Goal: Task Accomplishment & Management: Manage account settings

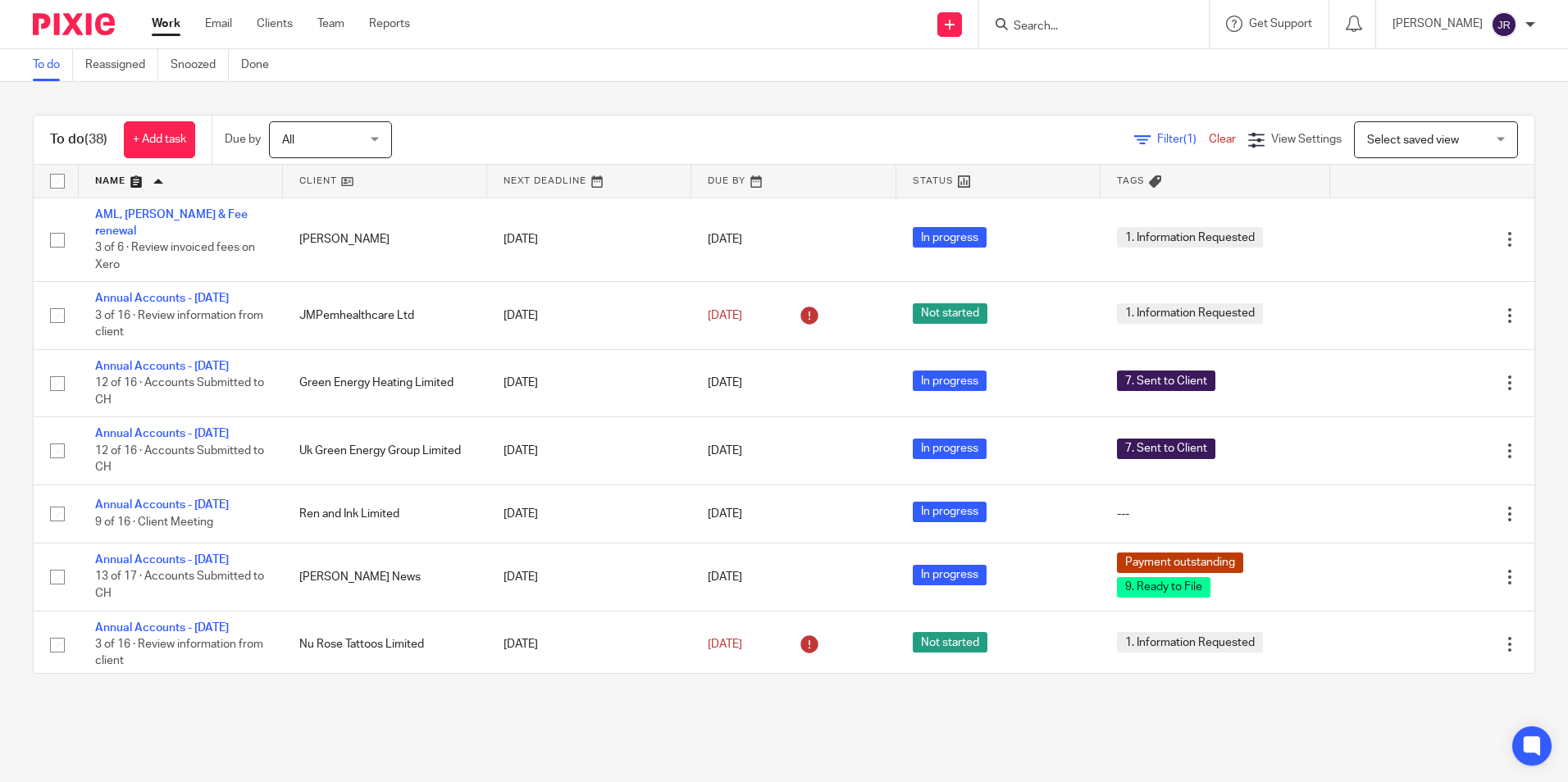
scroll to position [738, 0]
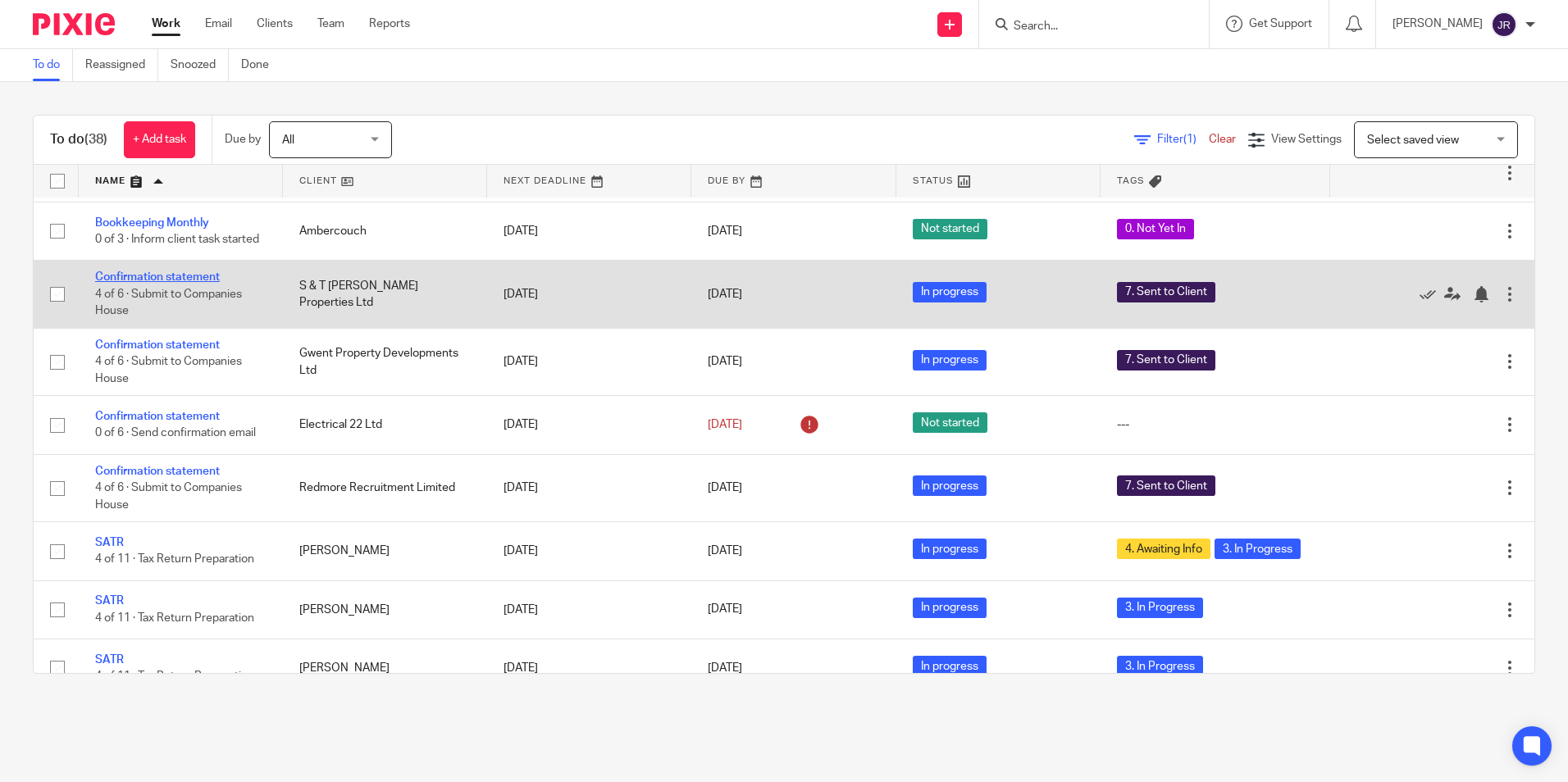
click at [177, 283] on link "Confirmation statement" at bounding box center [157, 278] width 125 height 11
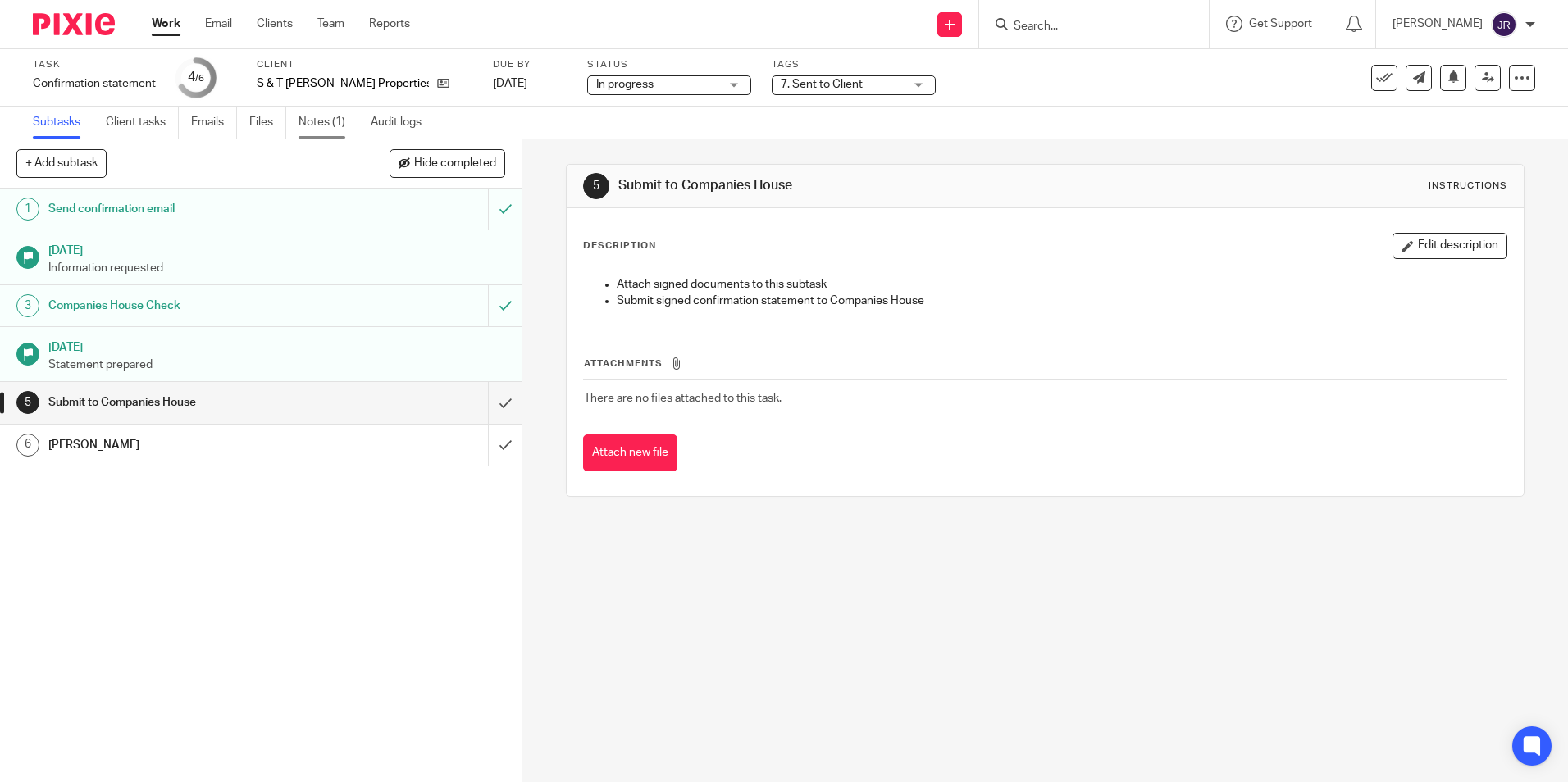
click at [338, 119] on link "Notes (1)" at bounding box center [328, 123] width 60 height 32
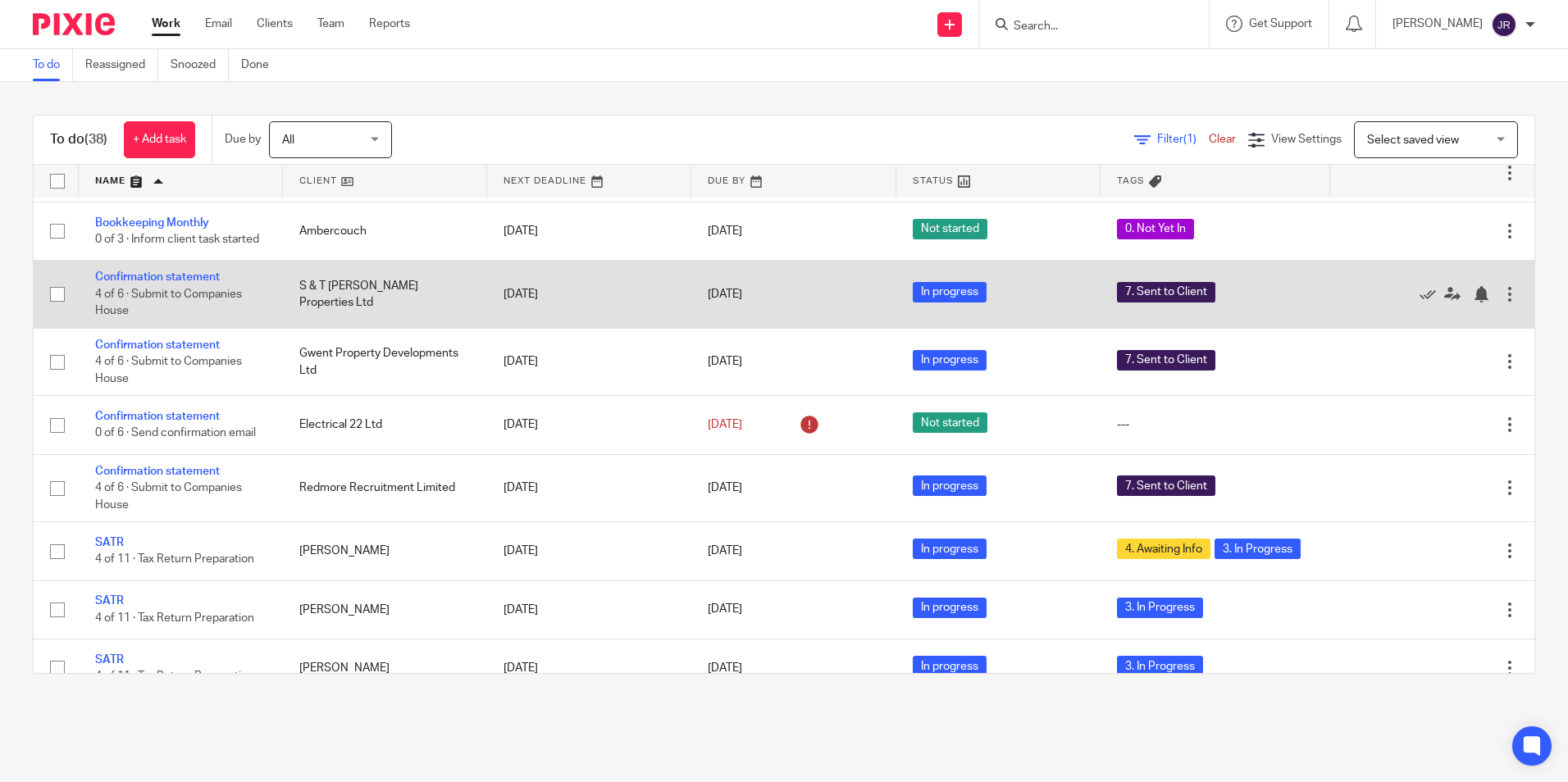
scroll to position [820, 0]
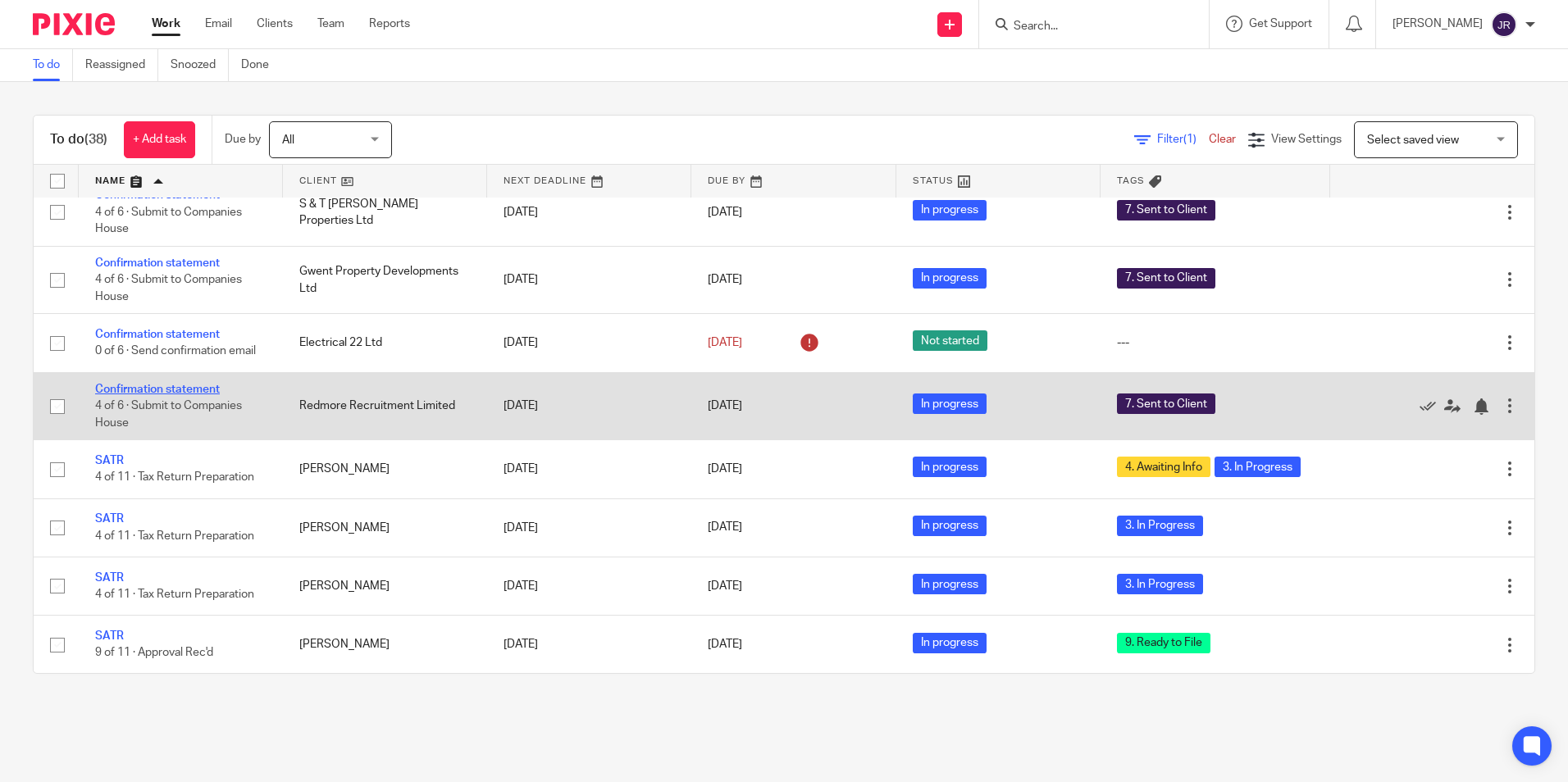
click at [198, 396] on link "Confirmation statement" at bounding box center [157, 389] width 125 height 11
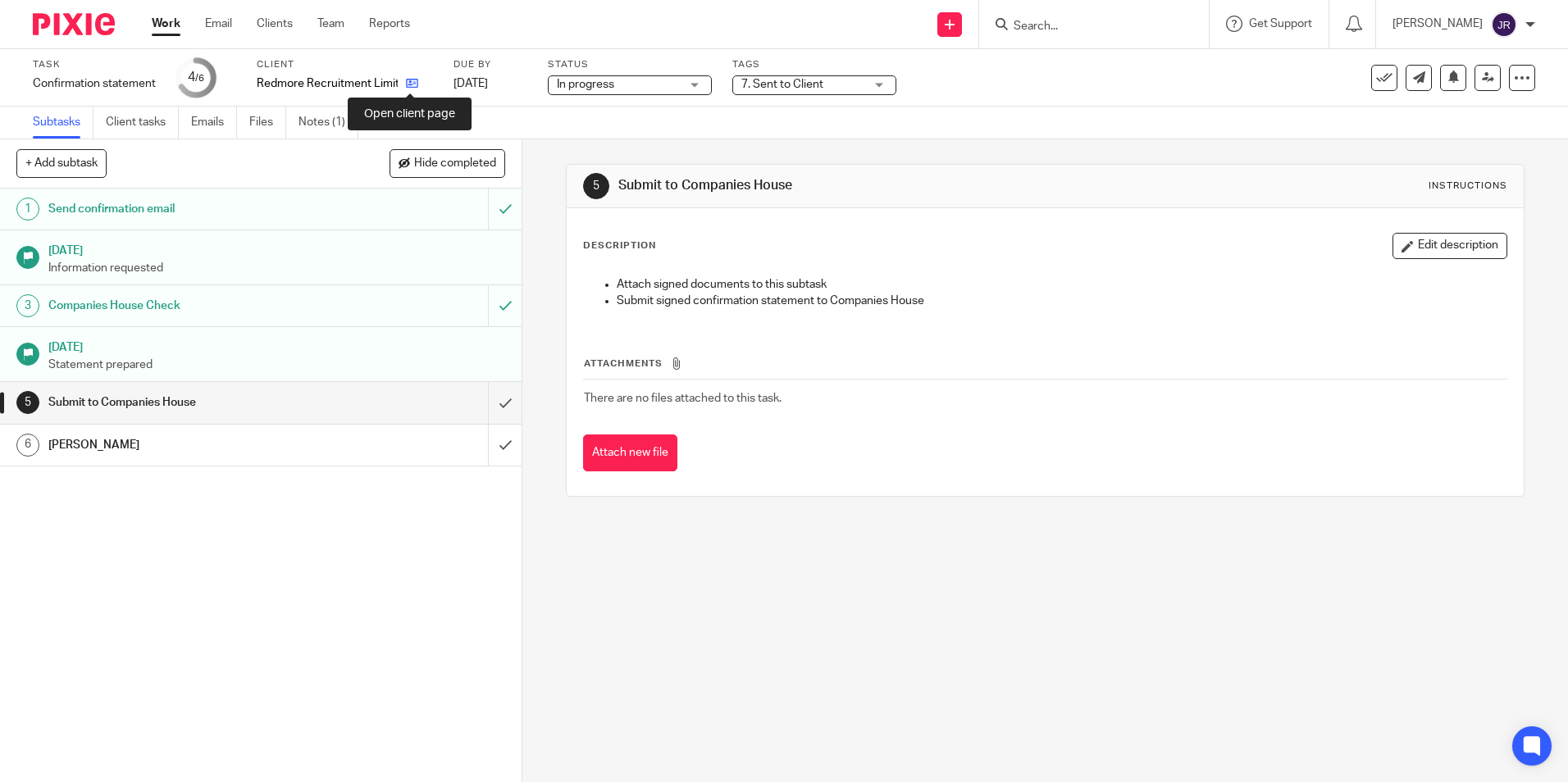
click at [414, 83] on icon at bounding box center [412, 83] width 12 height 12
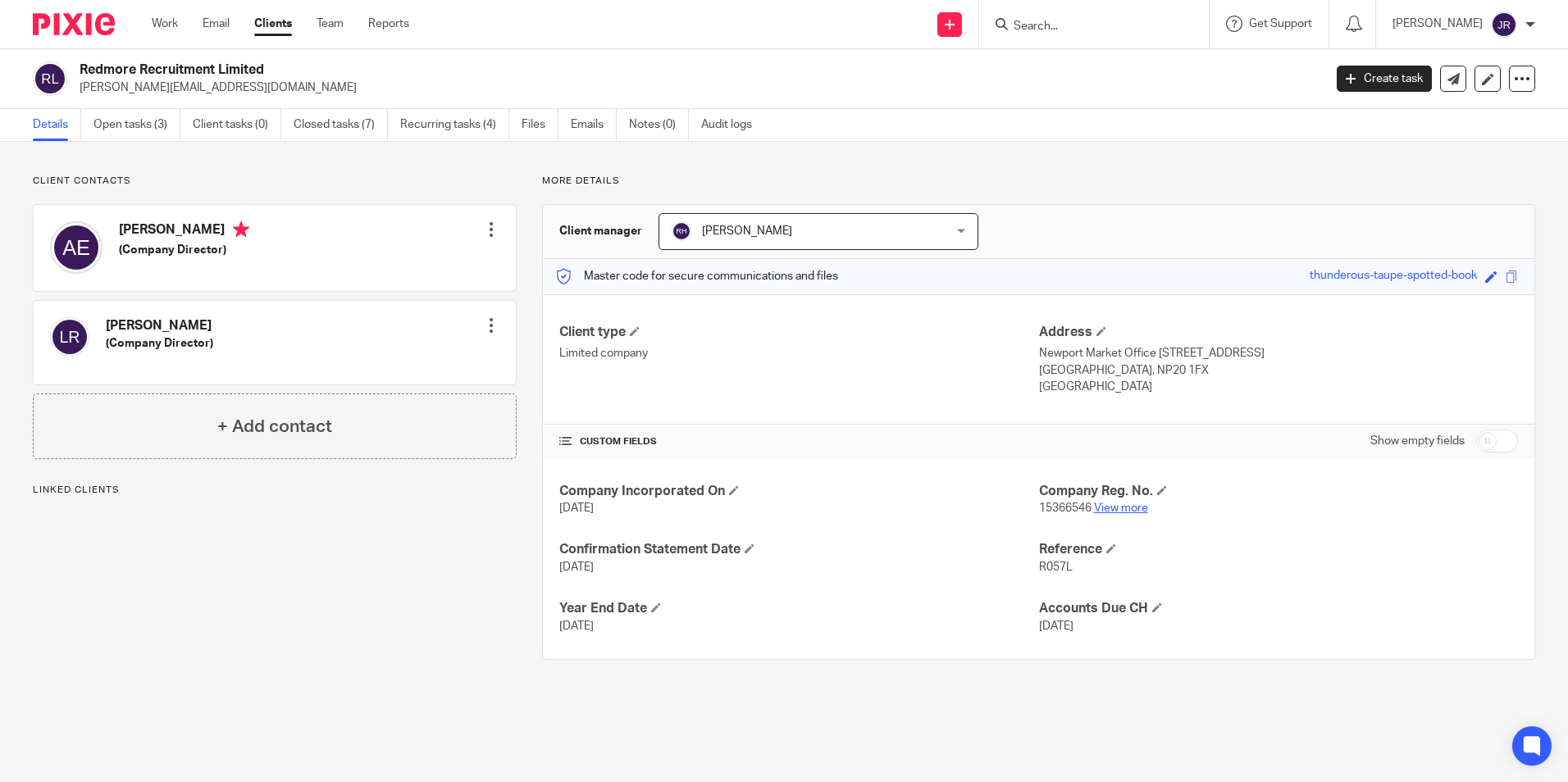
click at [1117, 514] on link "View more" at bounding box center [1122, 508] width 54 height 11
click at [146, 127] on link "Open tasks (3)" at bounding box center [137, 125] width 87 height 32
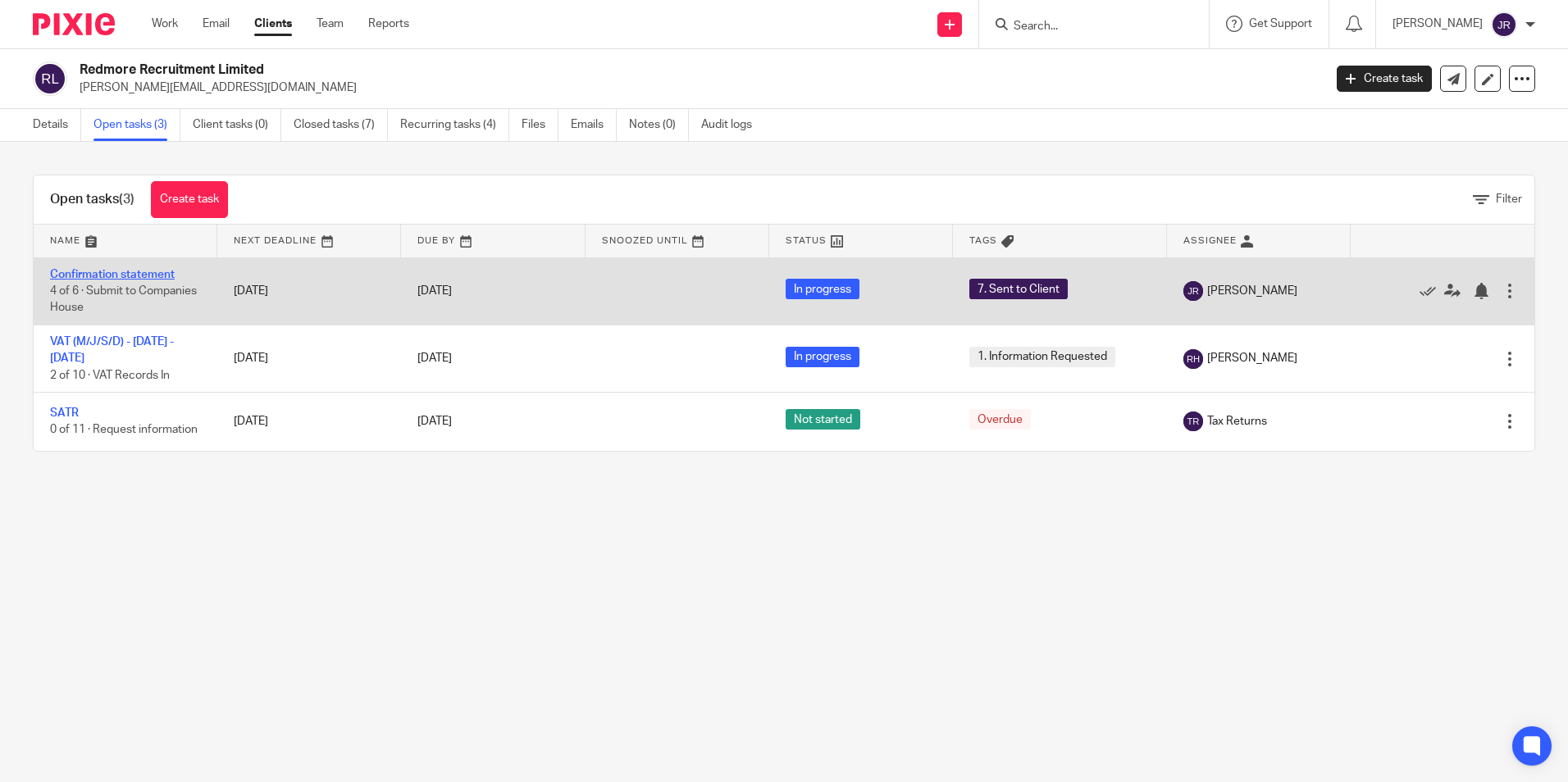
click at [116, 274] on link "Confirmation statement" at bounding box center [112, 275] width 125 height 11
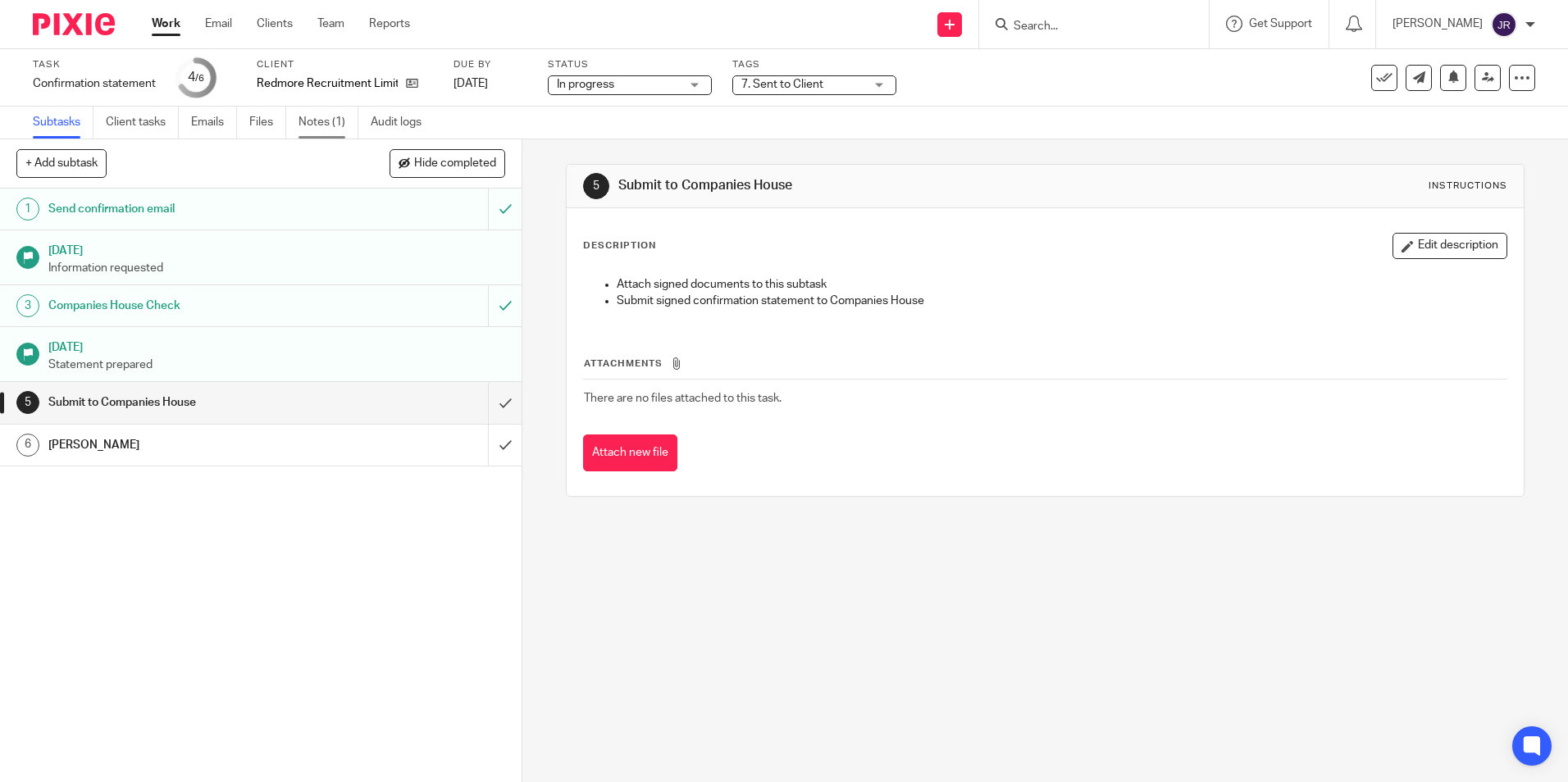
click at [308, 128] on link "Notes (1)" at bounding box center [328, 123] width 60 height 32
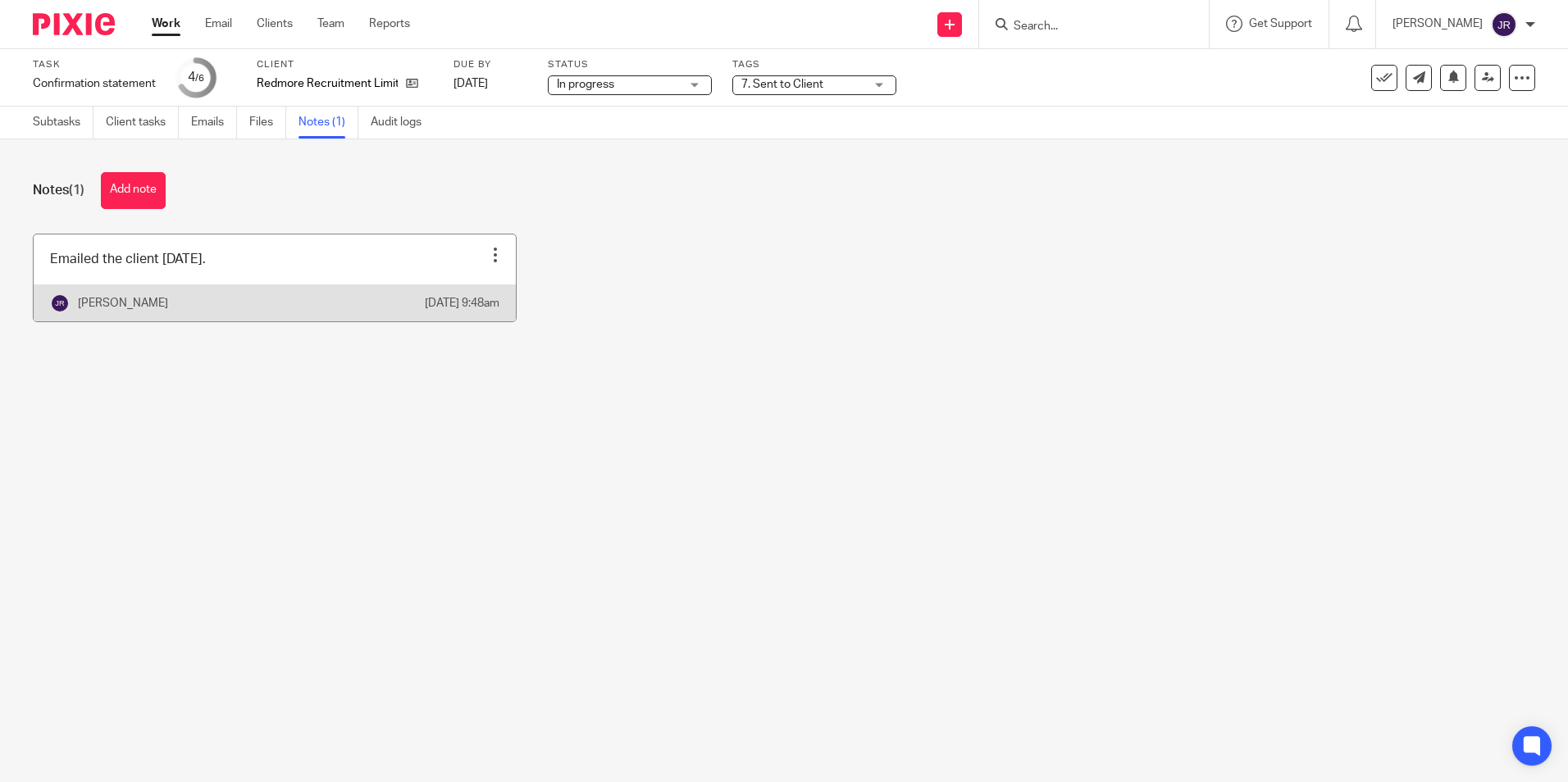
click at [285, 270] on link at bounding box center [275, 278] width 482 height 87
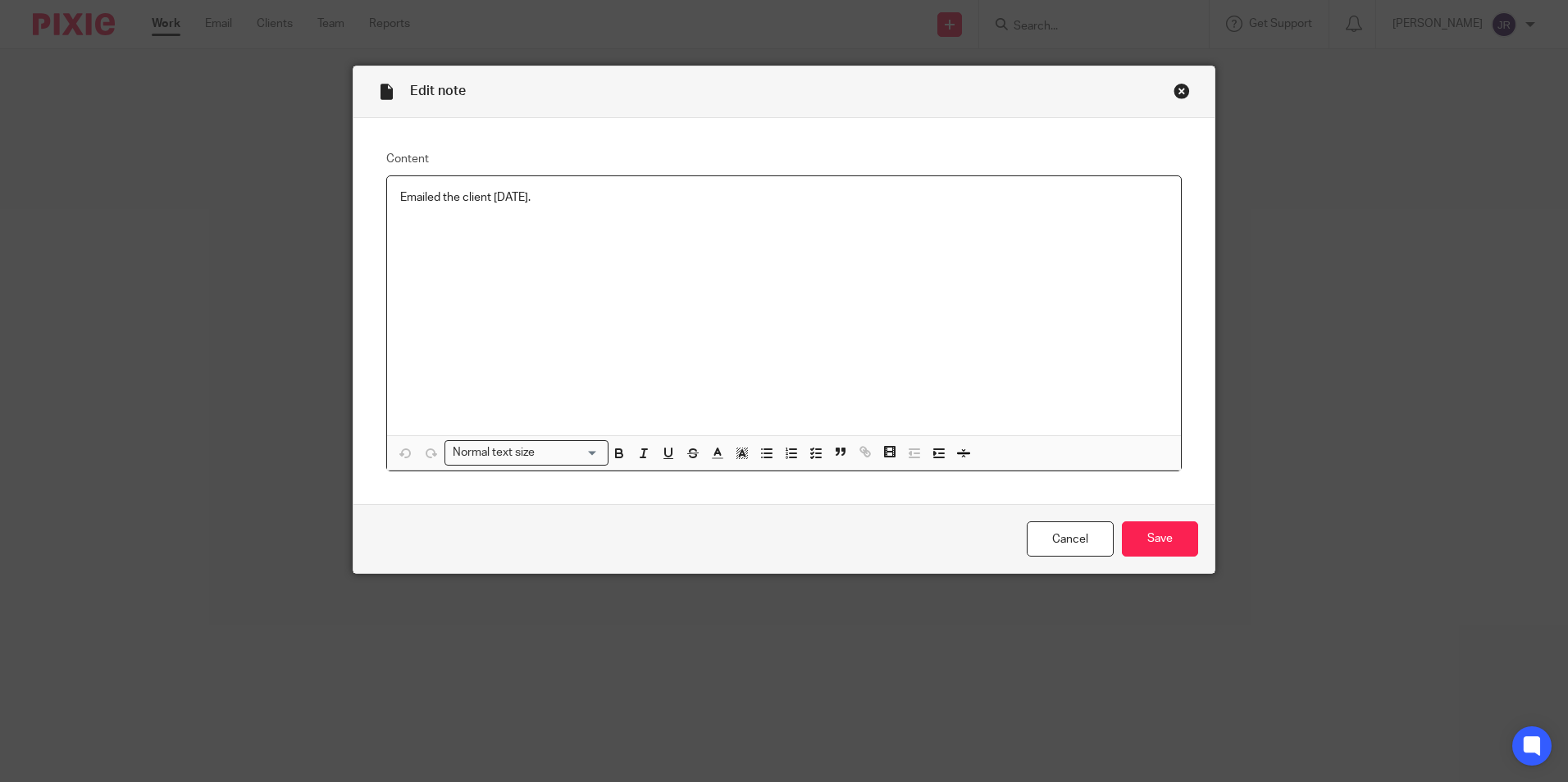
click at [560, 197] on p "Emailed the client 06/10/25." at bounding box center [784, 197] width 768 height 16
click at [1175, 539] on input "Save" at bounding box center [1160, 539] width 76 height 36
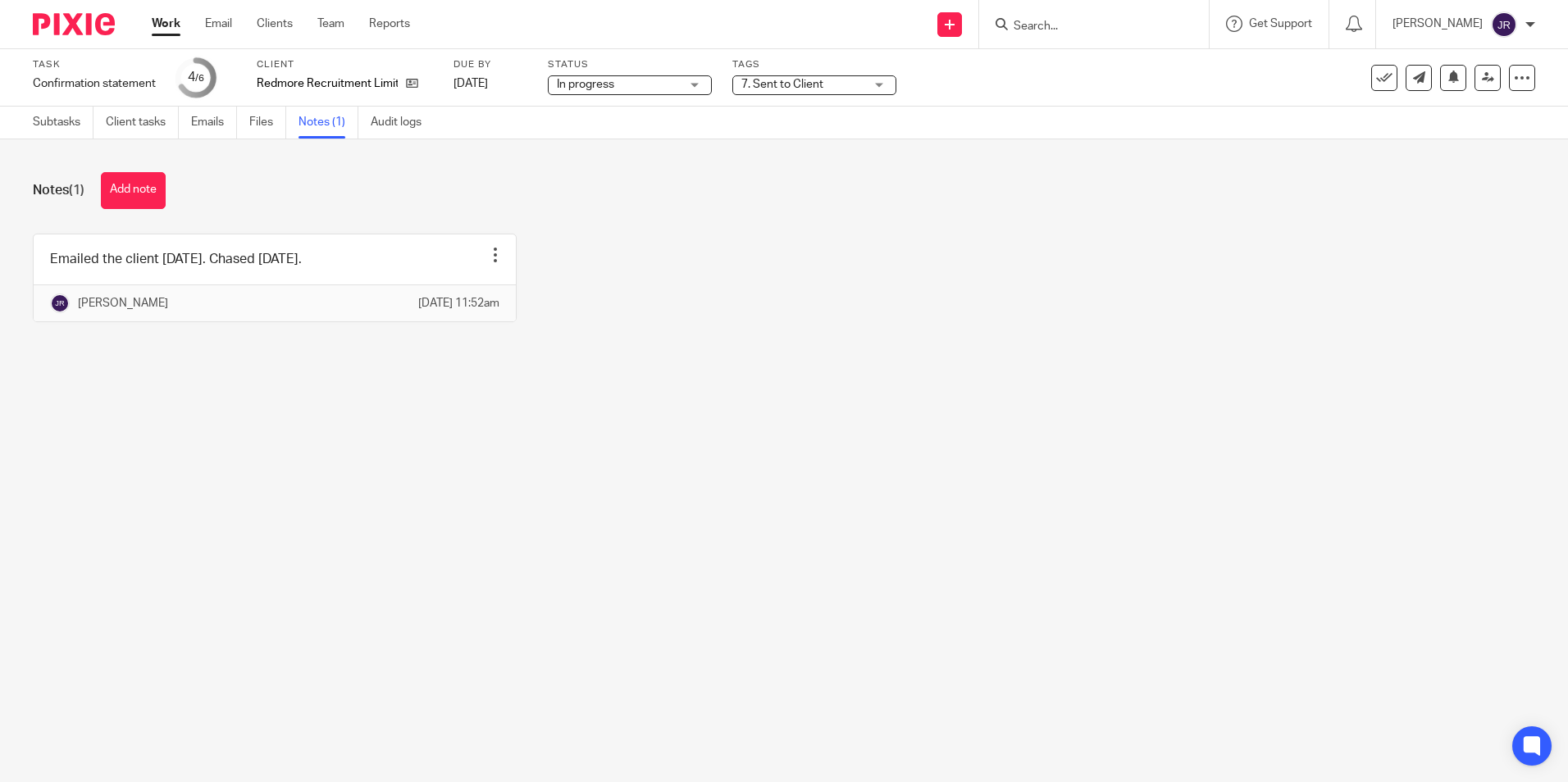
click at [174, 28] on link "Work" at bounding box center [166, 23] width 29 height 16
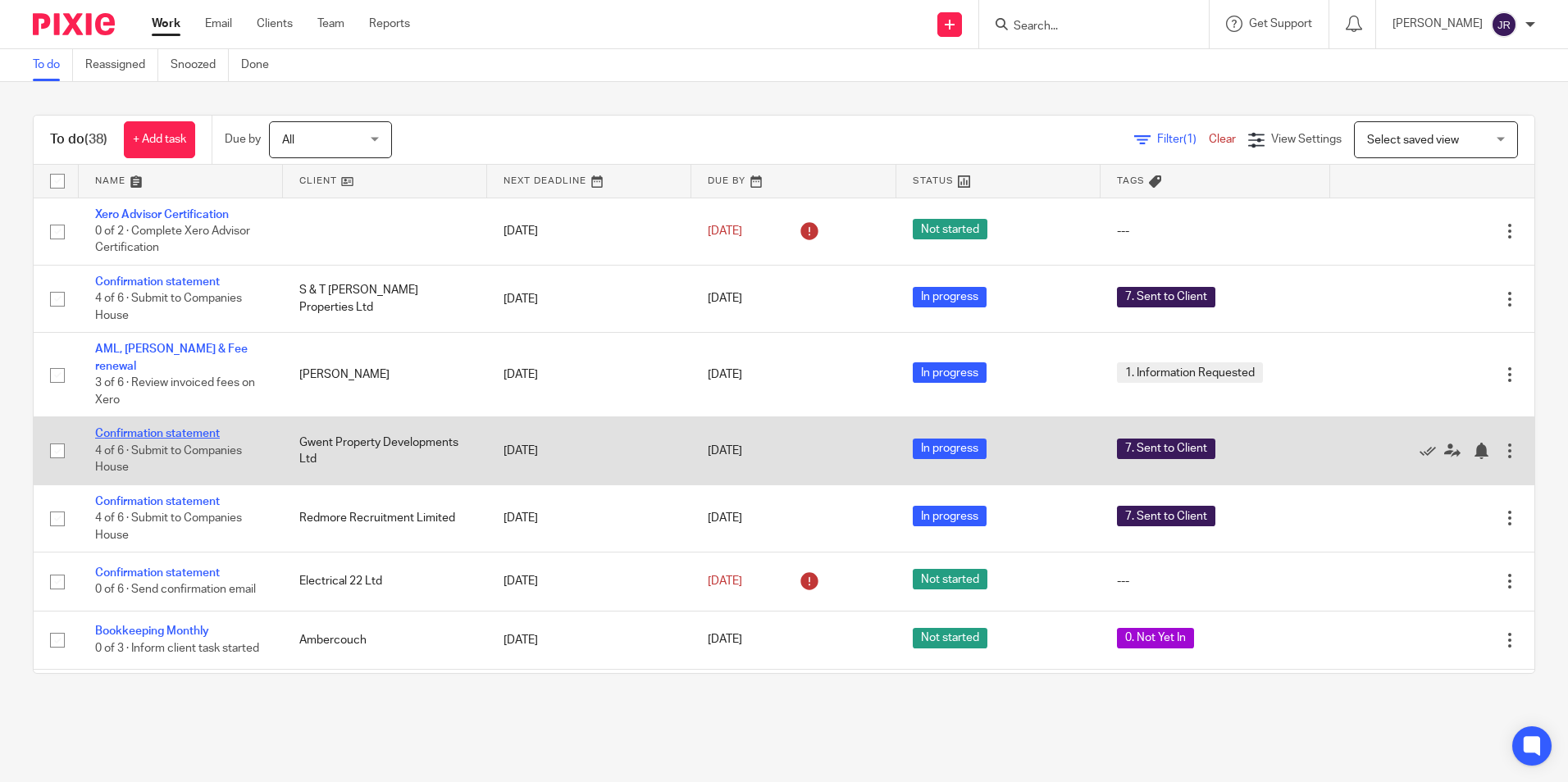
click at [187, 429] on link "Confirmation statement" at bounding box center [157, 434] width 125 height 11
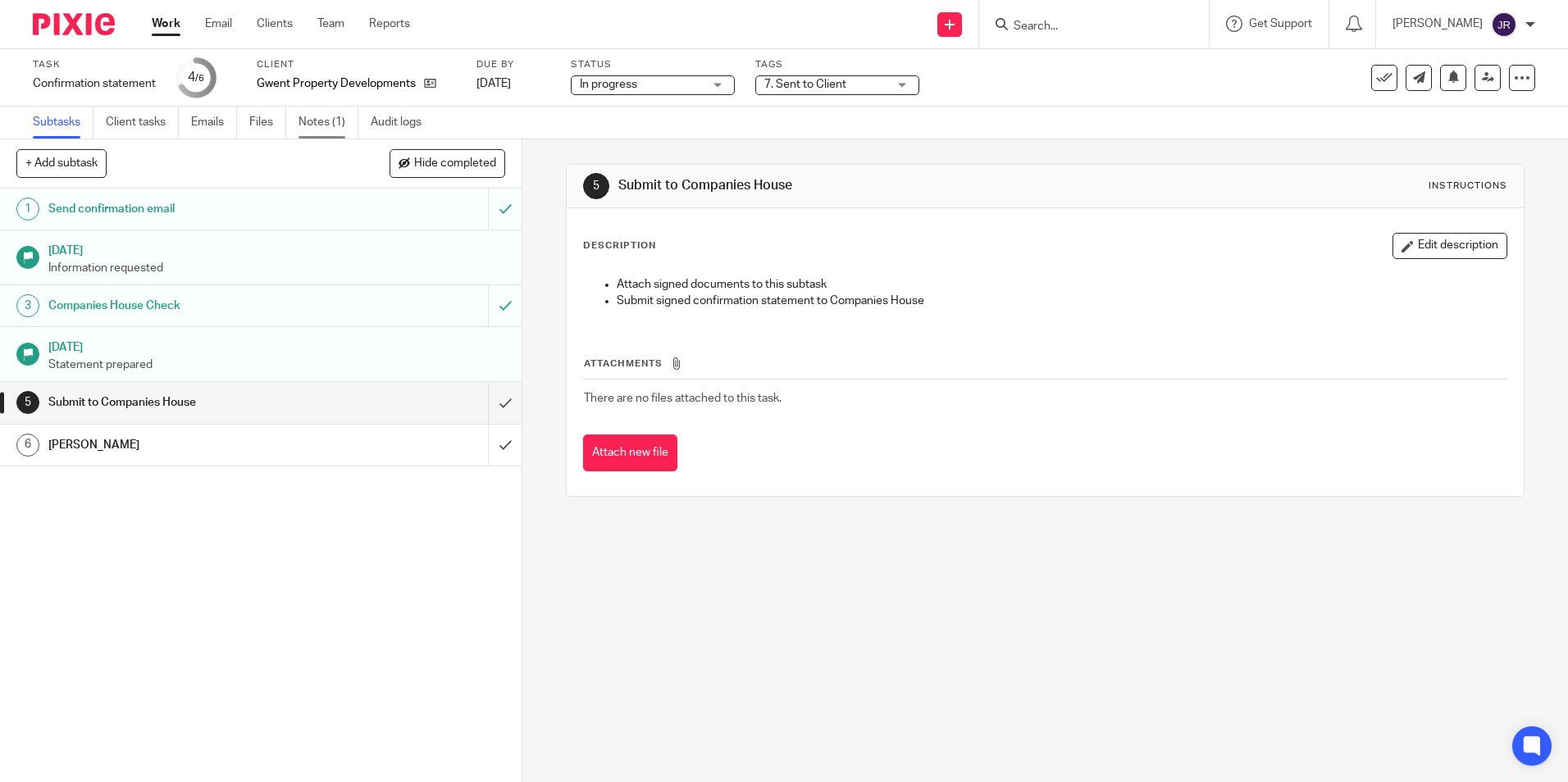
click at [331, 121] on link "Notes (1)" at bounding box center [328, 123] width 60 height 32
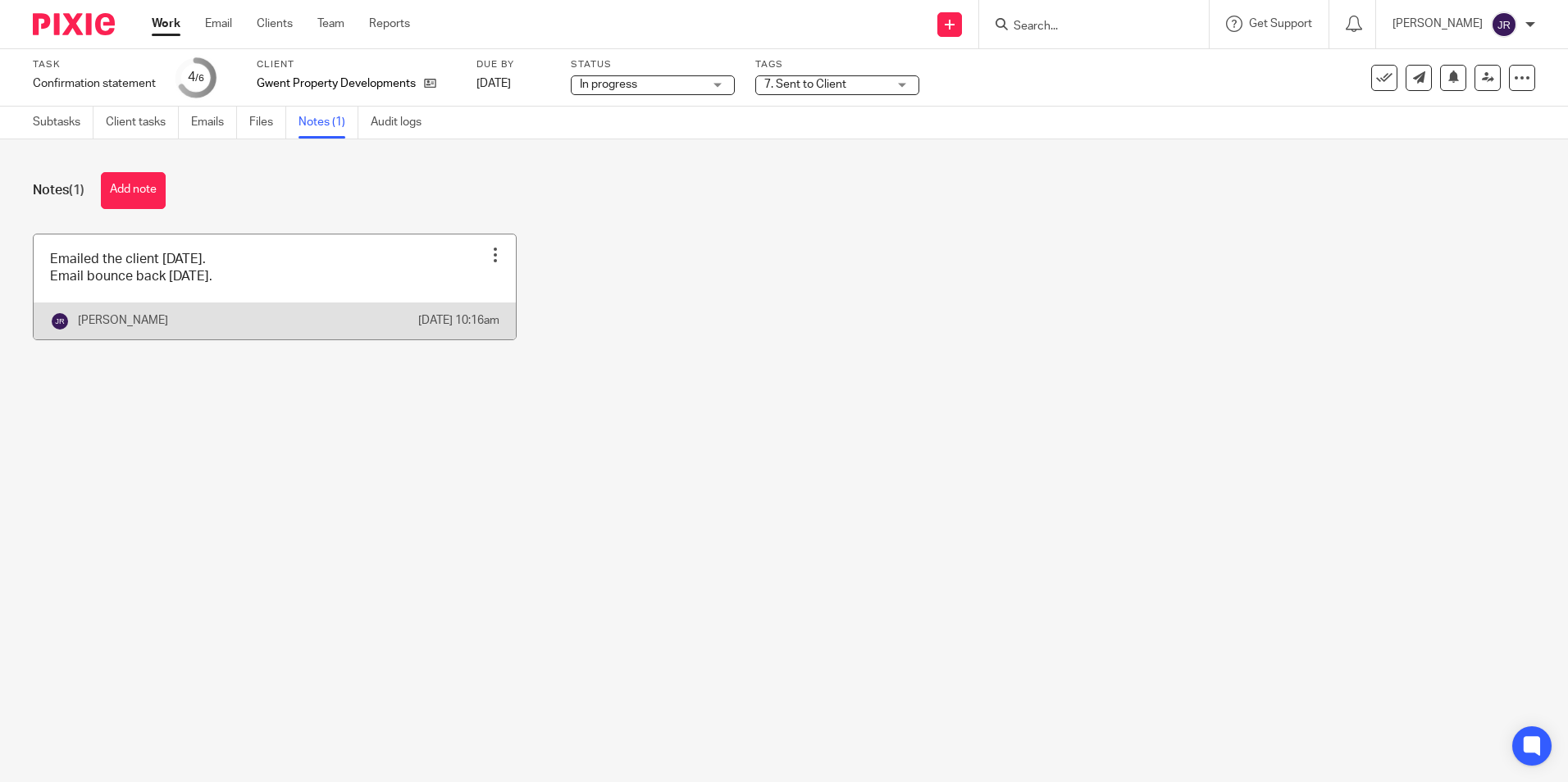
click at [371, 276] on link at bounding box center [275, 287] width 482 height 105
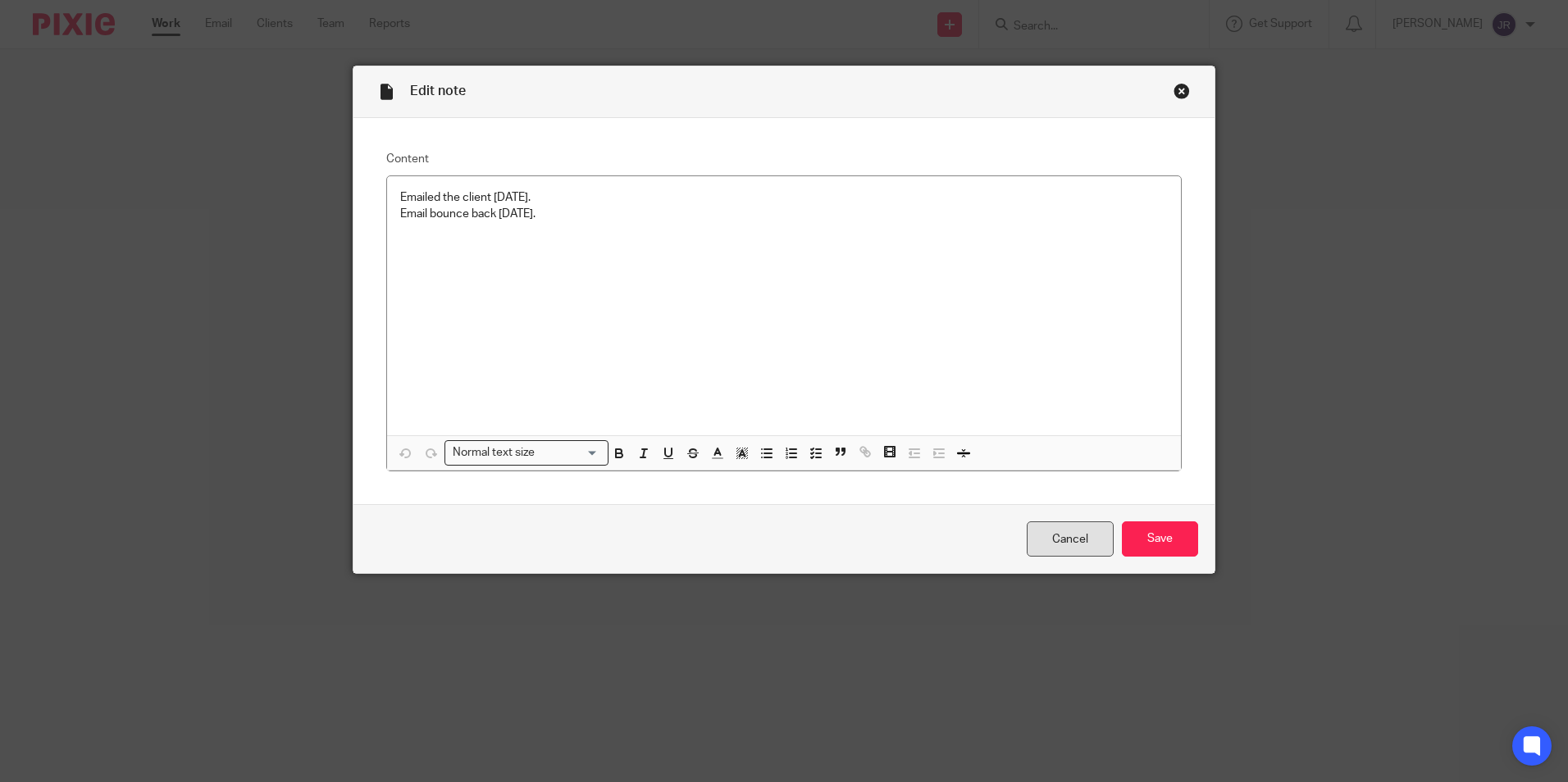
click at [1086, 537] on link "Cancel" at bounding box center [1070, 539] width 87 height 36
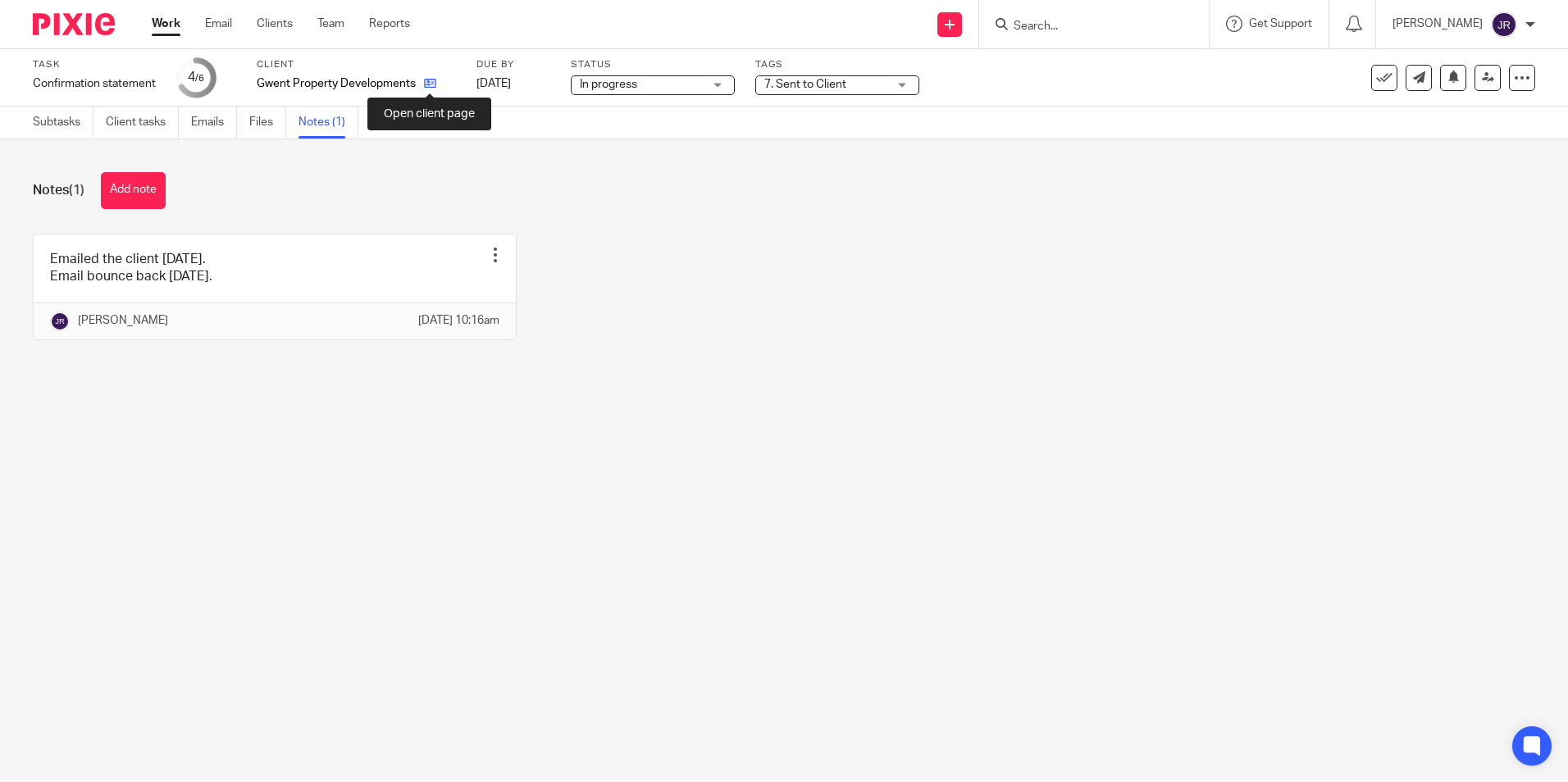
click at [428, 84] on icon at bounding box center [430, 83] width 12 height 12
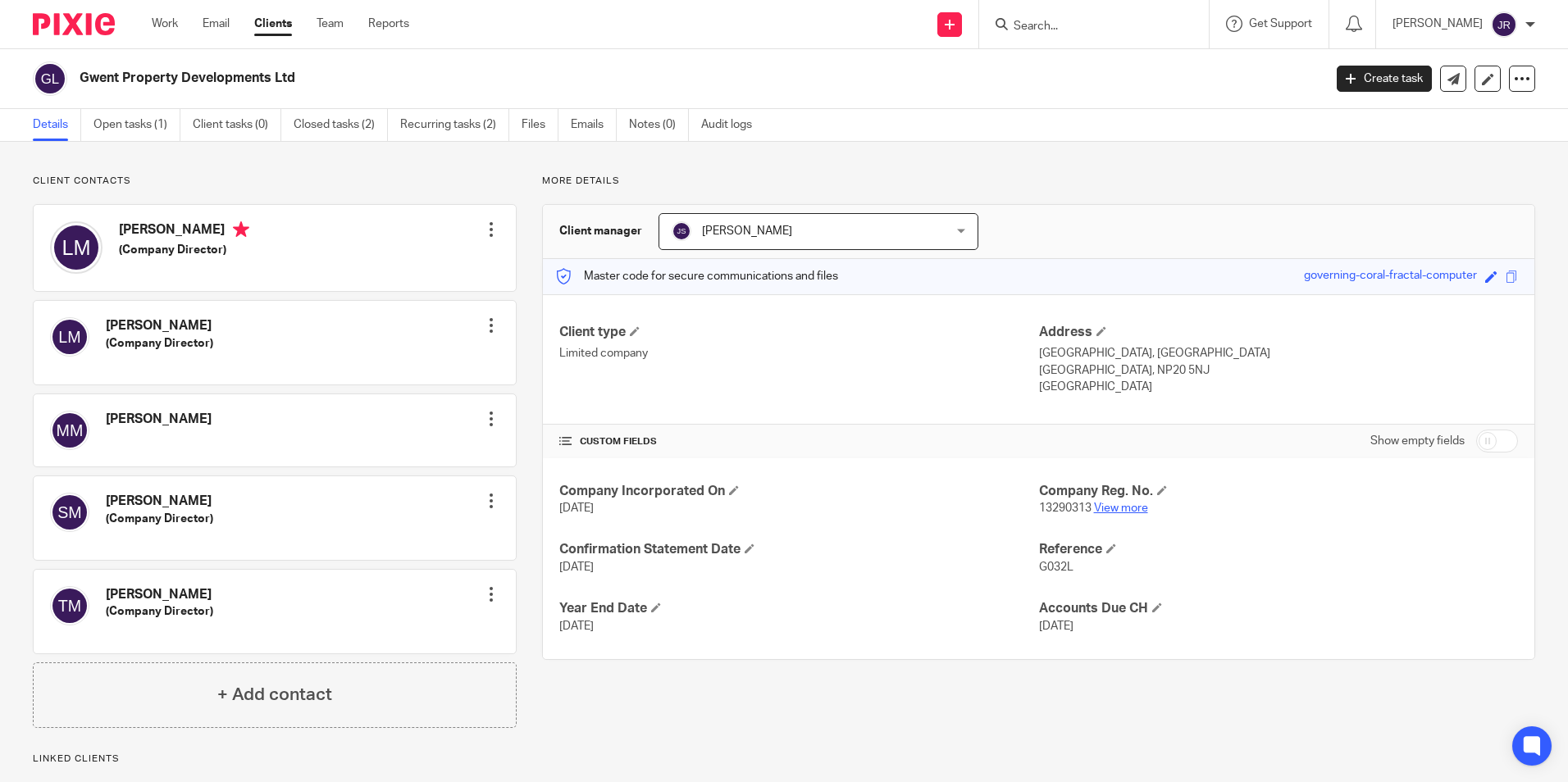
click at [1131, 509] on link "View more" at bounding box center [1122, 508] width 54 height 11
click at [1116, 503] on link "View more" at bounding box center [1122, 508] width 54 height 11
click at [143, 122] on link "Open tasks (1)" at bounding box center [137, 125] width 87 height 32
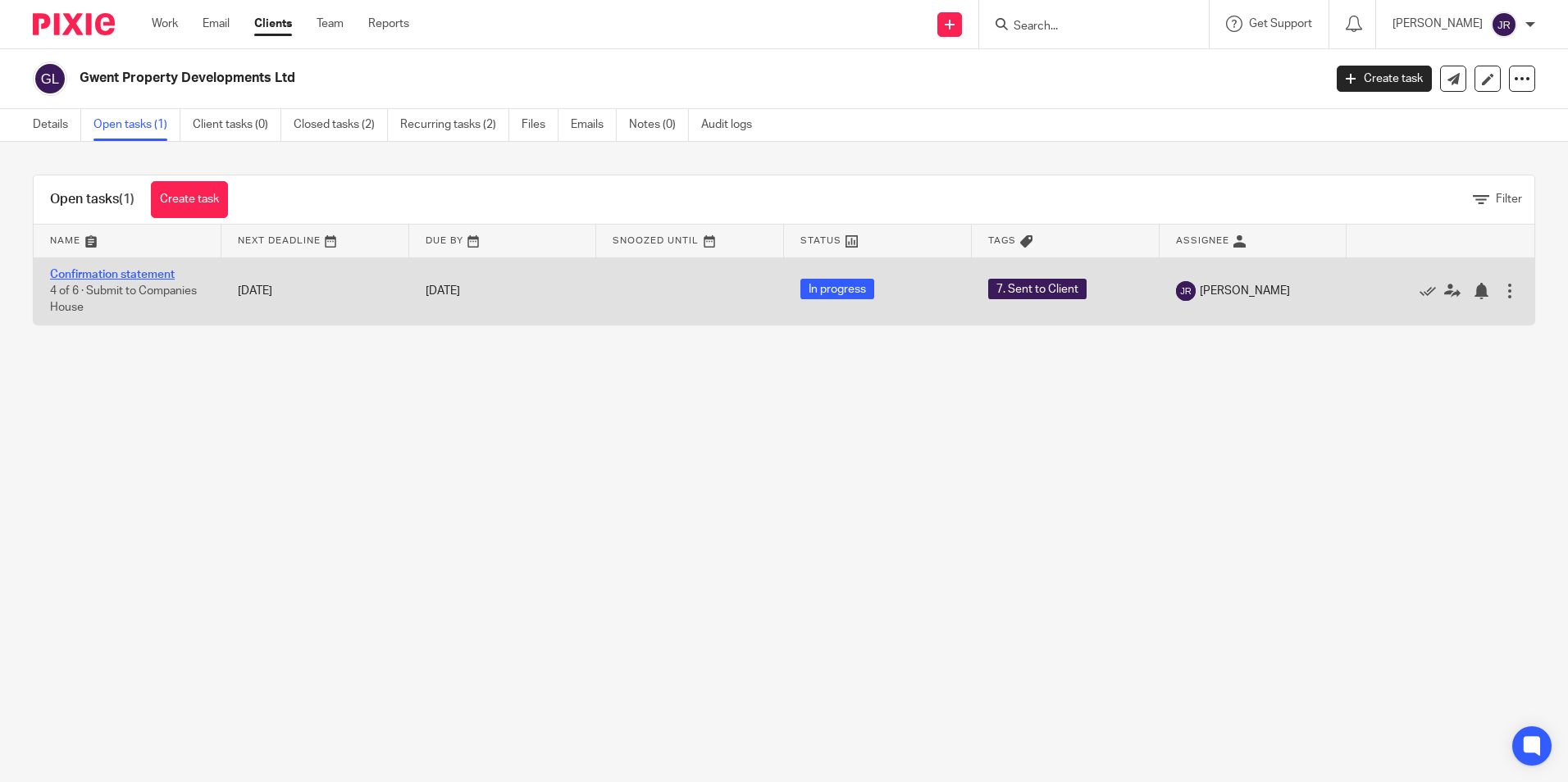
click at [143, 269] on link "Confirmation statement" at bounding box center [112, 275] width 125 height 11
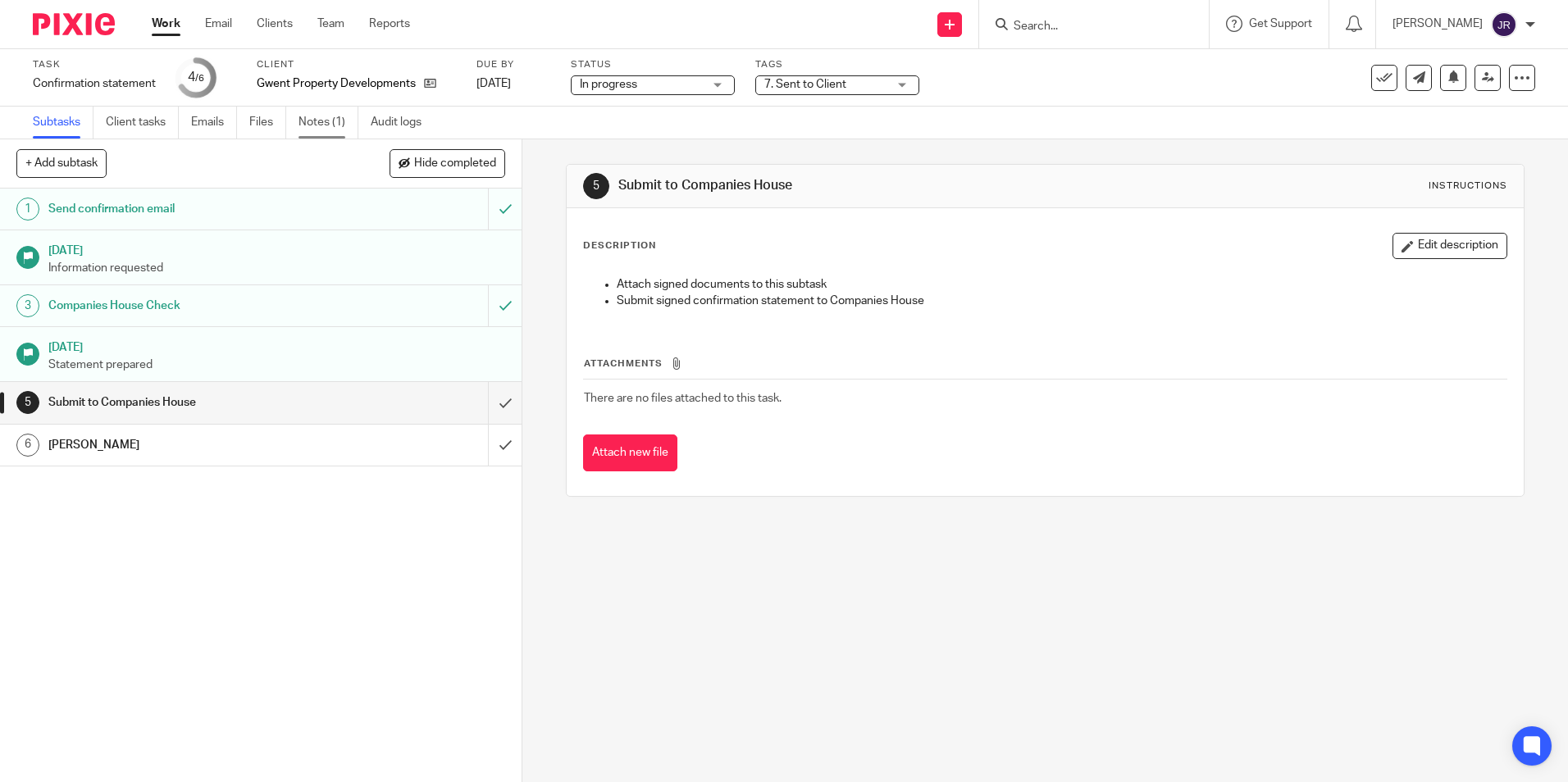
click at [315, 113] on link "Notes (1)" at bounding box center [328, 123] width 60 height 32
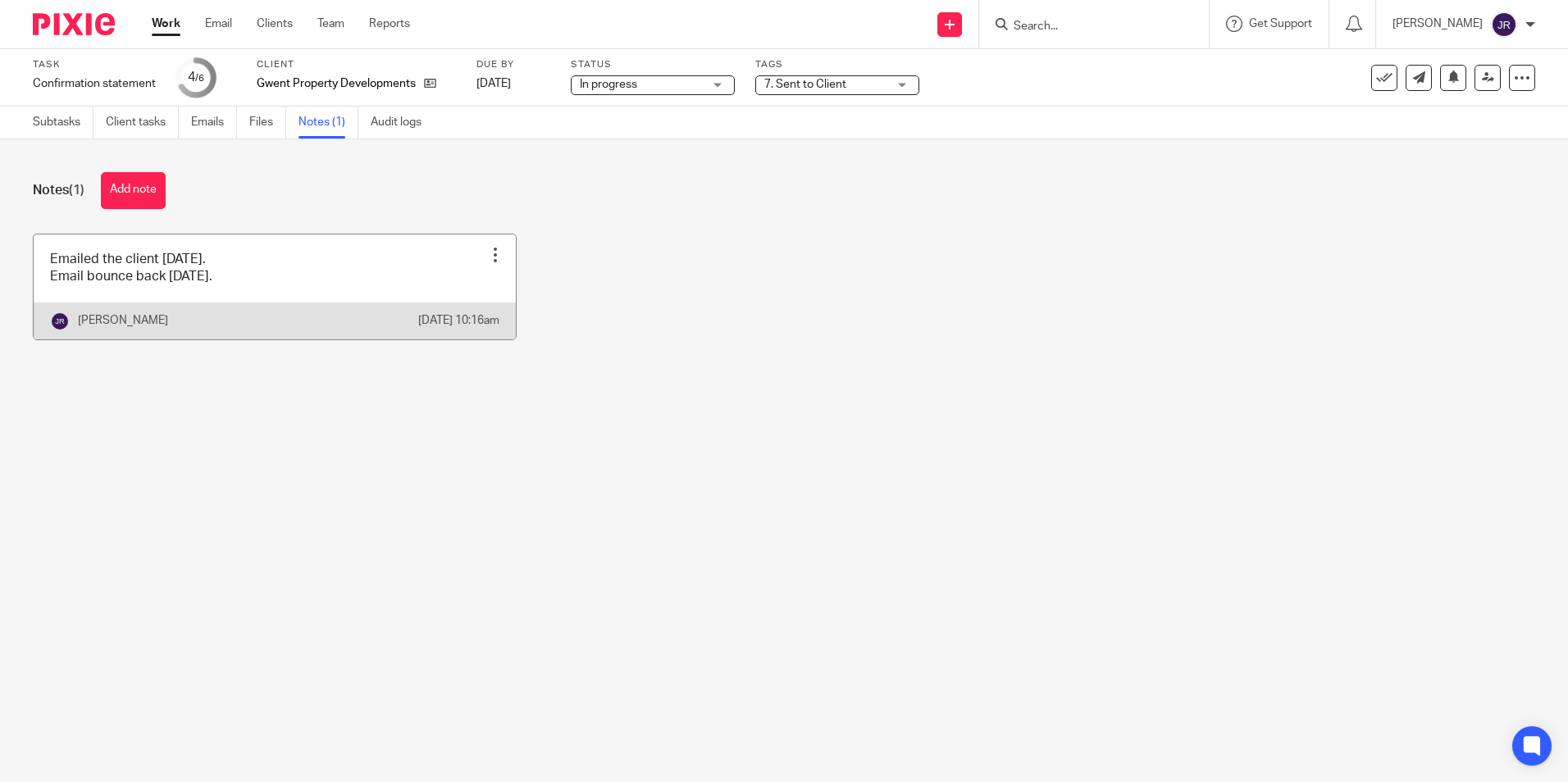
click at [369, 276] on link at bounding box center [275, 287] width 482 height 105
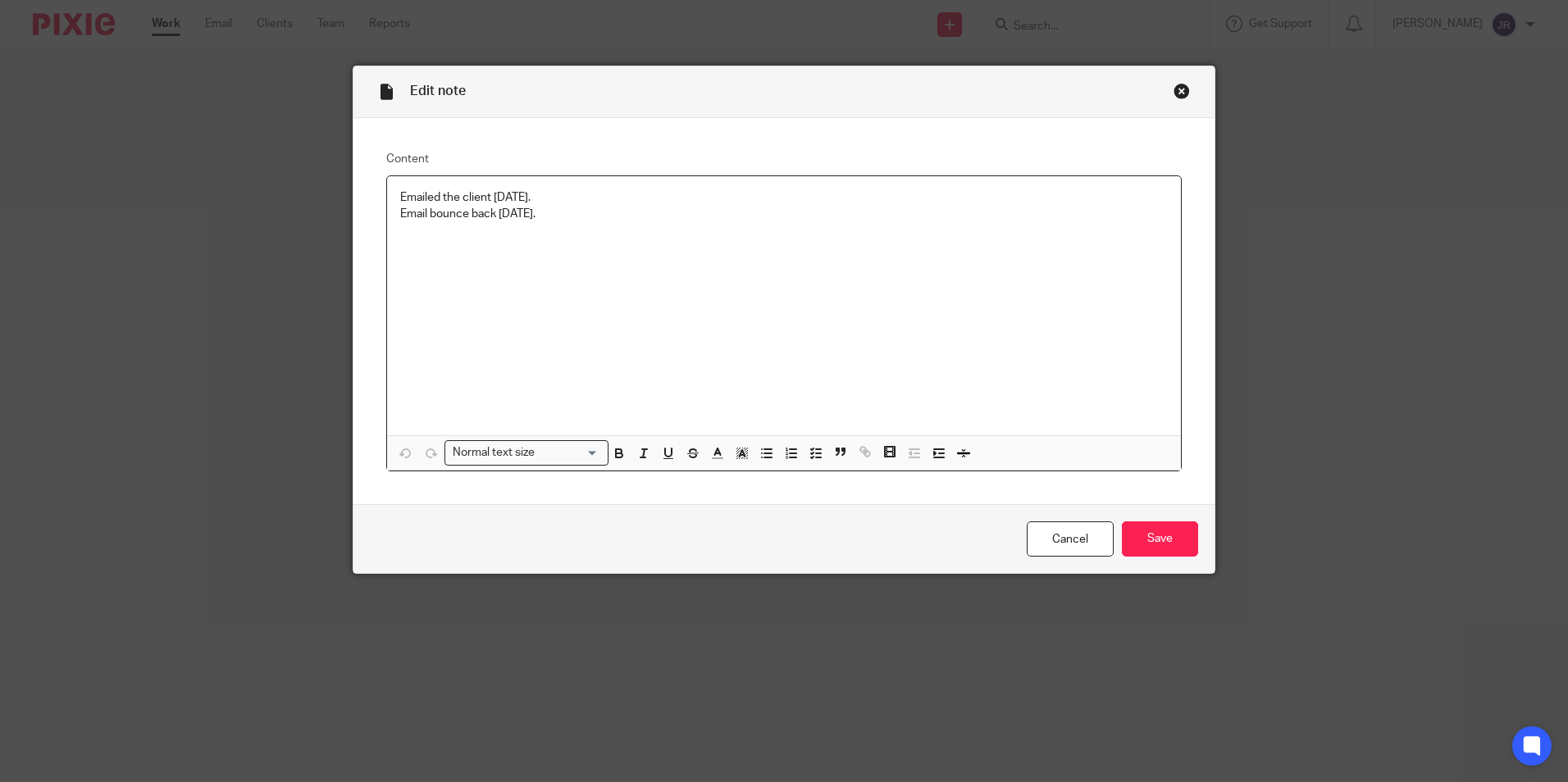
click at [582, 213] on p "Email bounce back 06/10/25." at bounding box center [784, 214] width 768 height 16
click at [671, 231] on p "Spoke to James S who said send it to Louise Frampton" at bounding box center [784, 230] width 768 height 16
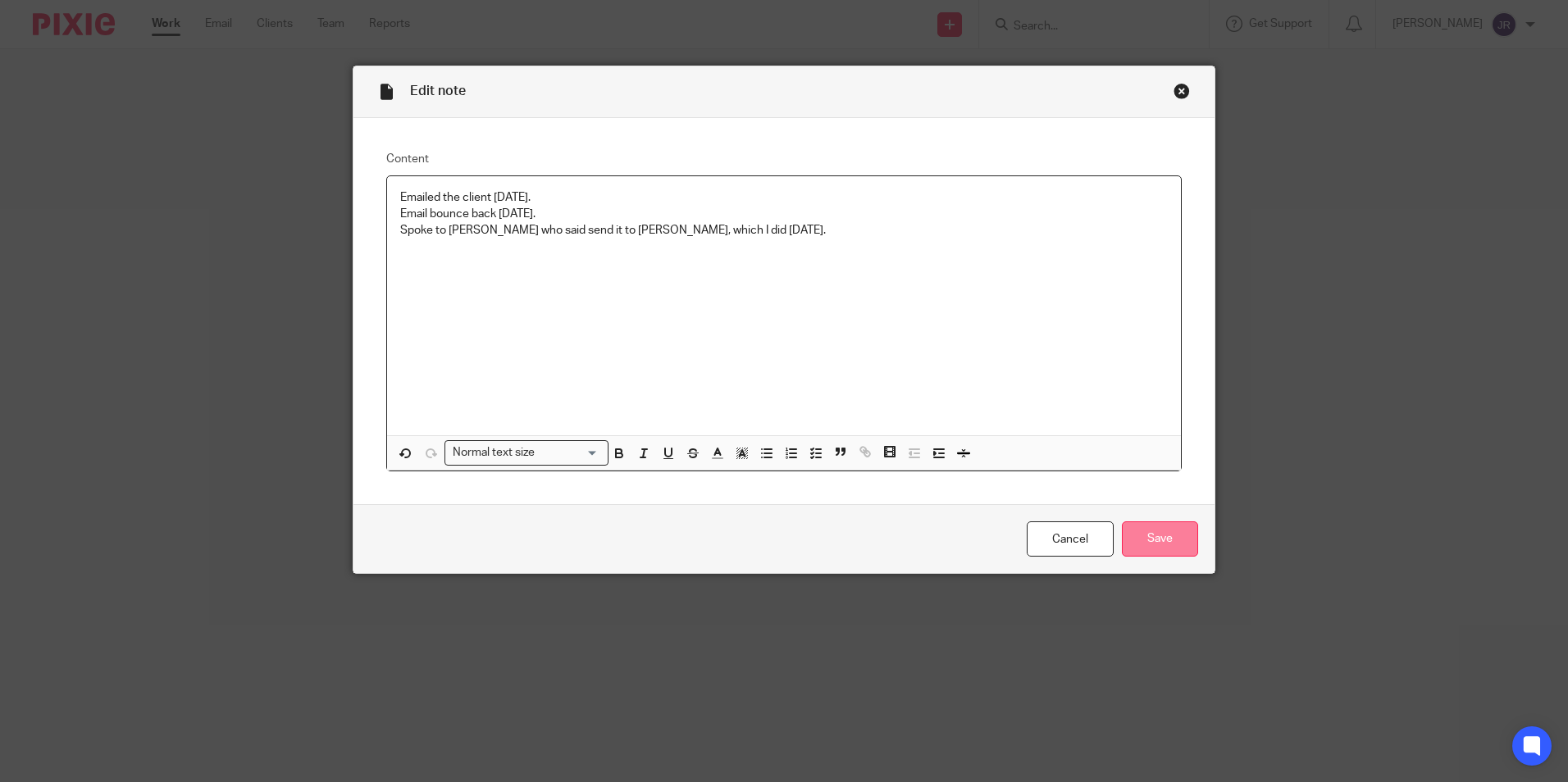
click at [1175, 550] on input "Save" at bounding box center [1160, 539] width 76 height 36
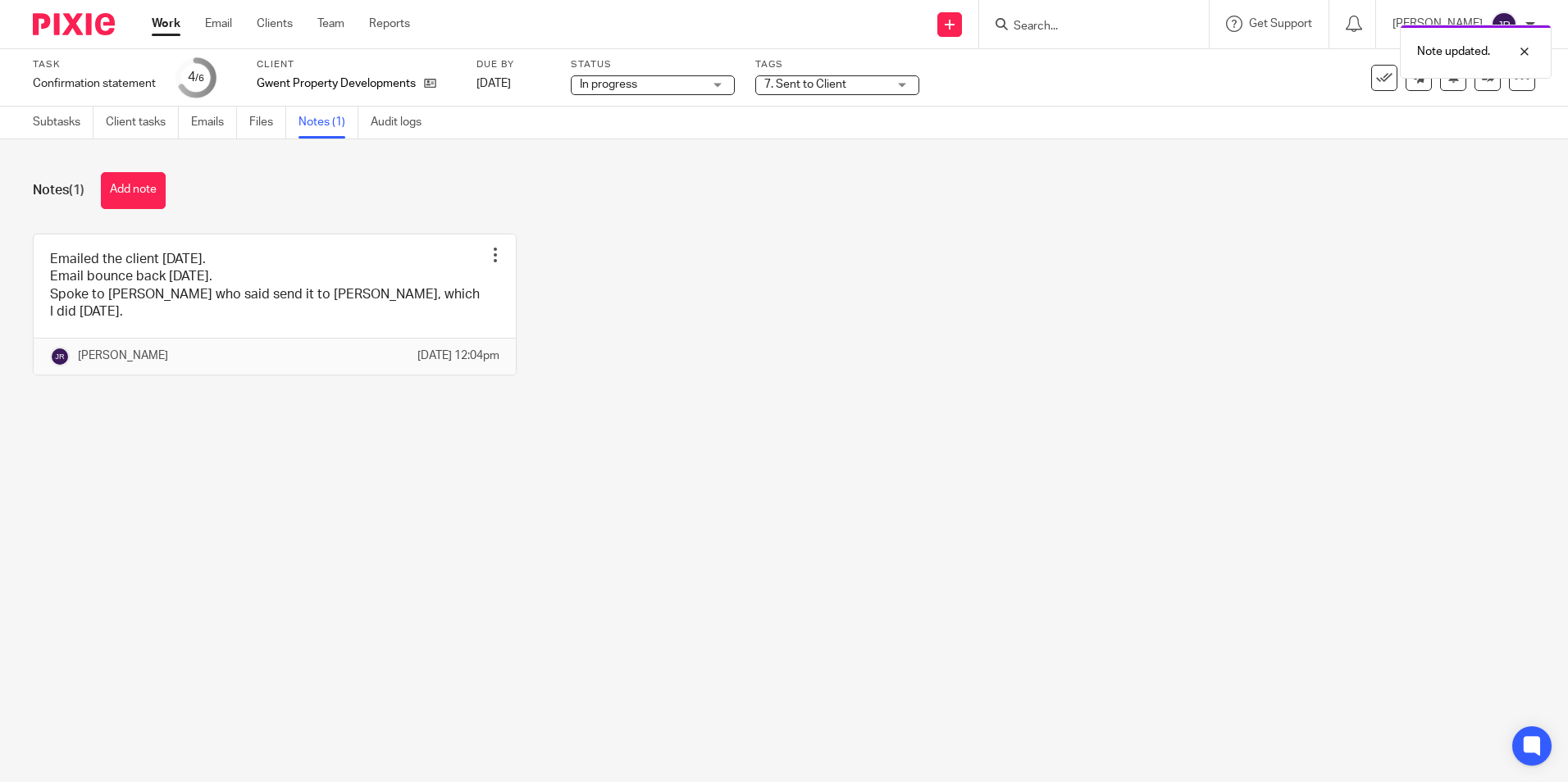
click at [173, 26] on link "Work" at bounding box center [166, 23] width 29 height 16
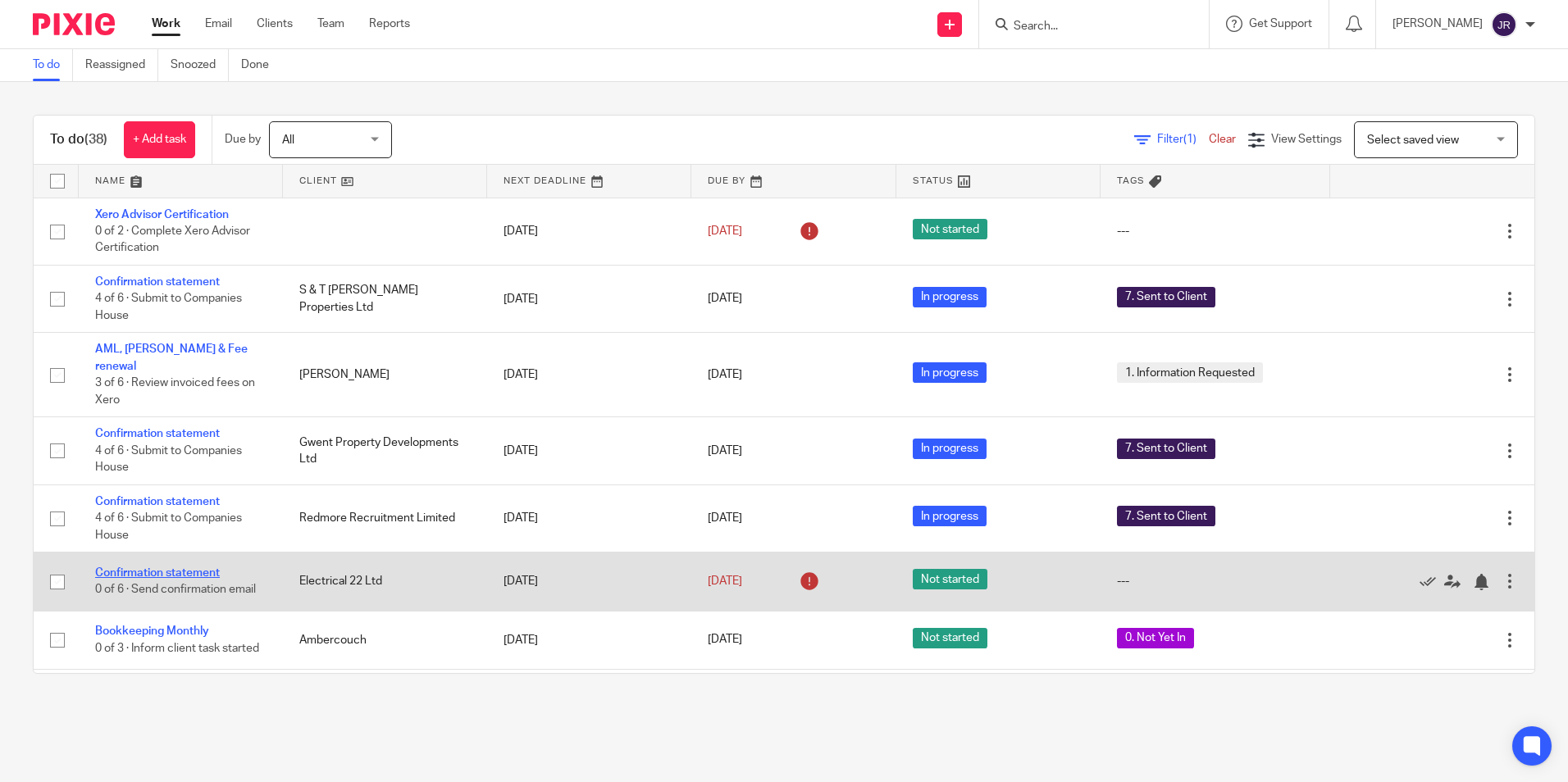
click at [151, 567] on link "Confirmation statement" at bounding box center [157, 573] width 125 height 11
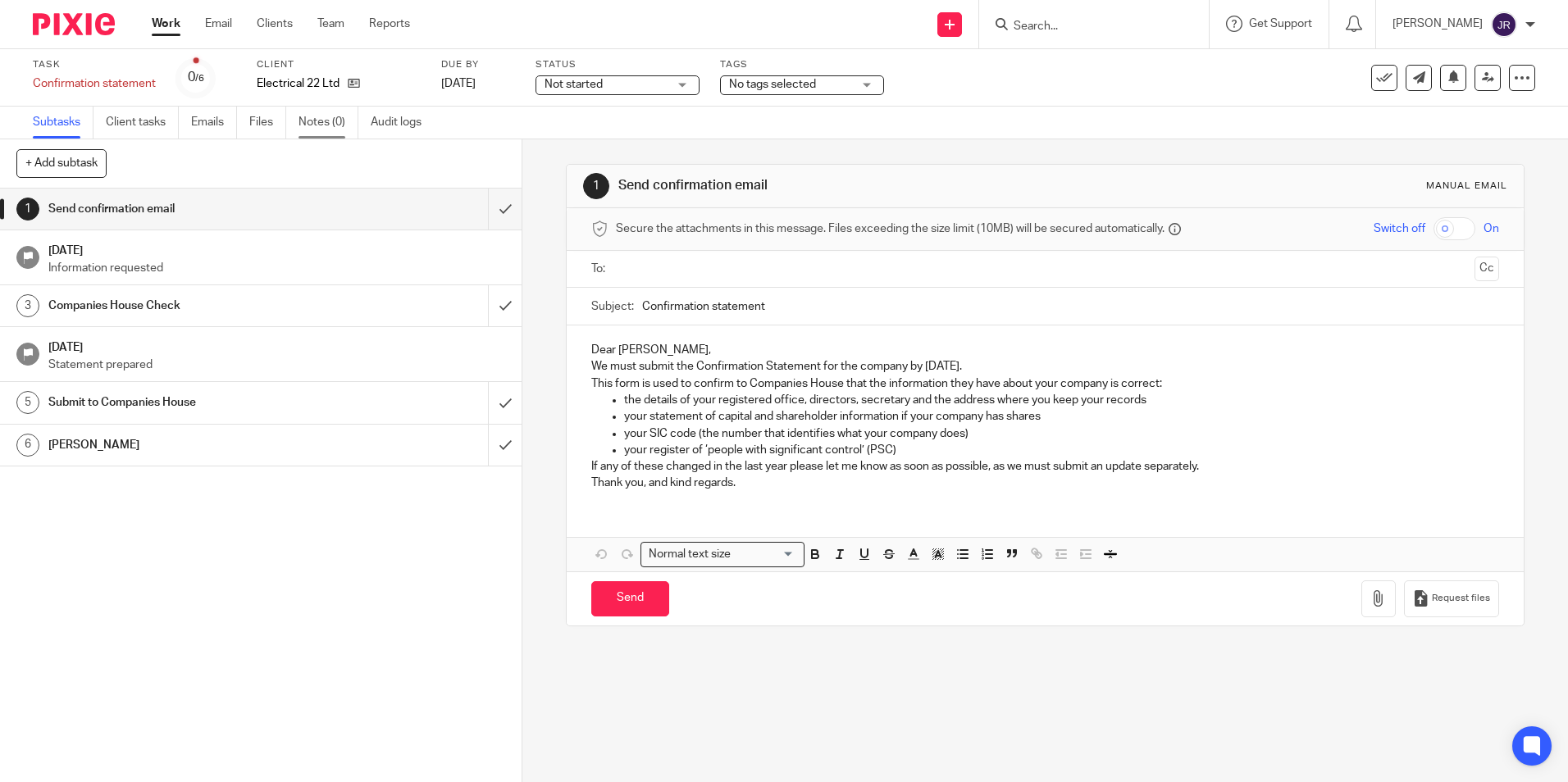
click at [316, 121] on link "Notes (0)" at bounding box center [328, 123] width 60 height 32
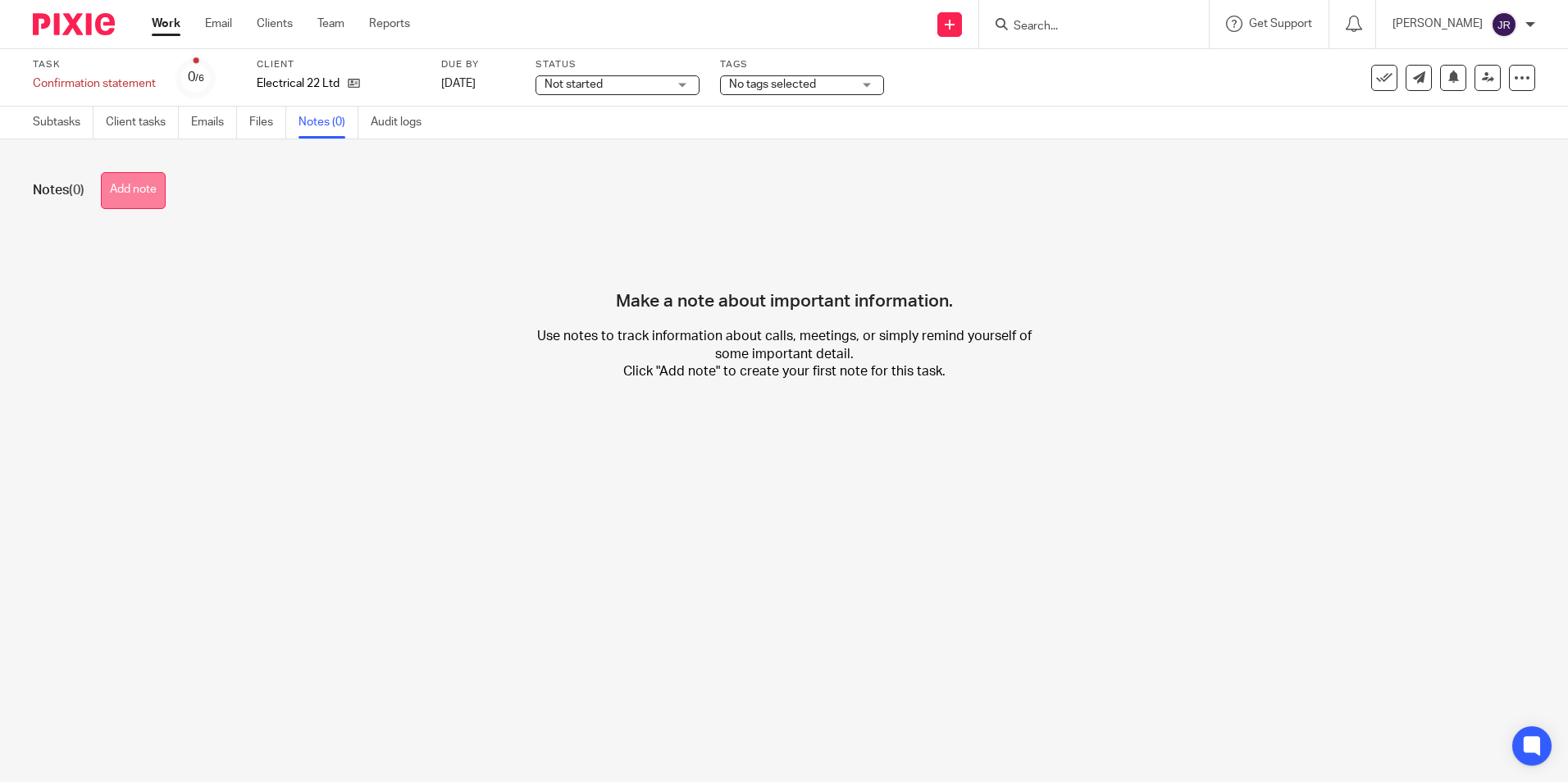
click at [154, 179] on button "Add note" at bounding box center [133, 190] width 65 height 37
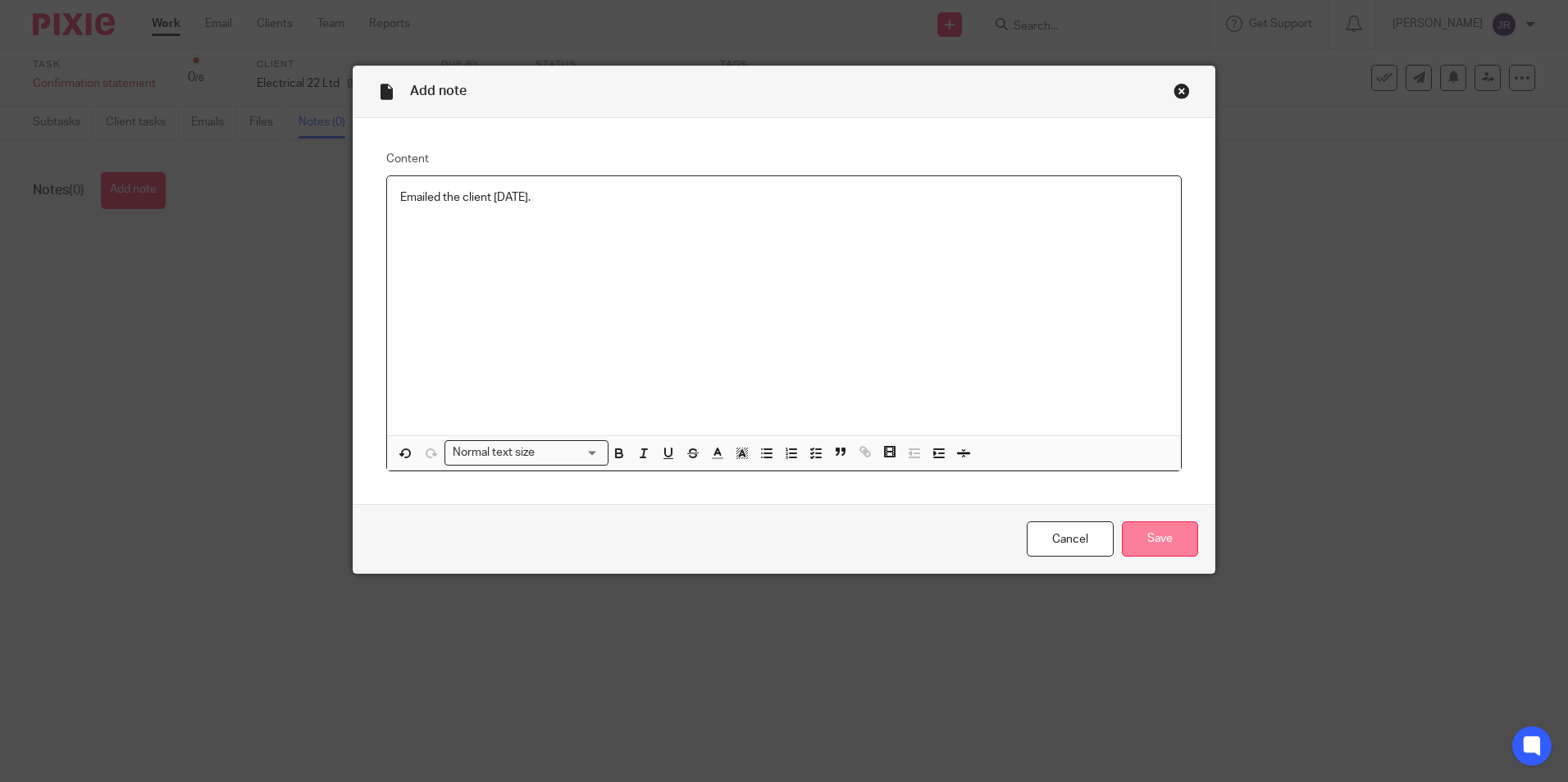
click at [1161, 534] on input "Save" at bounding box center [1160, 539] width 76 height 36
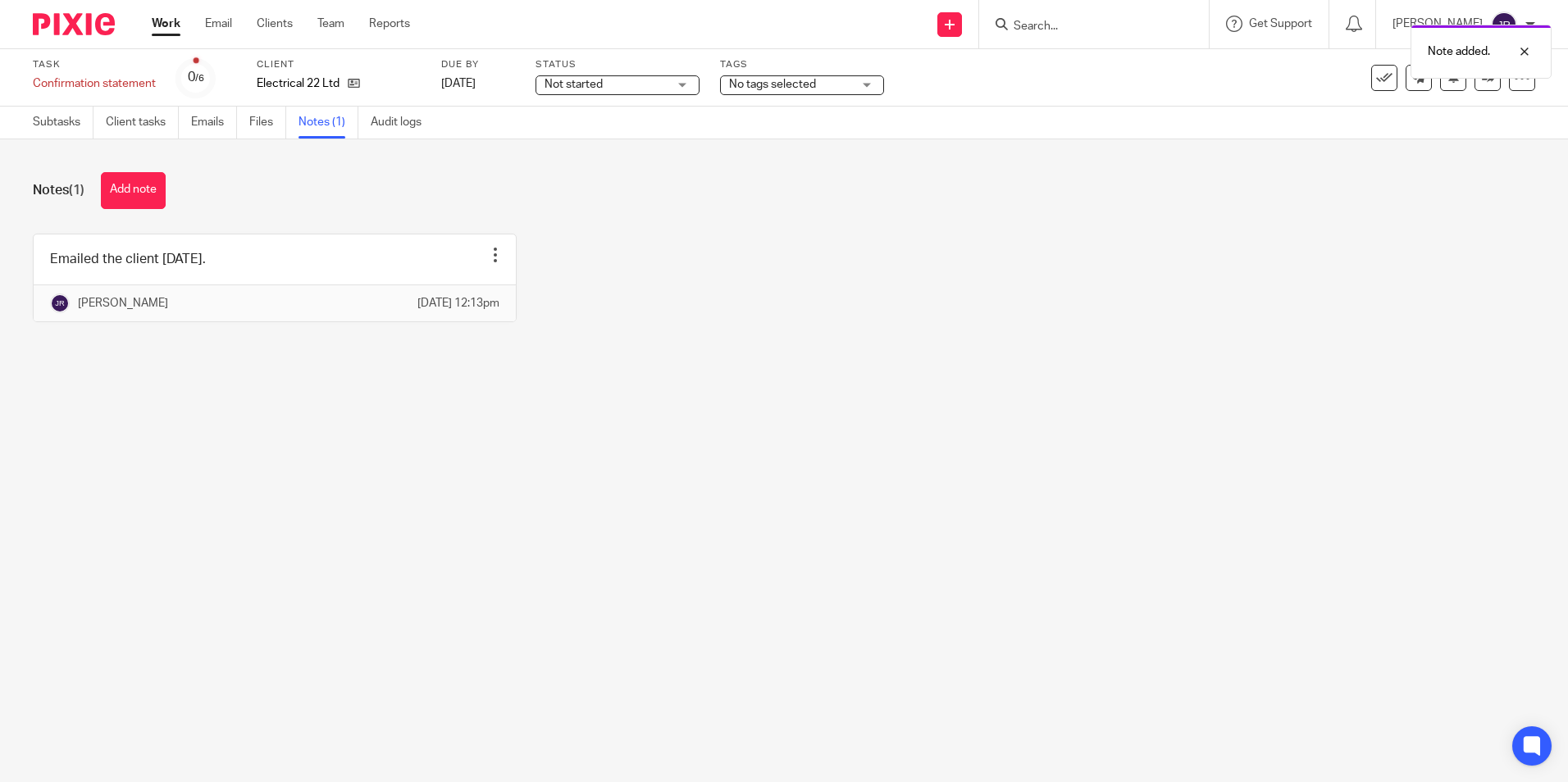
click at [686, 83] on div "Not started Not started" at bounding box center [617, 84] width 164 height 20
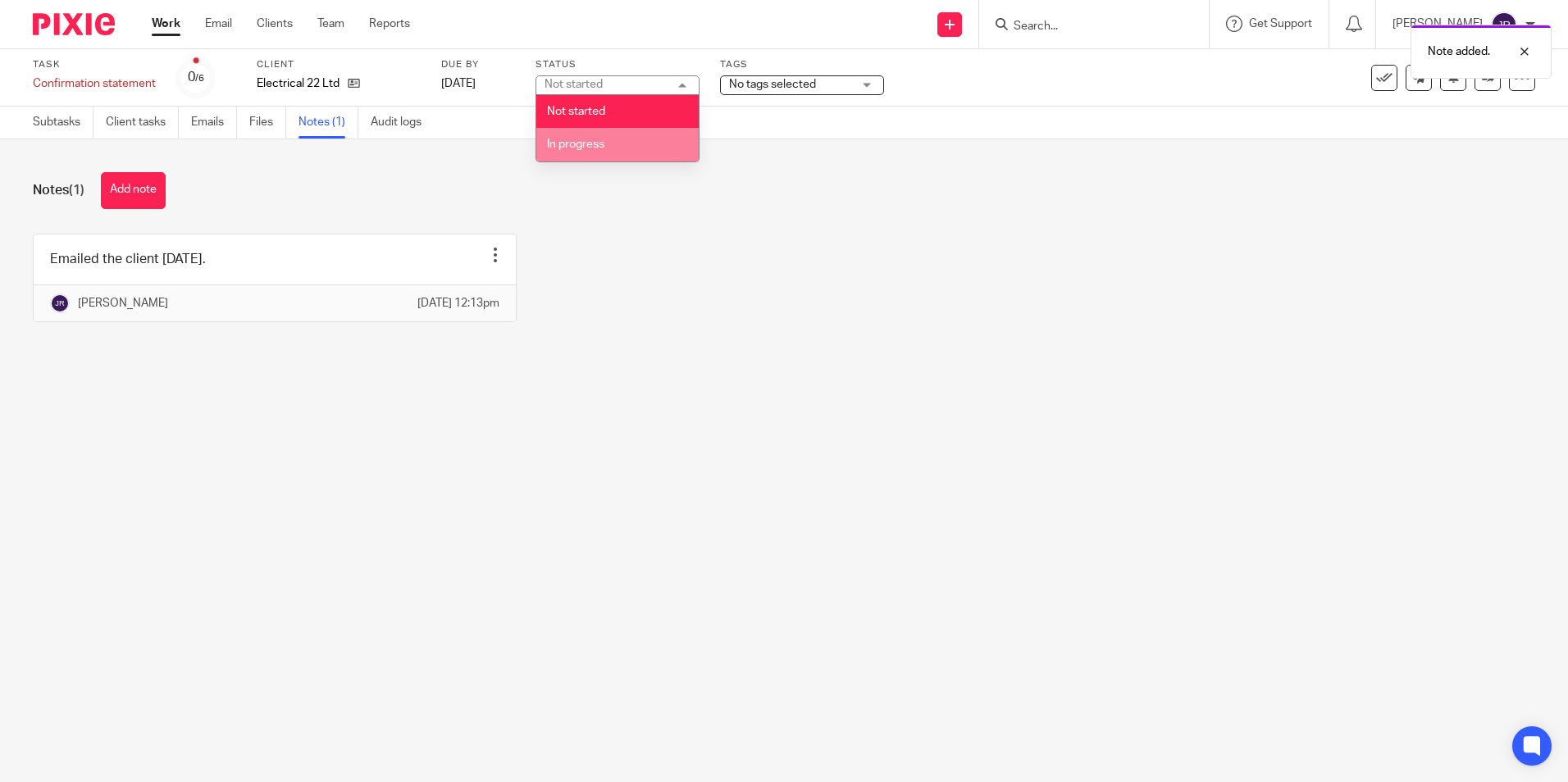
click at [639, 138] on li "In progress" at bounding box center [617, 144] width 162 height 34
click at [874, 88] on div "No tags selected" at bounding box center [802, 84] width 164 height 20
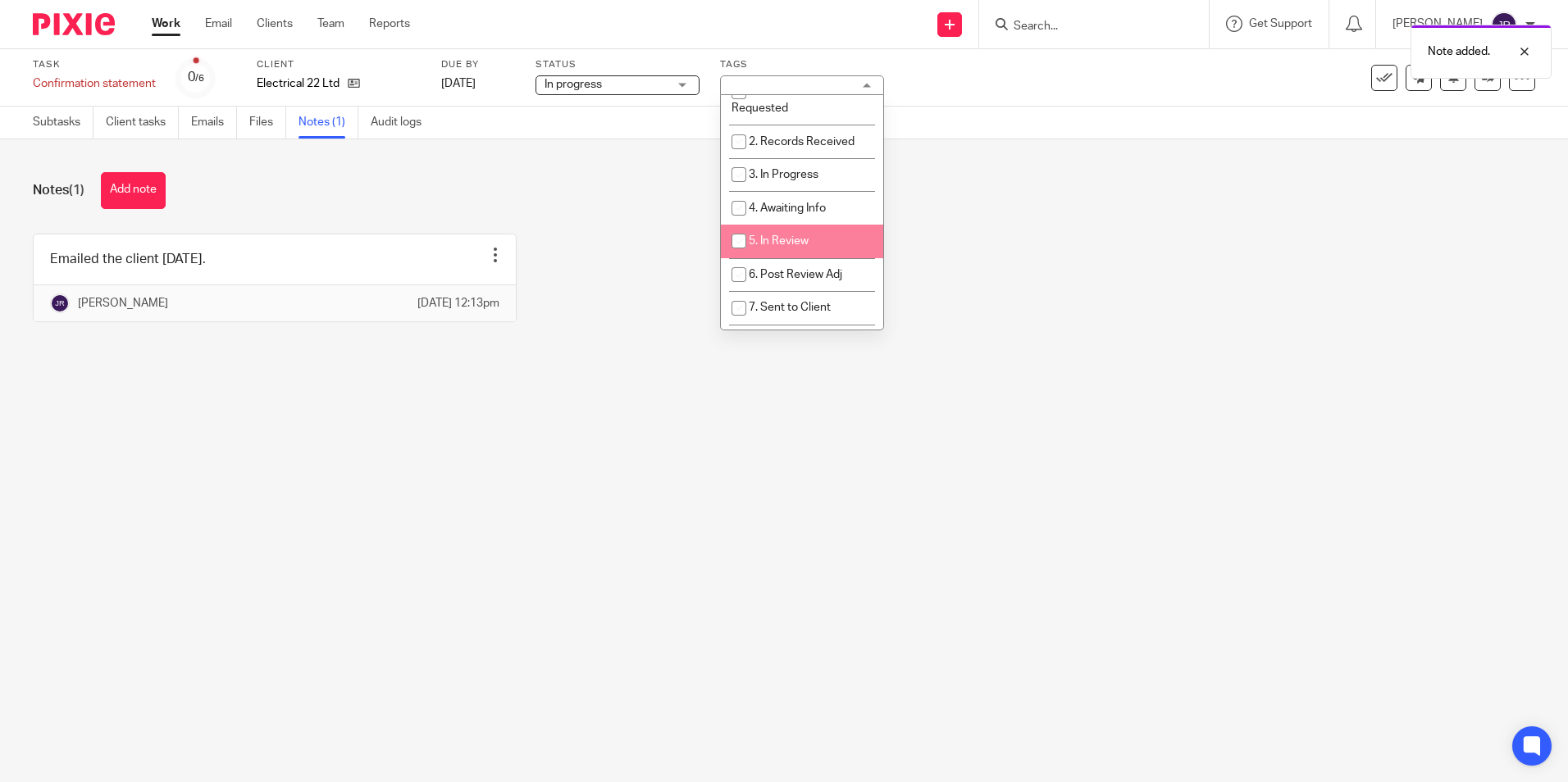
scroll to position [82, 0]
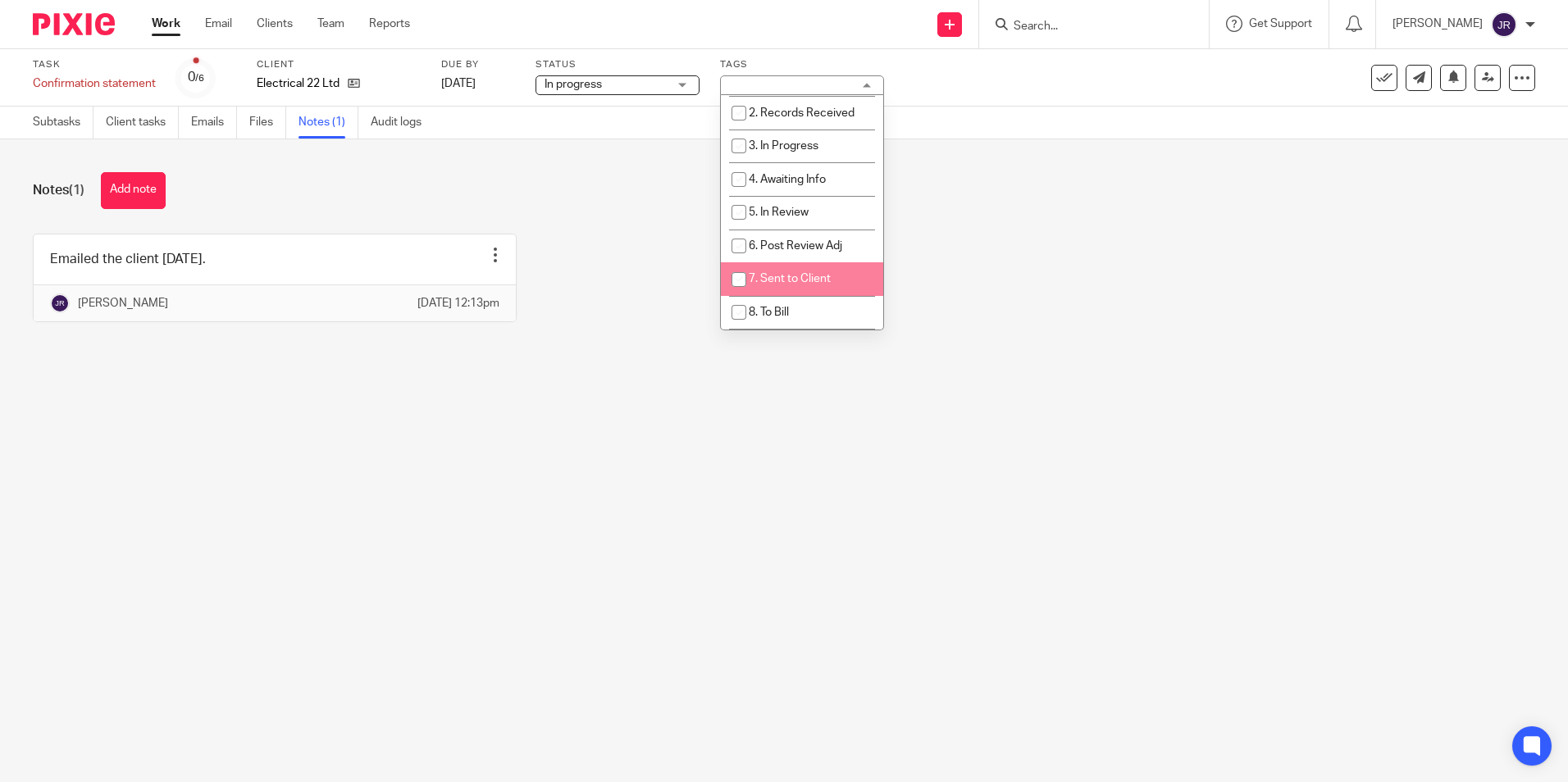
click at [832, 270] on li "7. Sent to Client" at bounding box center [802, 279] width 162 height 34
checkbox input "true"
click at [741, 474] on main "Task Confirmation statement Save Confirmation statement 0 /6 Client Electrical …" at bounding box center [784, 391] width 1568 height 782
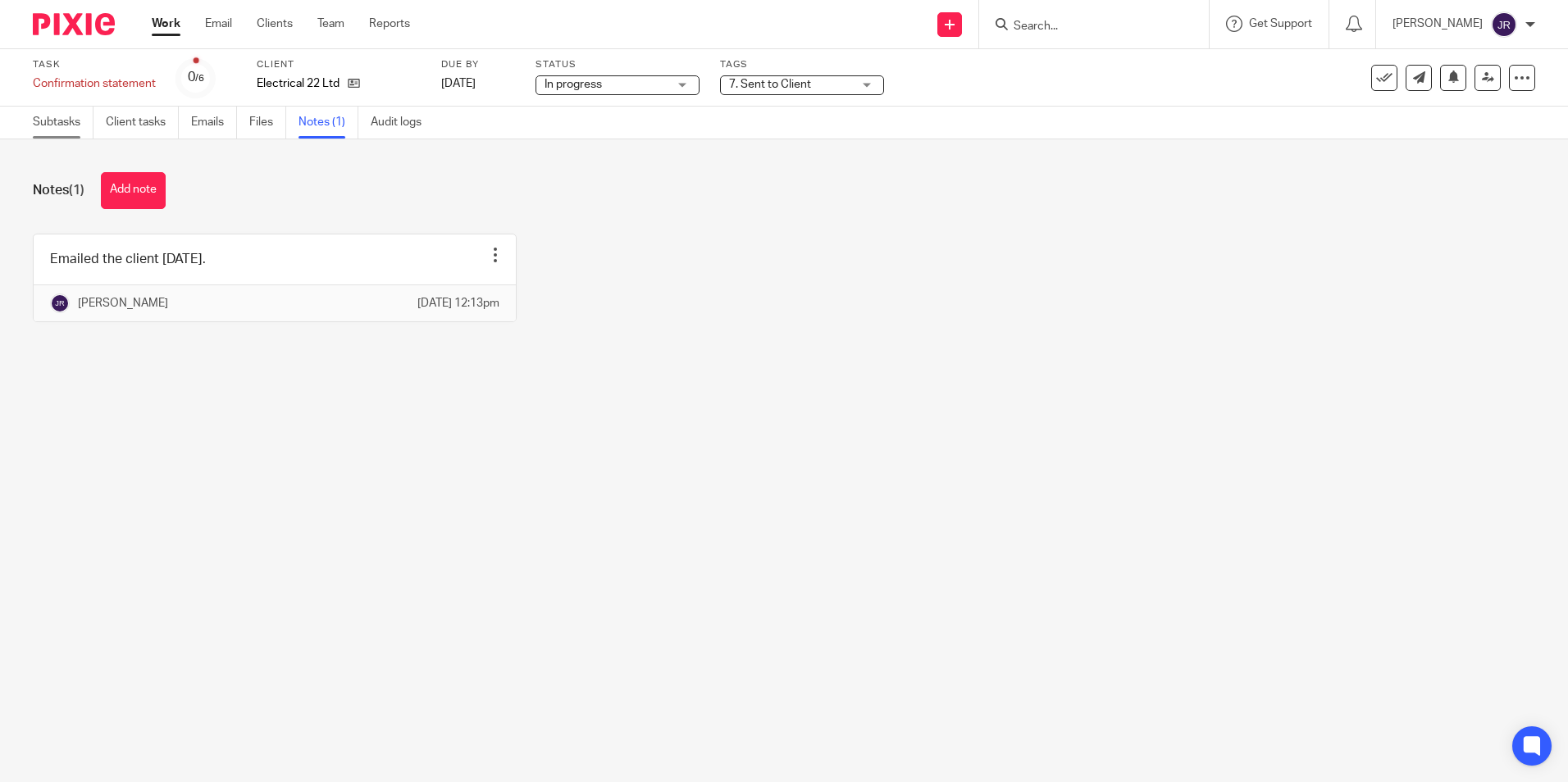
click at [52, 128] on link "Subtasks" at bounding box center [63, 123] width 61 height 32
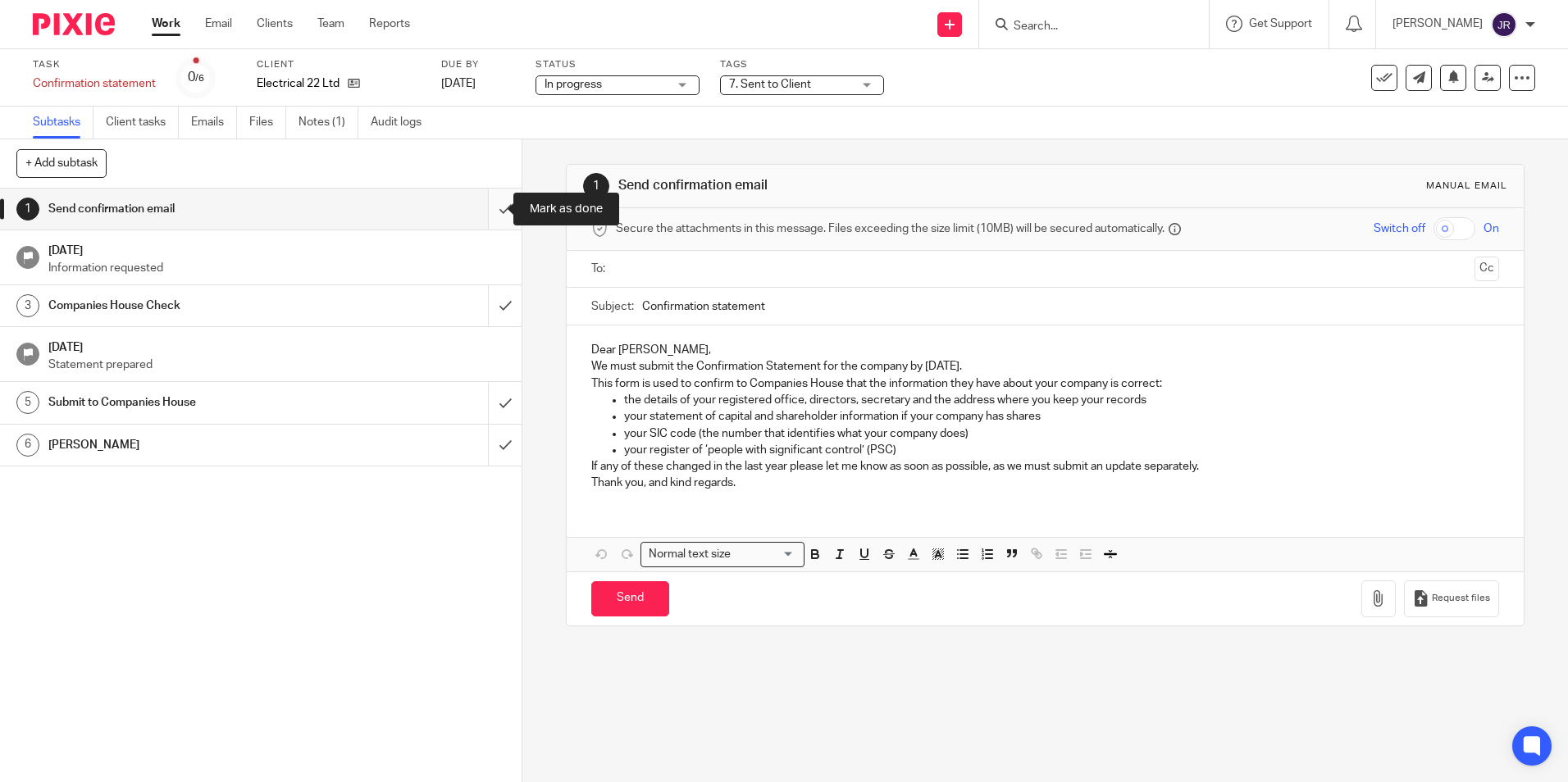
click at [488, 212] on input "submit" at bounding box center [261, 209] width 521 height 41
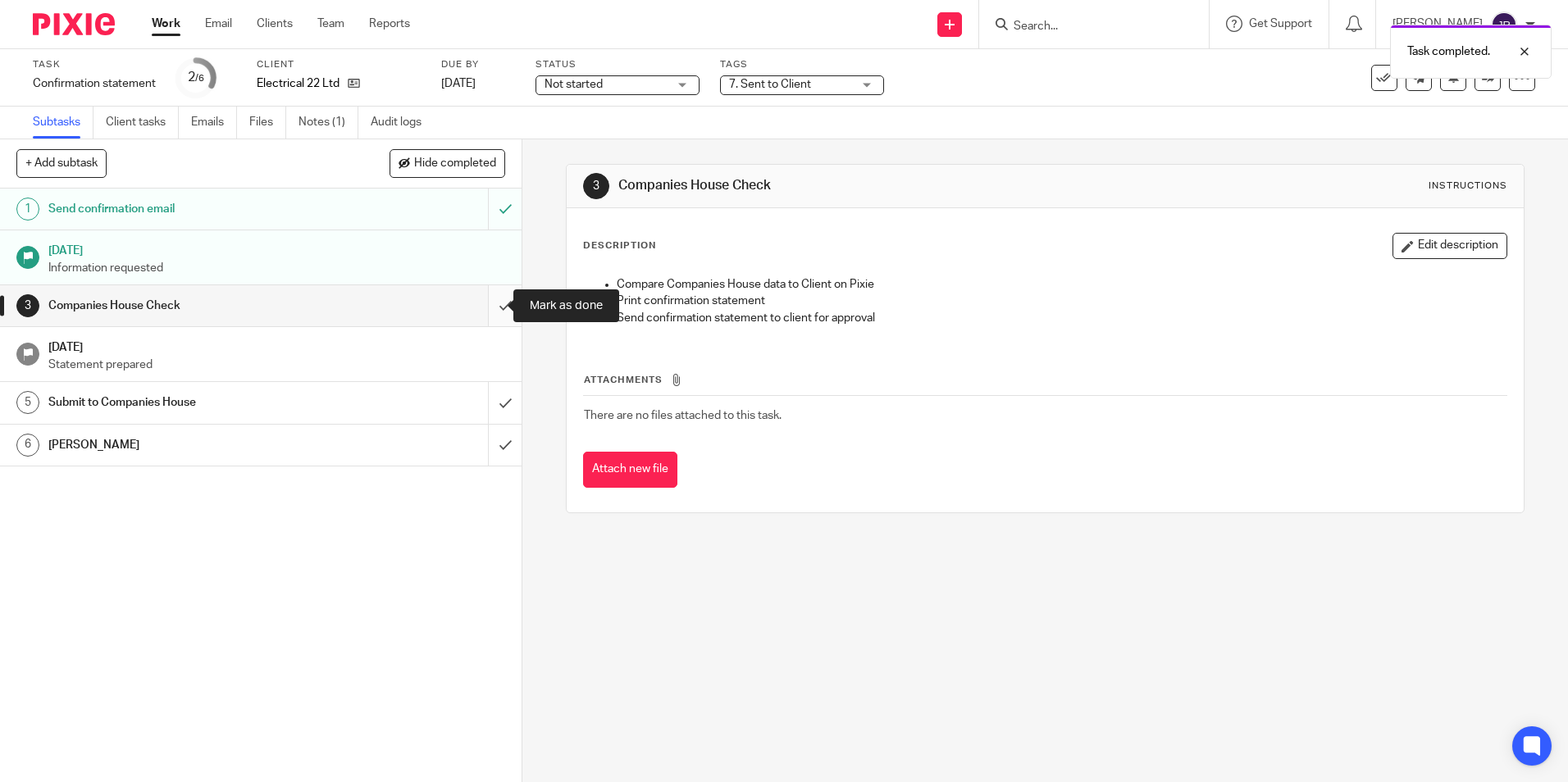
click at [493, 298] on input "submit" at bounding box center [261, 306] width 521 height 41
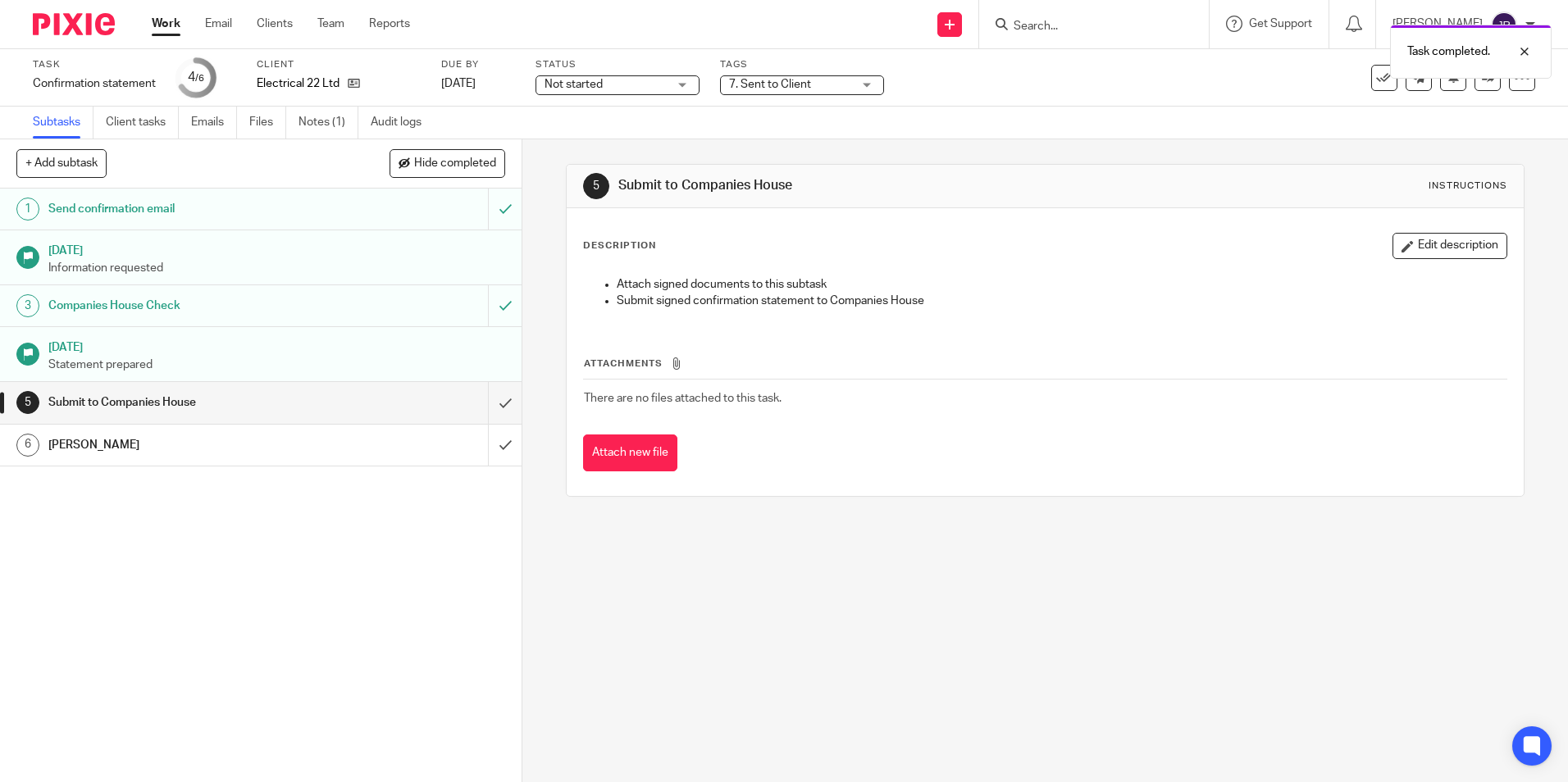
click at [687, 89] on div "Not started Not started" at bounding box center [617, 84] width 164 height 20
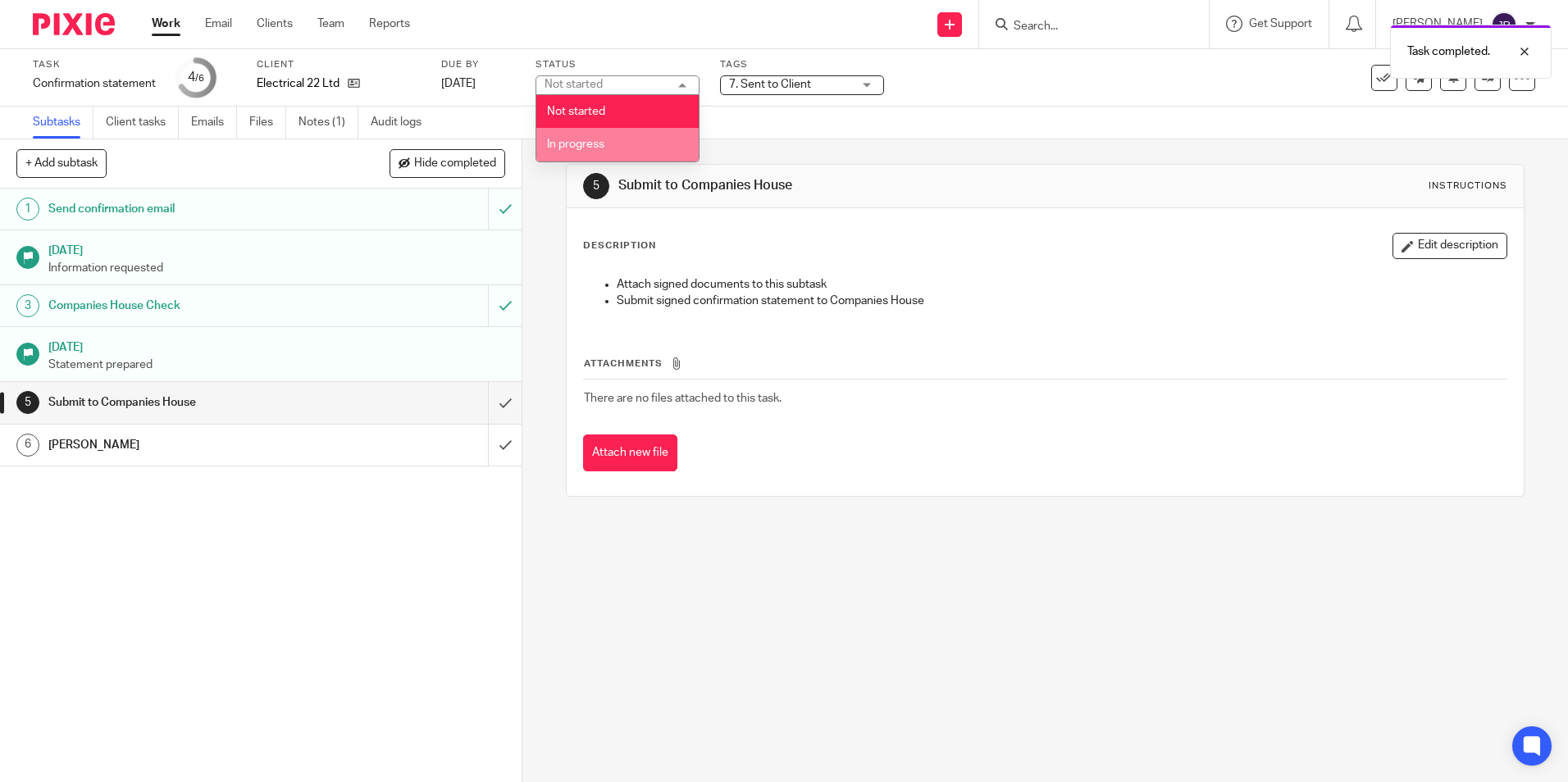
click at [637, 139] on li "In progress" at bounding box center [617, 144] width 162 height 34
click at [400, 624] on div "1 Send confirmation email 11 Oct 2025 Information requested 3 Companies House C…" at bounding box center [261, 485] width 521 height 594
click at [165, 25] on link "Work" at bounding box center [166, 23] width 29 height 16
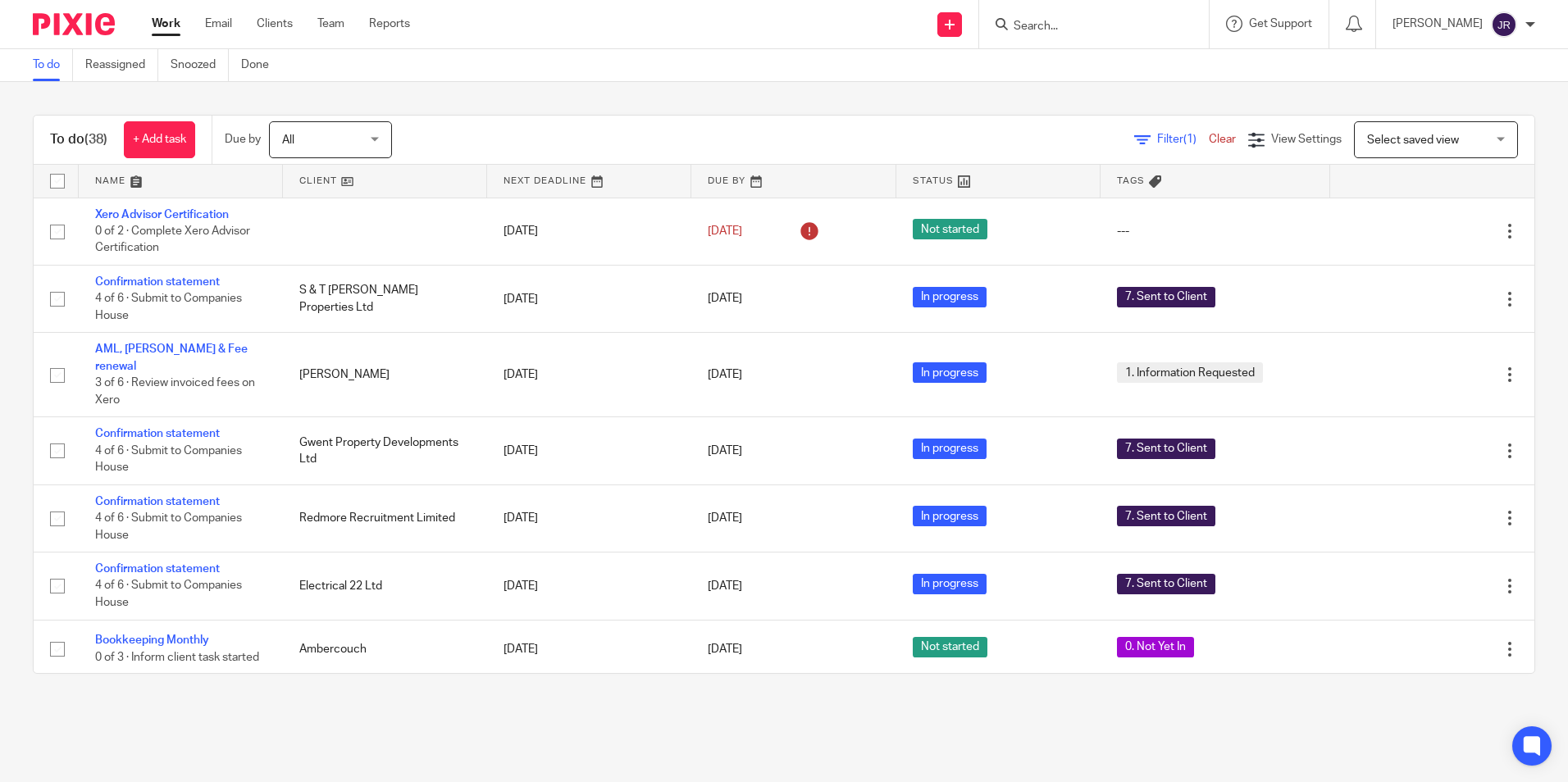
click at [114, 179] on link at bounding box center [181, 181] width 204 height 33
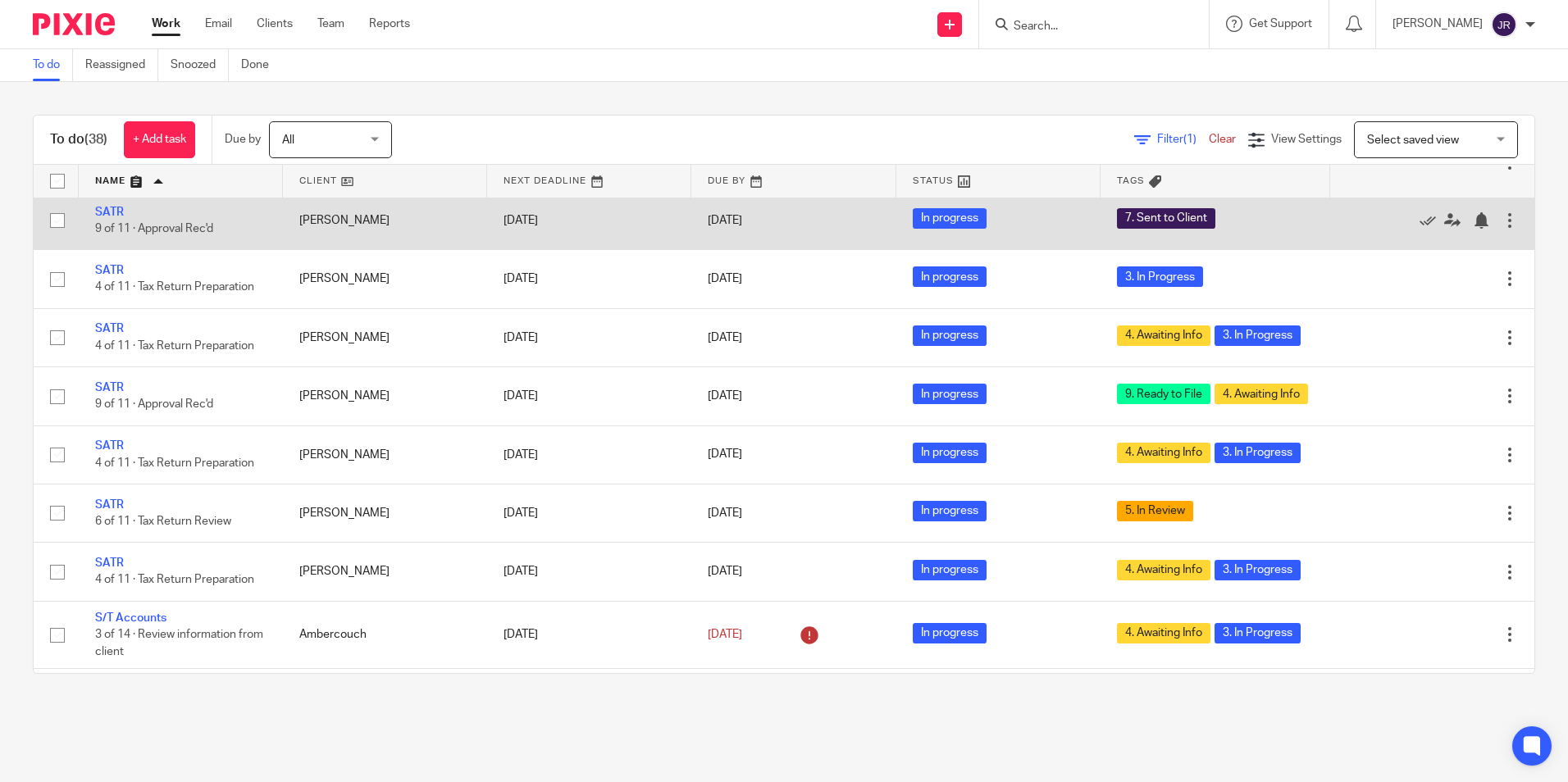
scroll to position [1936, 0]
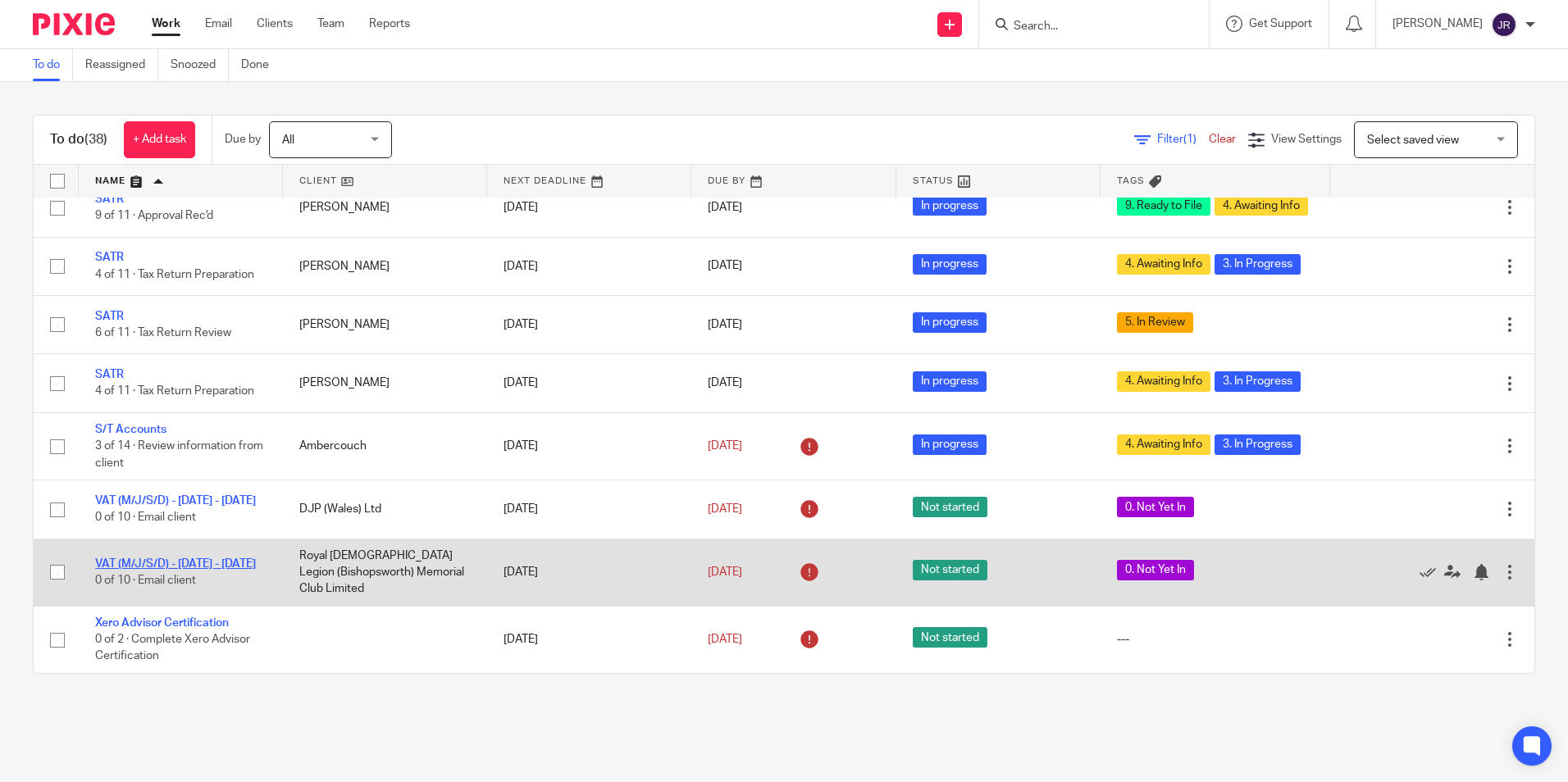
click at [146, 559] on link "VAT (M/J/S/D) - [DATE] - [DATE]" at bounding box center [174, 564] width 160 height 11
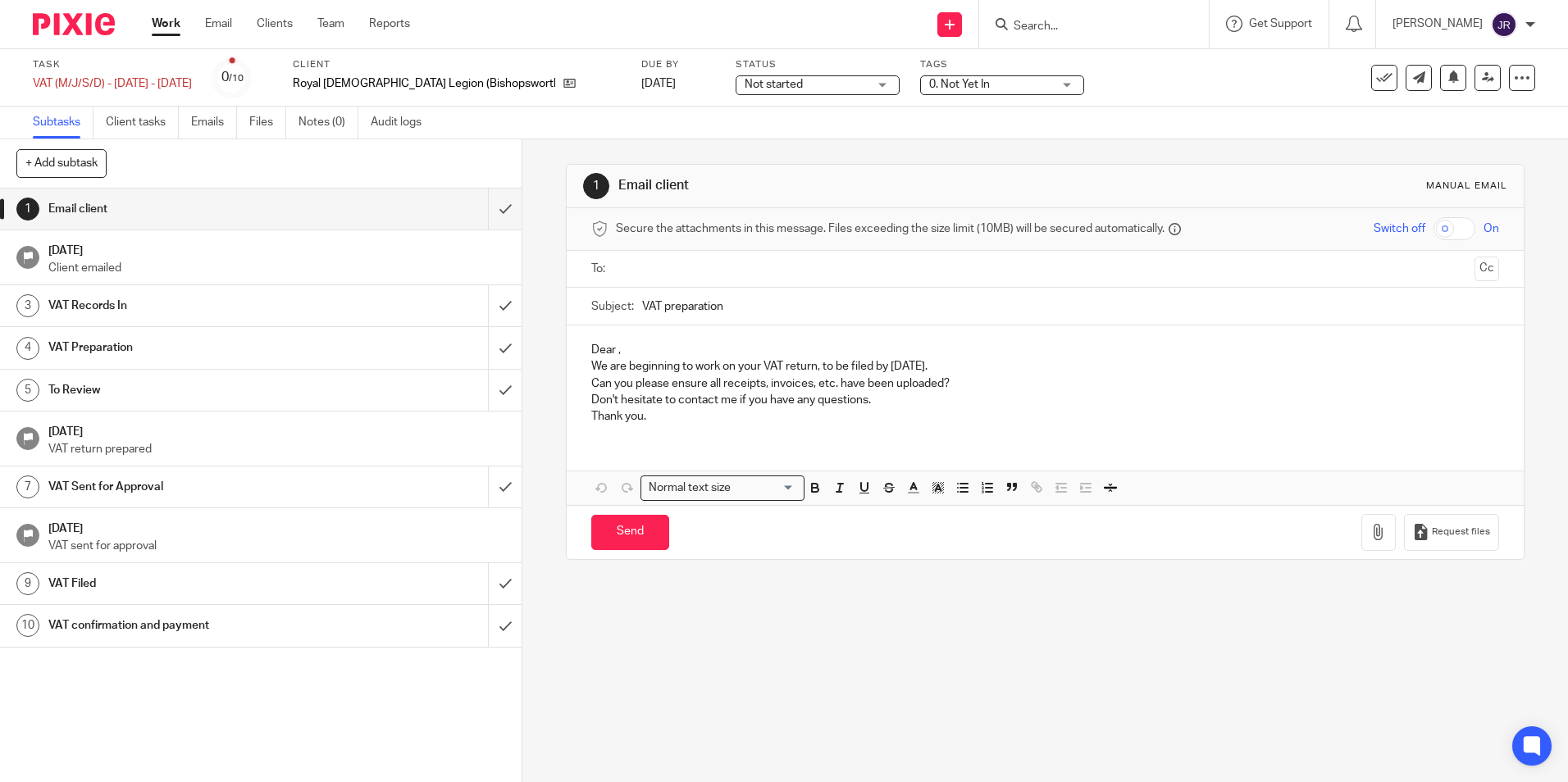
click at [883, 88] on div "Not started Not started" at bounding box center [818, 84] width 164 height 20
click at [823, 146] on li "In progress" at bounding box center [814, 144] width 162 height 34
click at [817, 653] on div "1 Email client Manual email Secure the attachments in this message. Files excee…" at bounding box center [1045, 461] width 1046 height 643
click at [1070, 89] on div "0. Not Yet In" at bounding box center [1002, 84] width 164 height 20
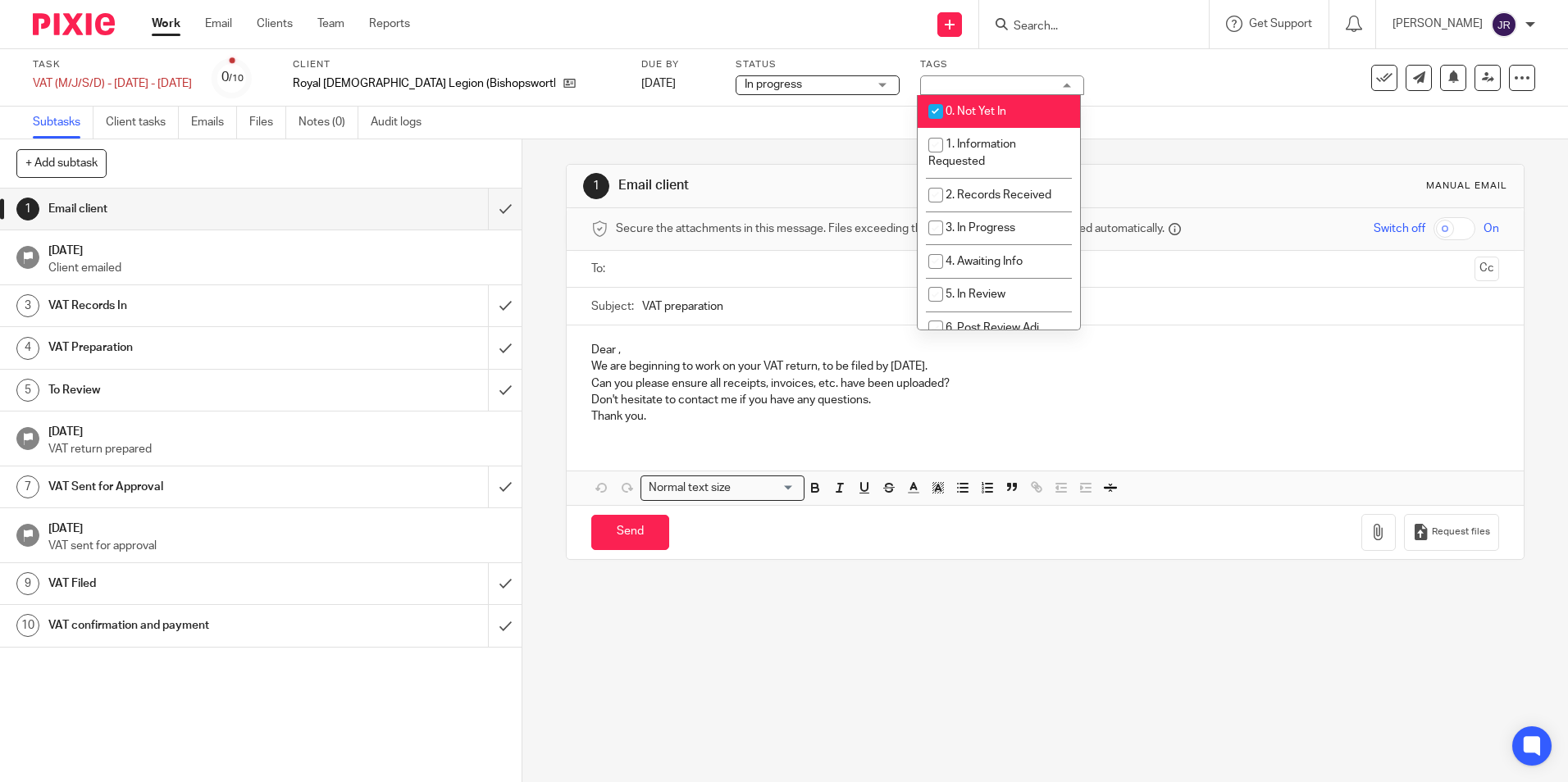
click at [972, 109] on span "0. Not Yet In" at bounding box center [976, 112] width 61 height 11
checkbox input "false"
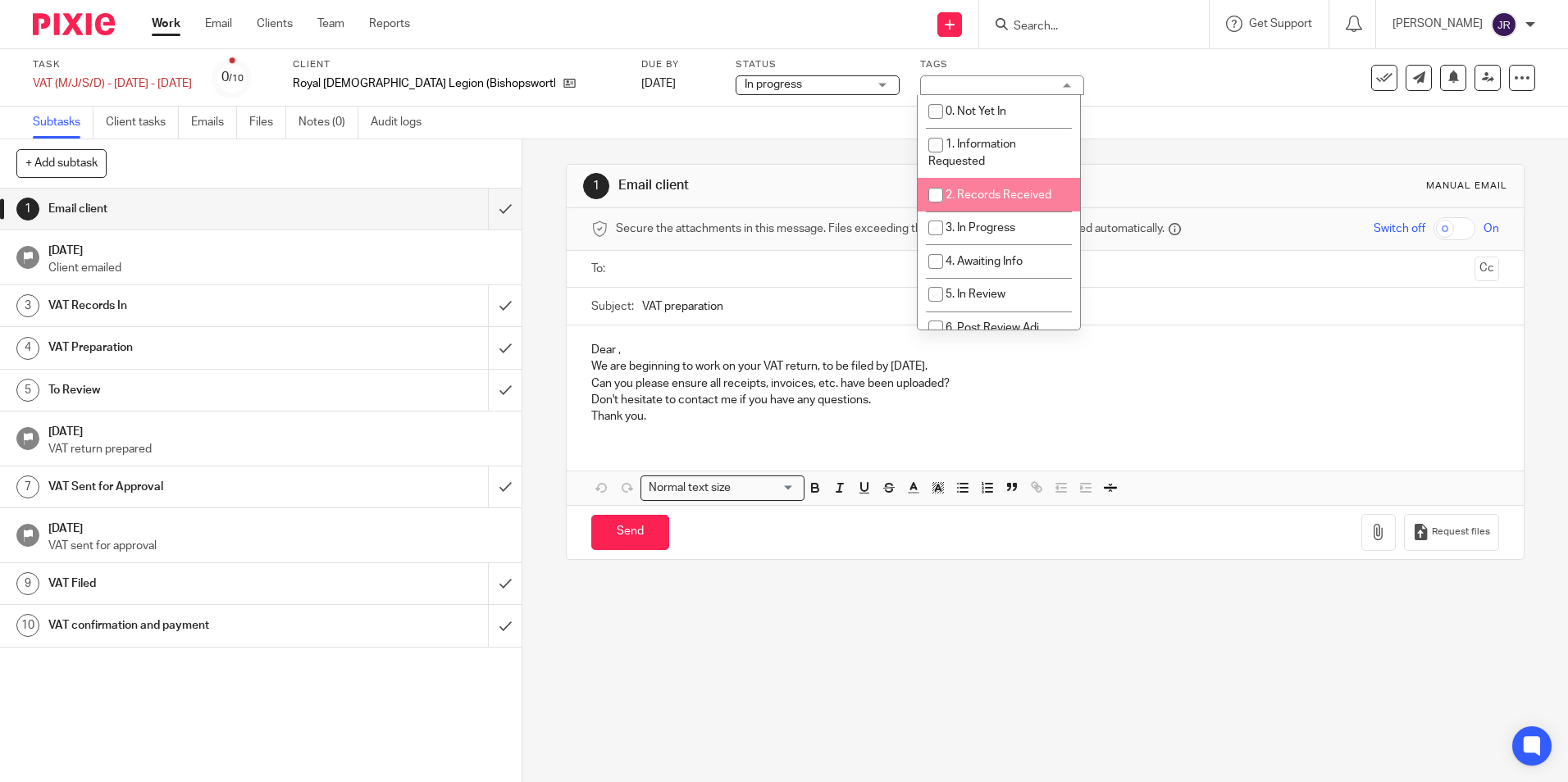
click at [1018, 188] on li "2. Records Received" at bounding box center [999, 195] width 162 height 34
checkbox input "true"
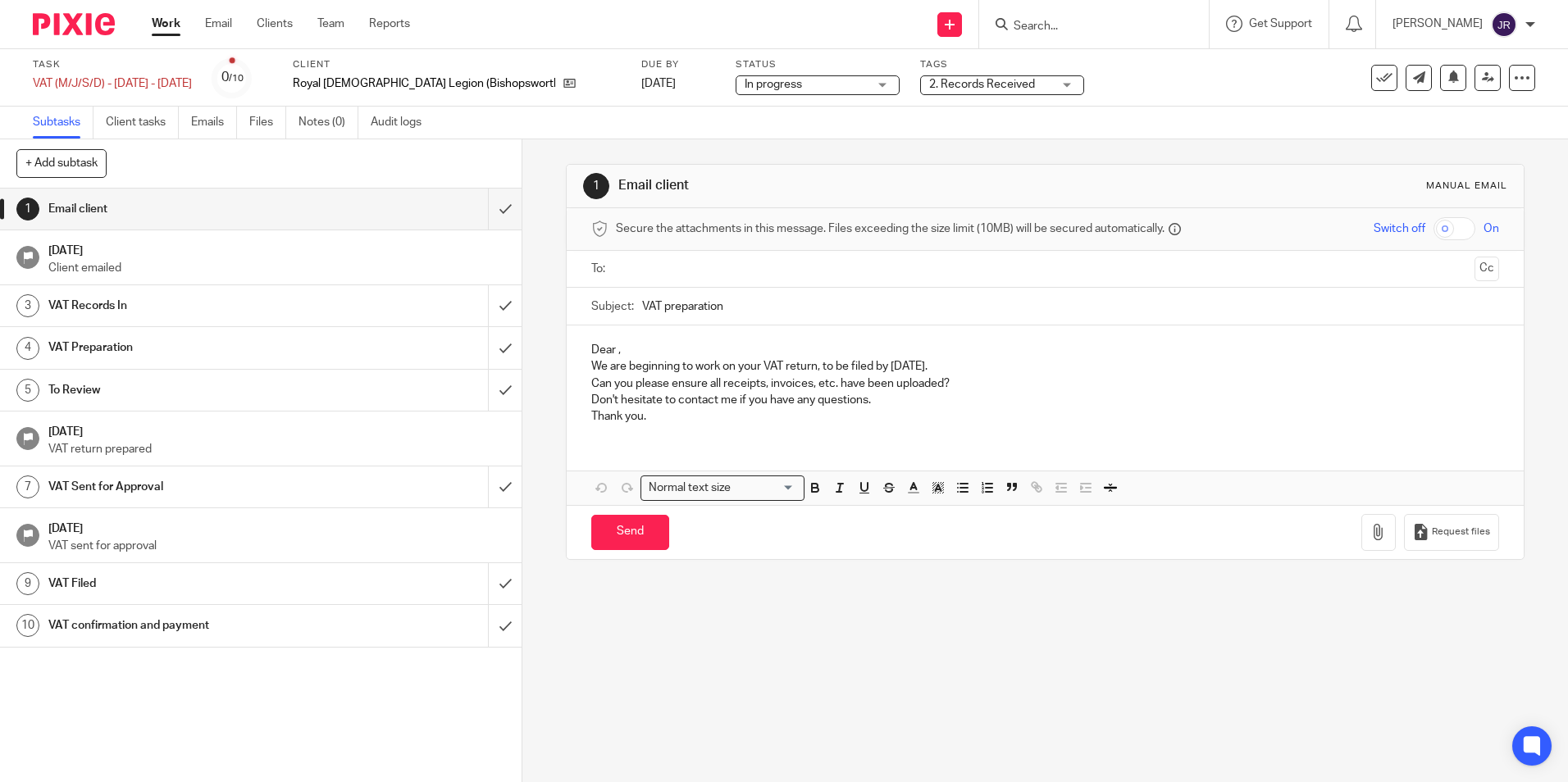
click at [821, 660] on div "1 Email client Manual email Secure the attachments in this message. Files excee…" at bounding box center [1045, 461] width 1046 height 643
click at [493, 216] on input "submit" at bounding box center [261, 209] width 521 height 41
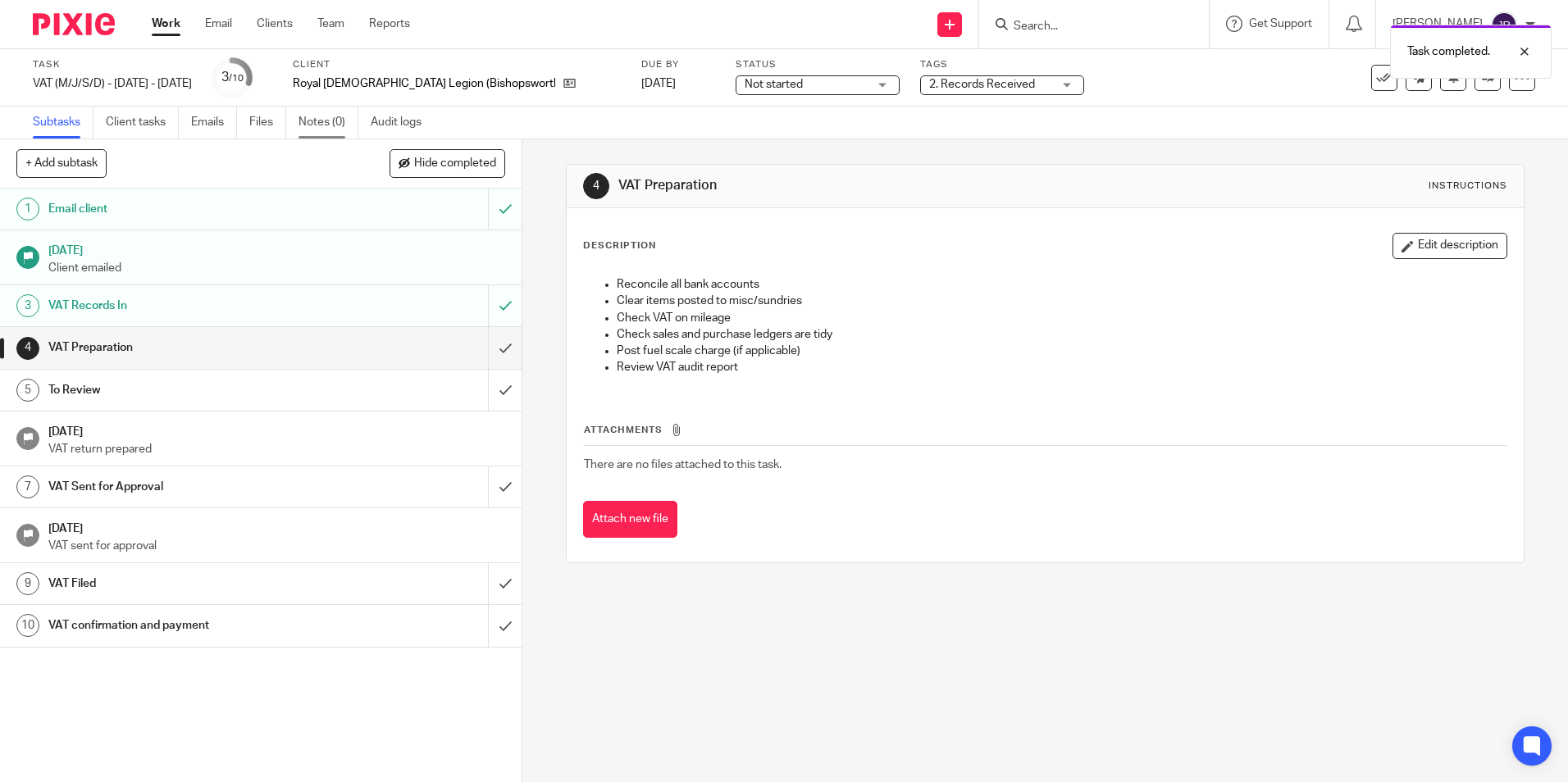
click at [320, 128] on link "Notes (0)" at bounding box center [328, 123] width 60 height 32
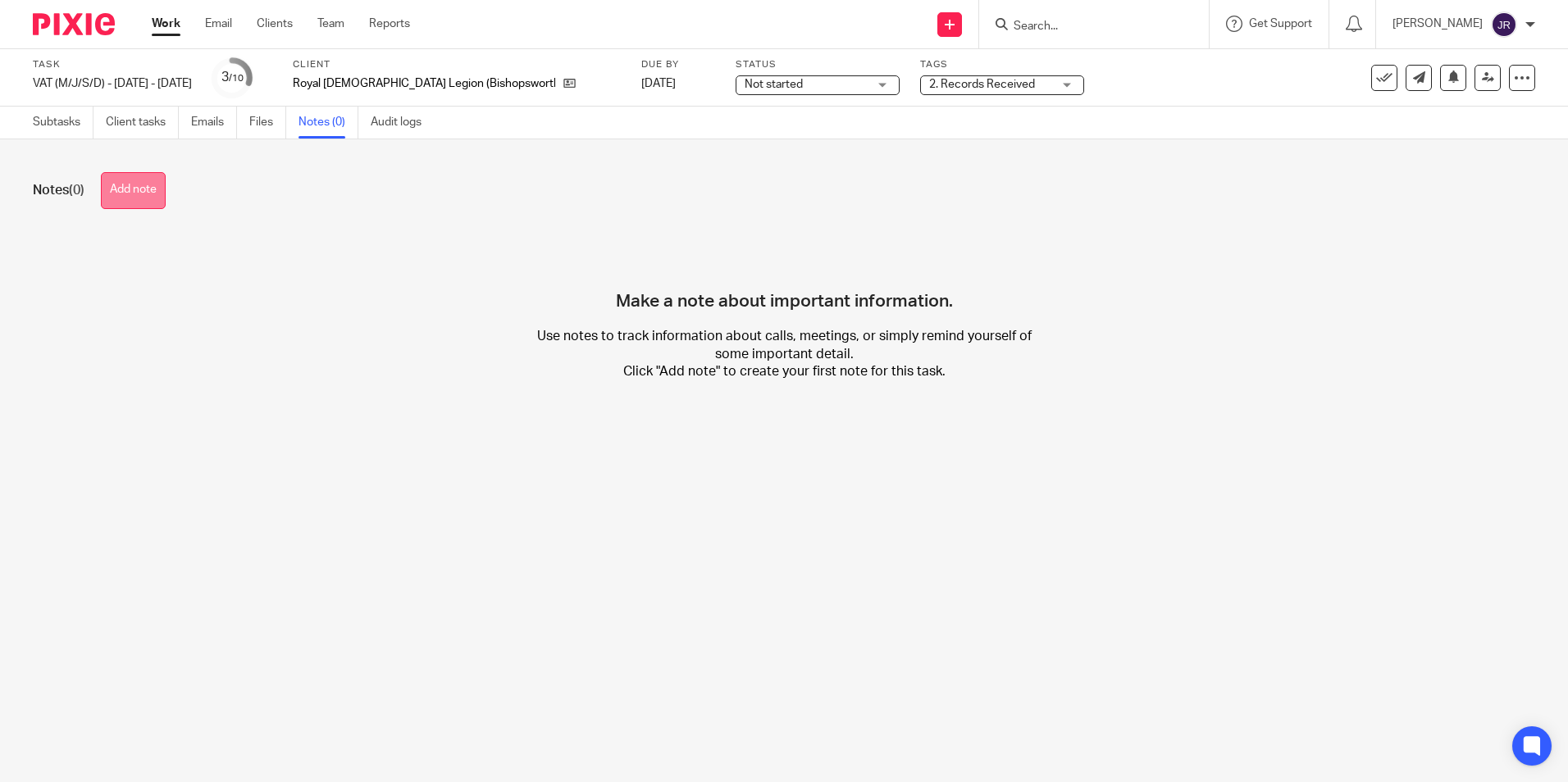
click at [118, 194] on button "Add note" at bounding box center [133, 190] width 65 height 37
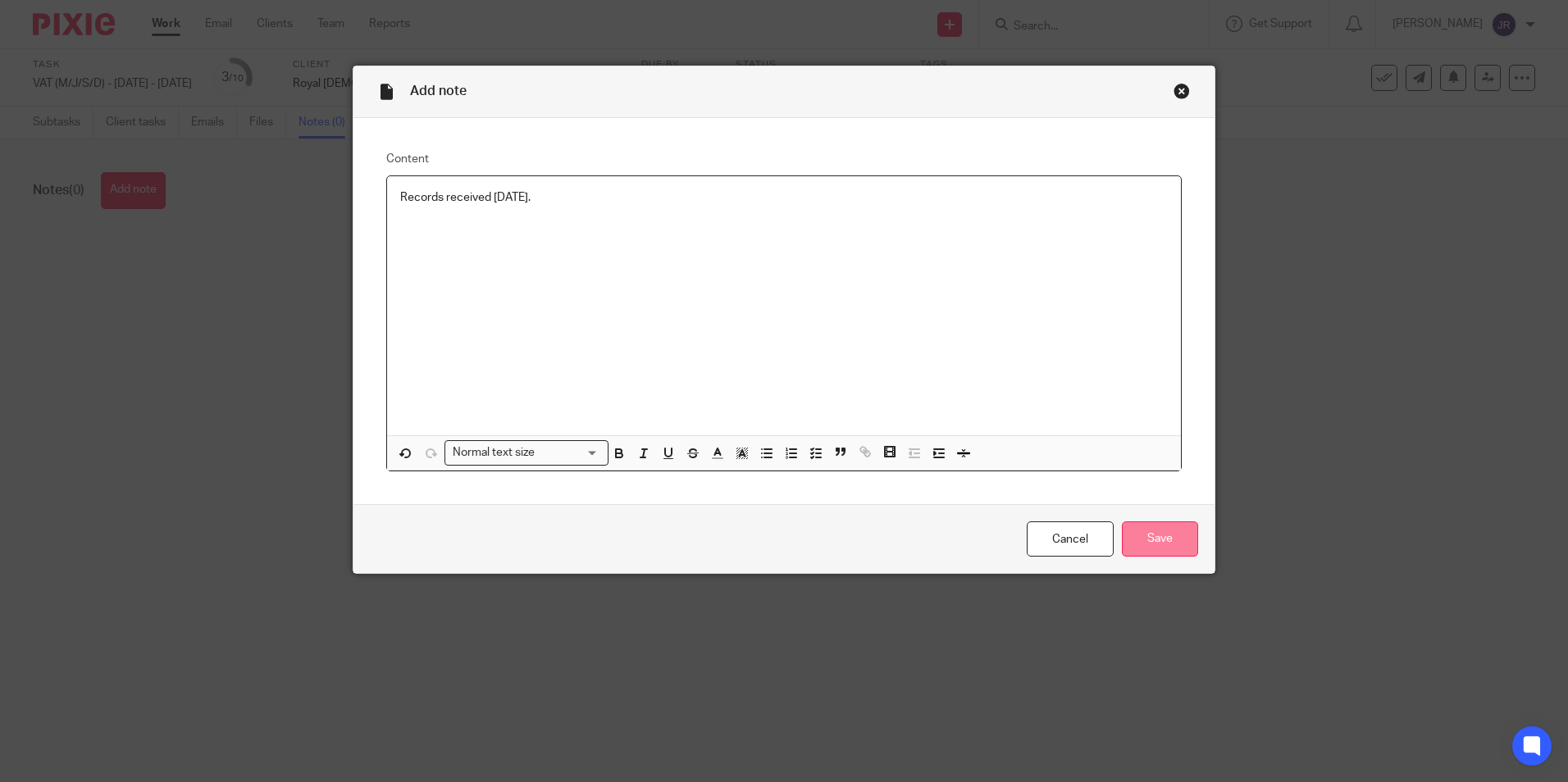
click at [1160, 547] on input "Save" at bounding box center [1160, 539] width 76 height 36
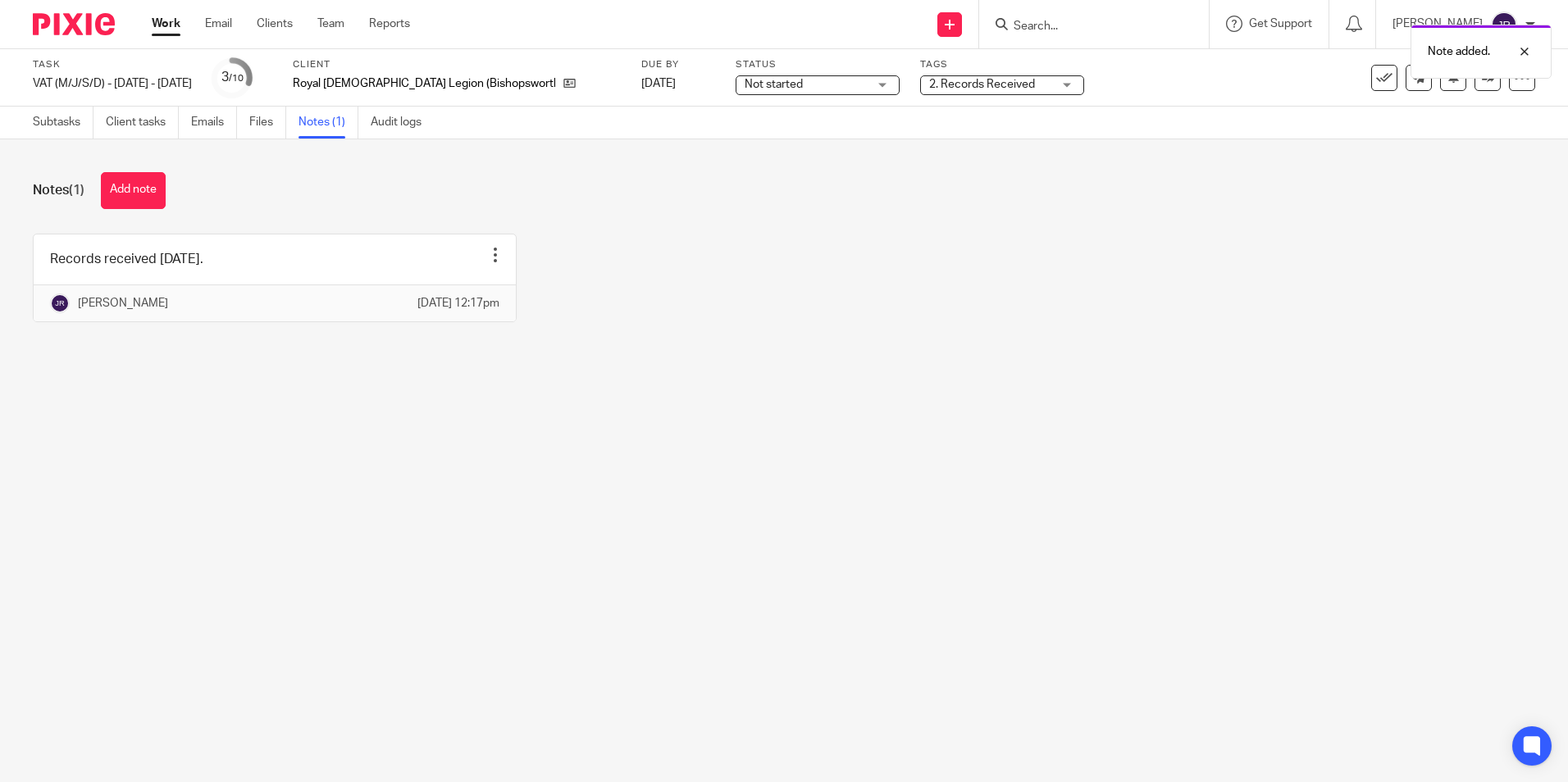
click at [882, 93] on div "Not started Not started" at bounding box center [818, 84] width 164 height 20
click at [870, 443] on main "Task VAT (M/J/S/D) - July - September, 2025 Save VAT (M/J/S/D) - July - Septemb…" at bounding box center [784, 391] width 1568 height 782
click at [161, 26] on link "Work" at bounding box center [166, 23] width 29 height 16
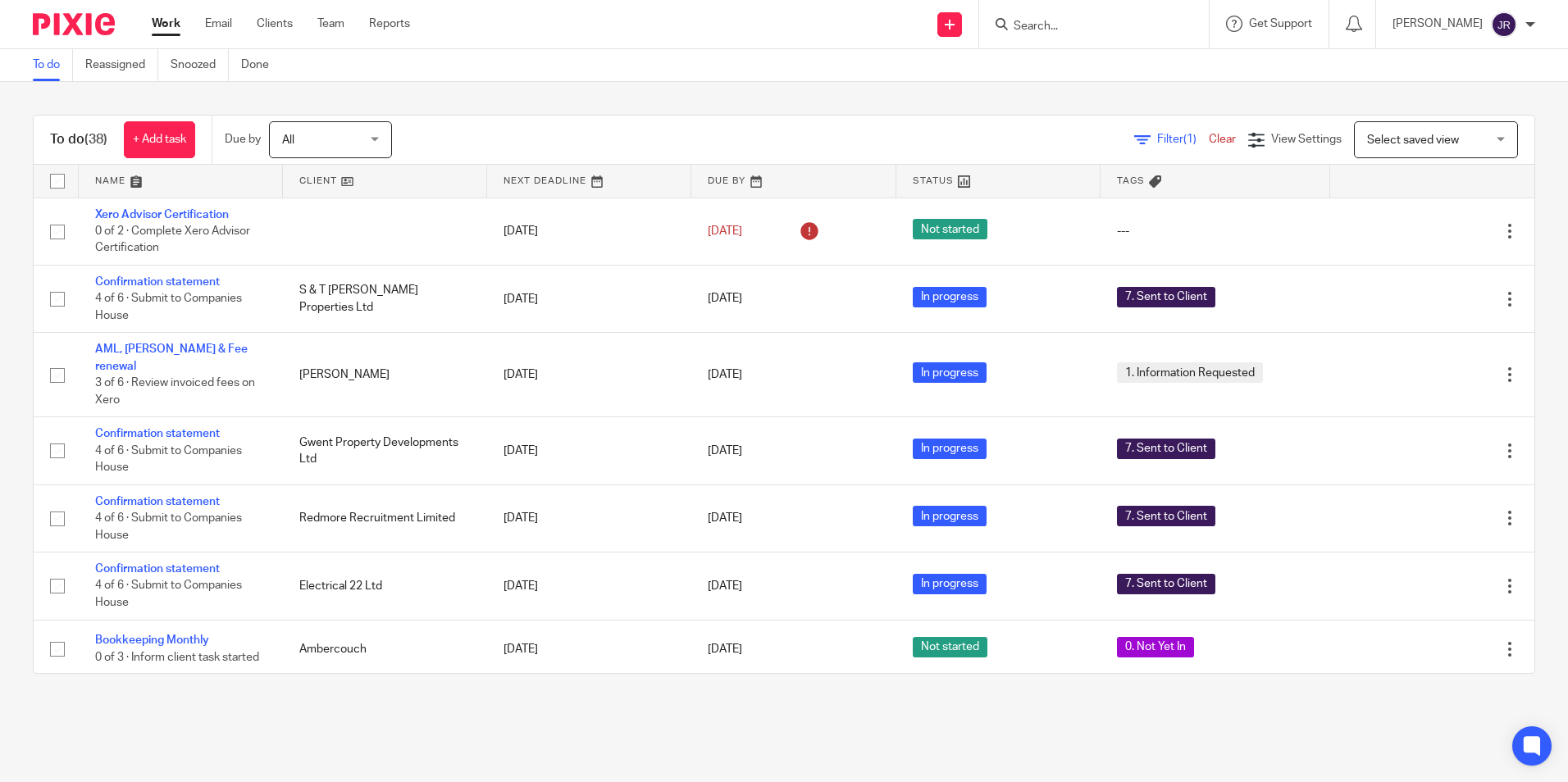
click at [107, 174] on link at bounding box center [181, 181] width 204 height 33
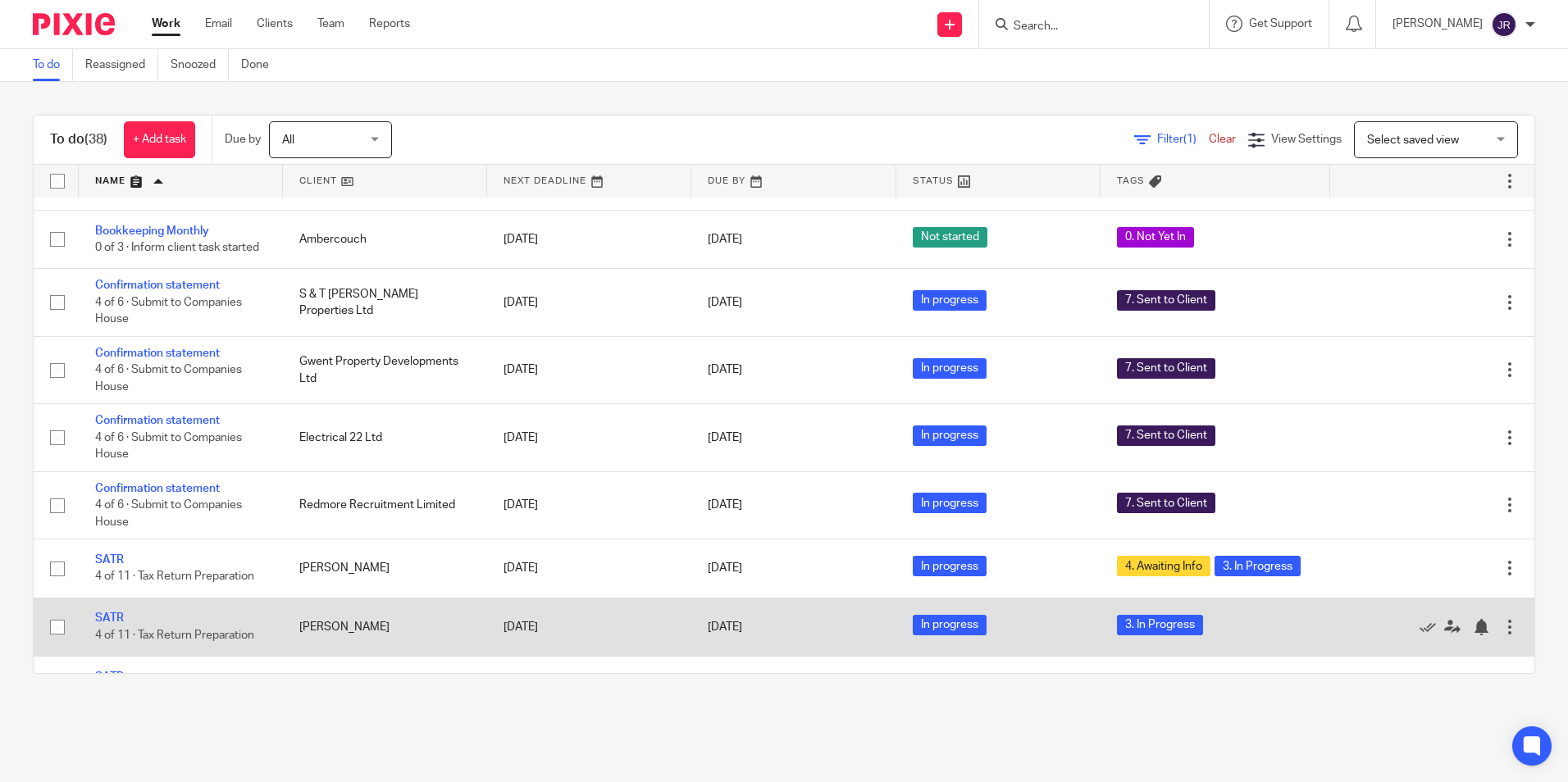
scroll to position [624, 0]
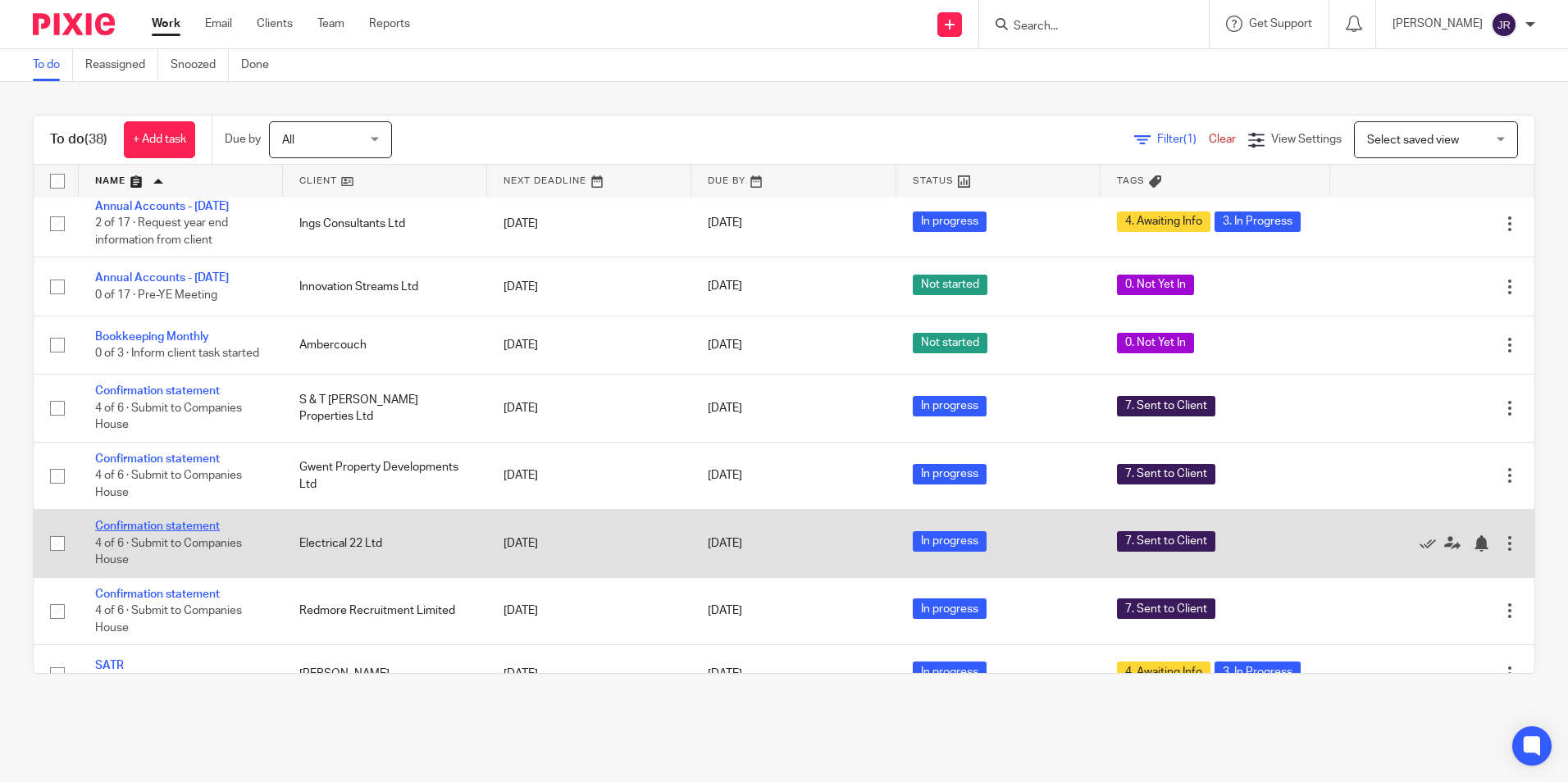
click at [193, 533] on link "Confirmation statement" at bounding box center [157, 526] width 125 height 11
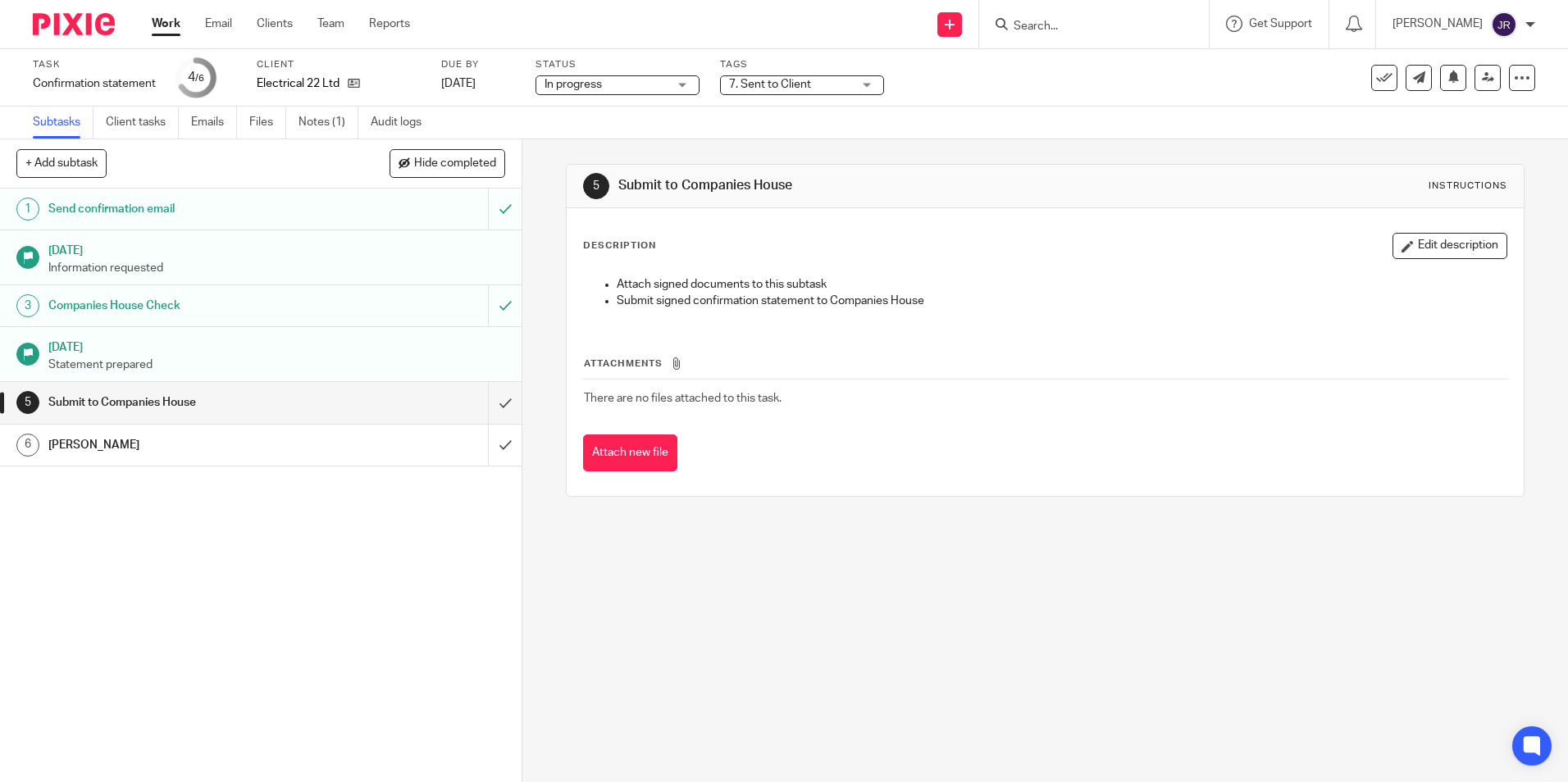
click at [874, 88] on div "7. Sent to Client" at bounding box center [802, 84] width 164 height 20
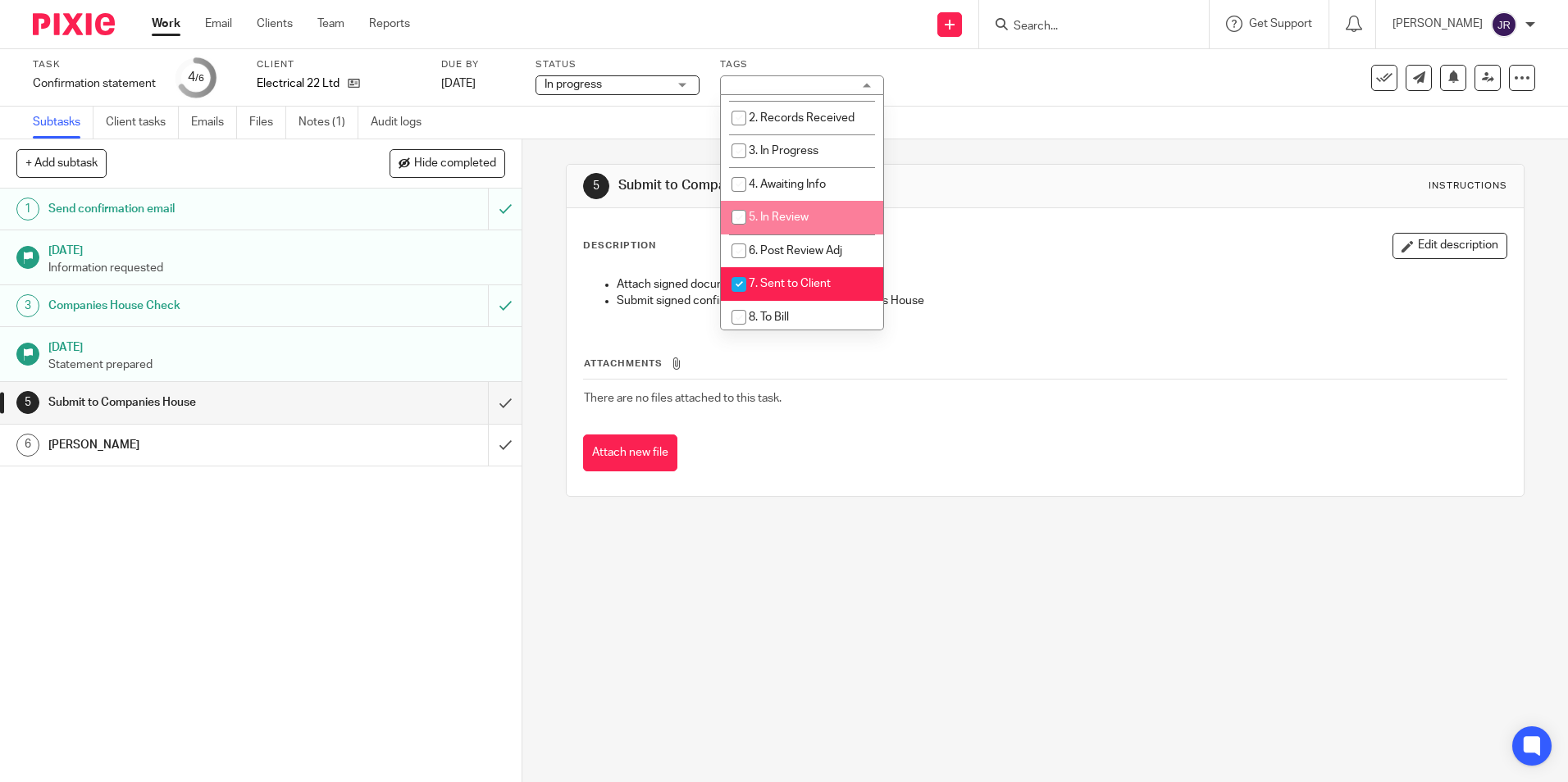
scroll to position [246, 0]
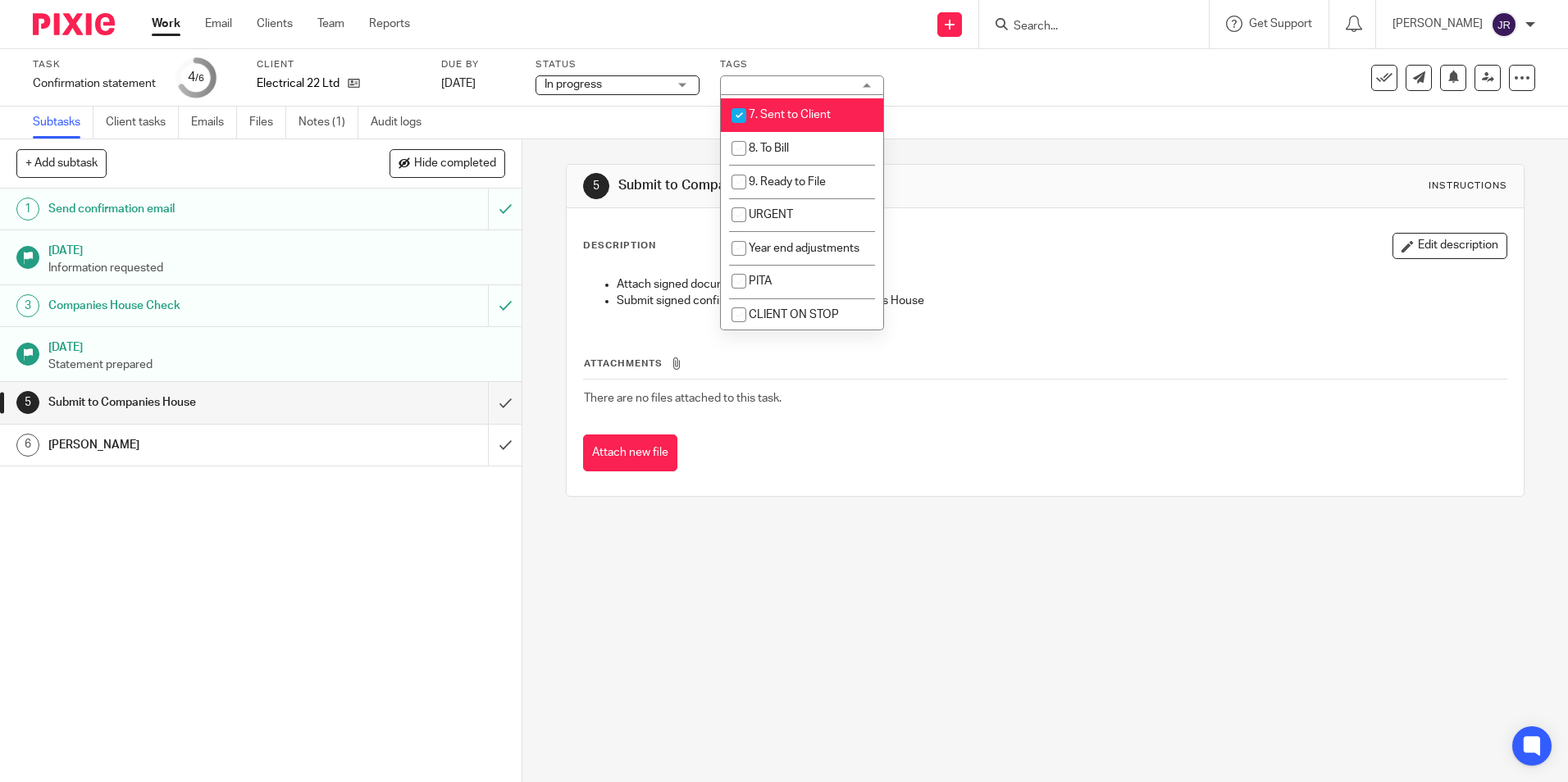
click at [807, 110] on span "7. Sent to Client" at bounding box center [790, 114] width 82 height 11
checkbox input "false"
click at [814, 152] on li "8. To Bill" at bounding box center [802, 149] width 162 height 34
checkbox input "true"
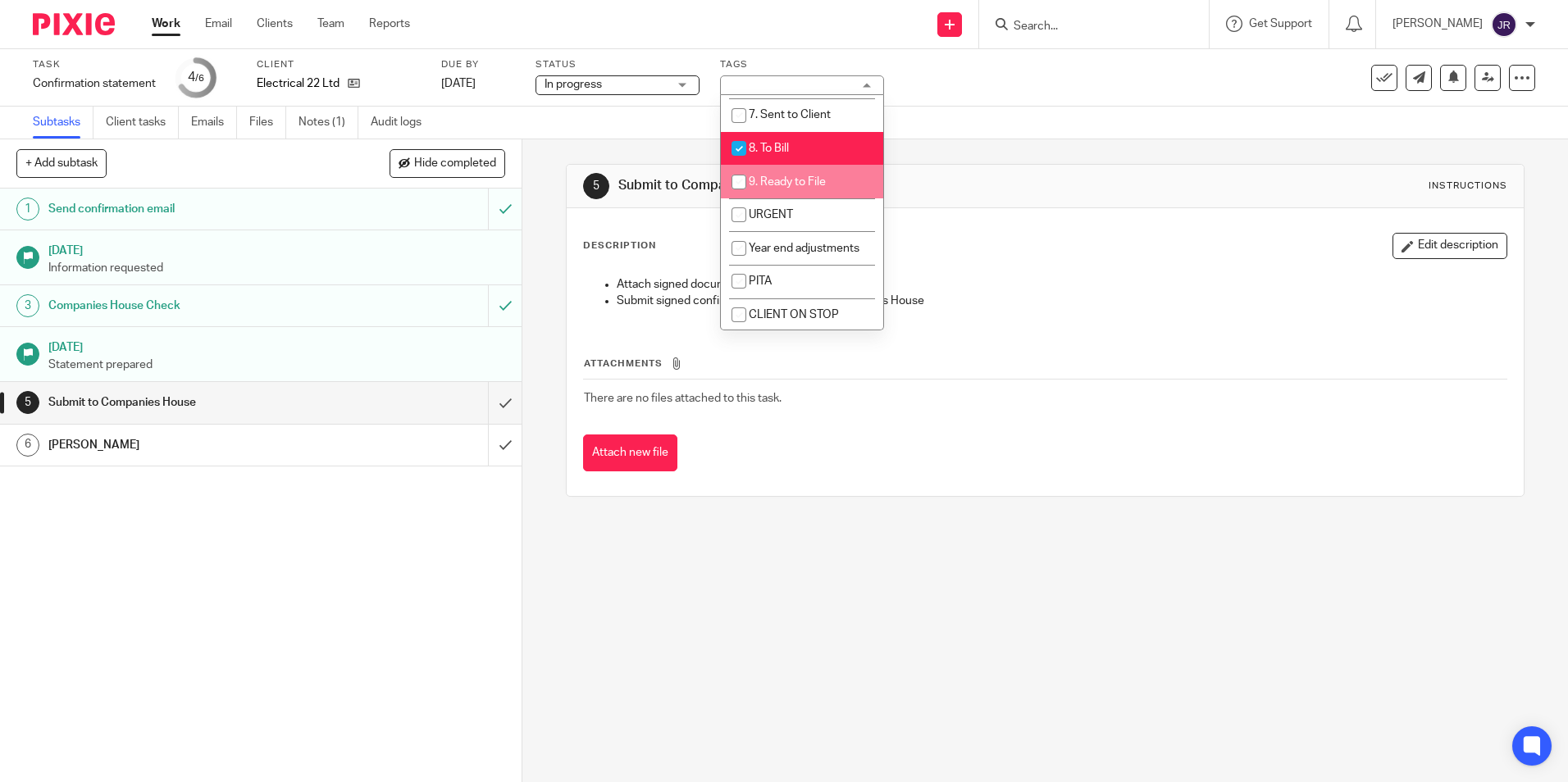
drag, startPoint x: 395, startPoint y: 606, endPoint x: 401, endPoint y: 599, distance: 9.2
click at [401, 599] on div "1 Send confirmation email 11 Oct 2025 Information requested 3 Companies House C…" at bounding box center [261, 485] width 521 height 594
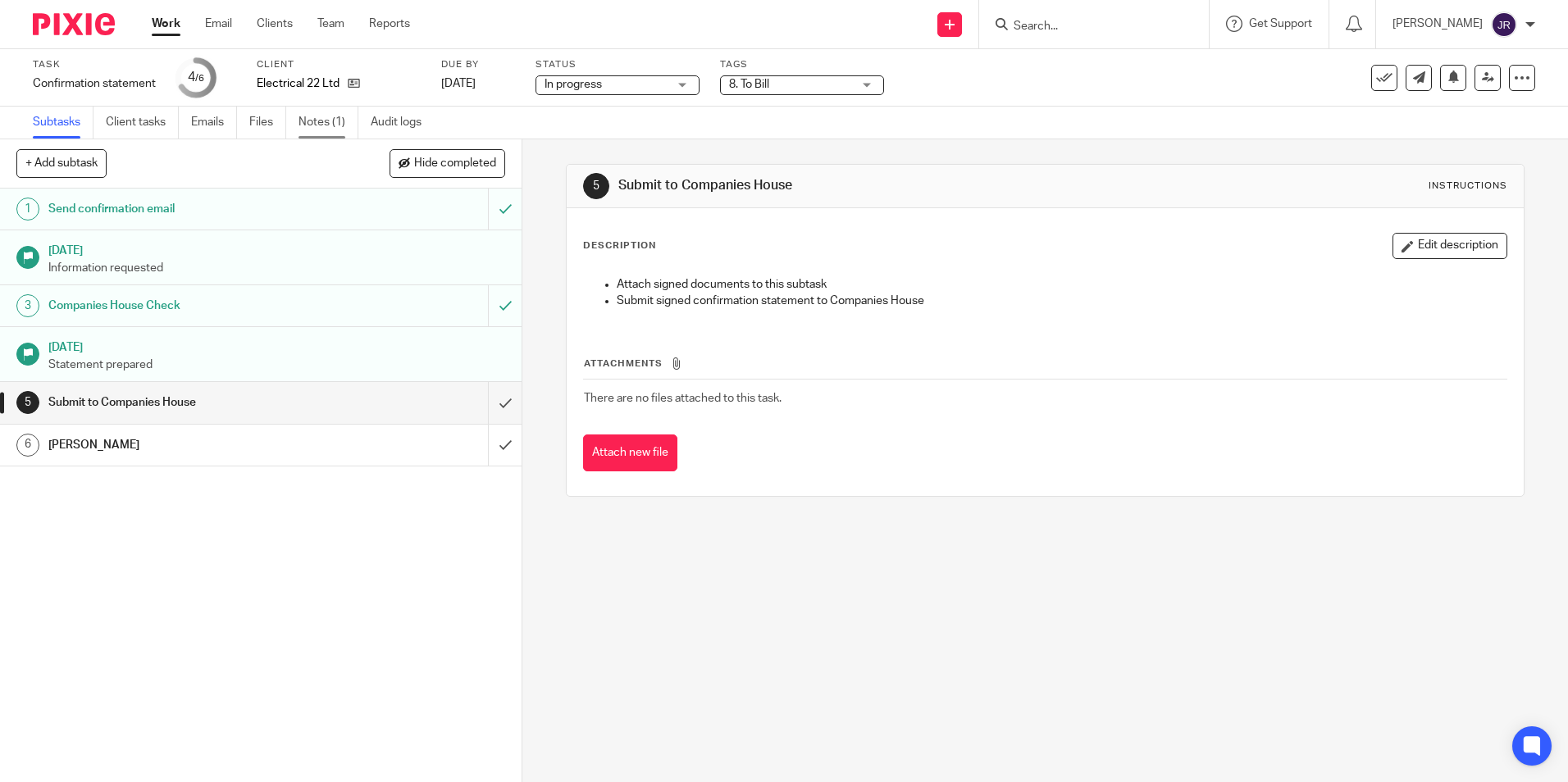
click at [311, 123] on link "Notes (1)" at bounding box center [328, 123] width 60 height 32
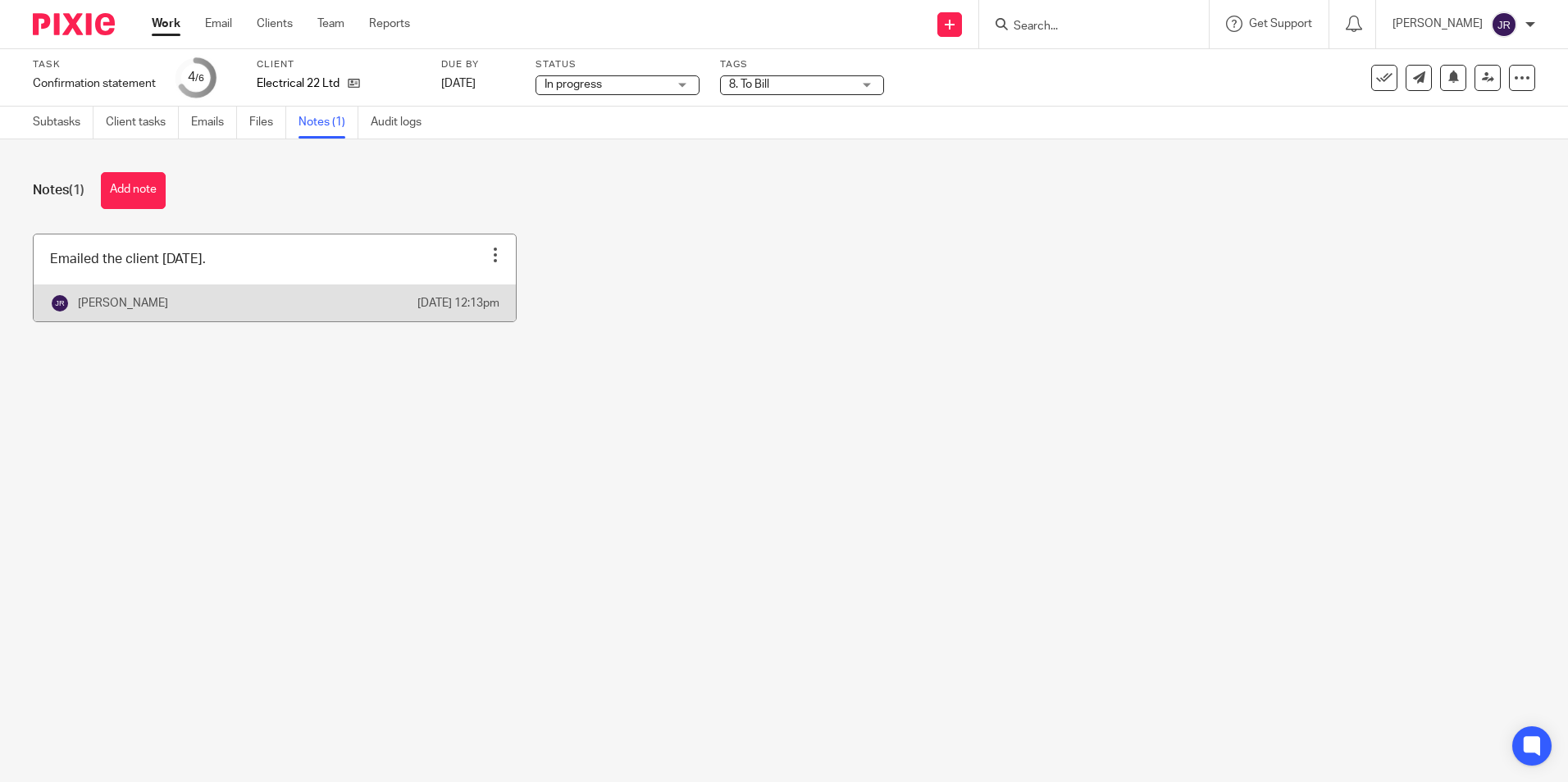
click at [392, 265] on link at bounding box center [275, 278] width 482 height 87
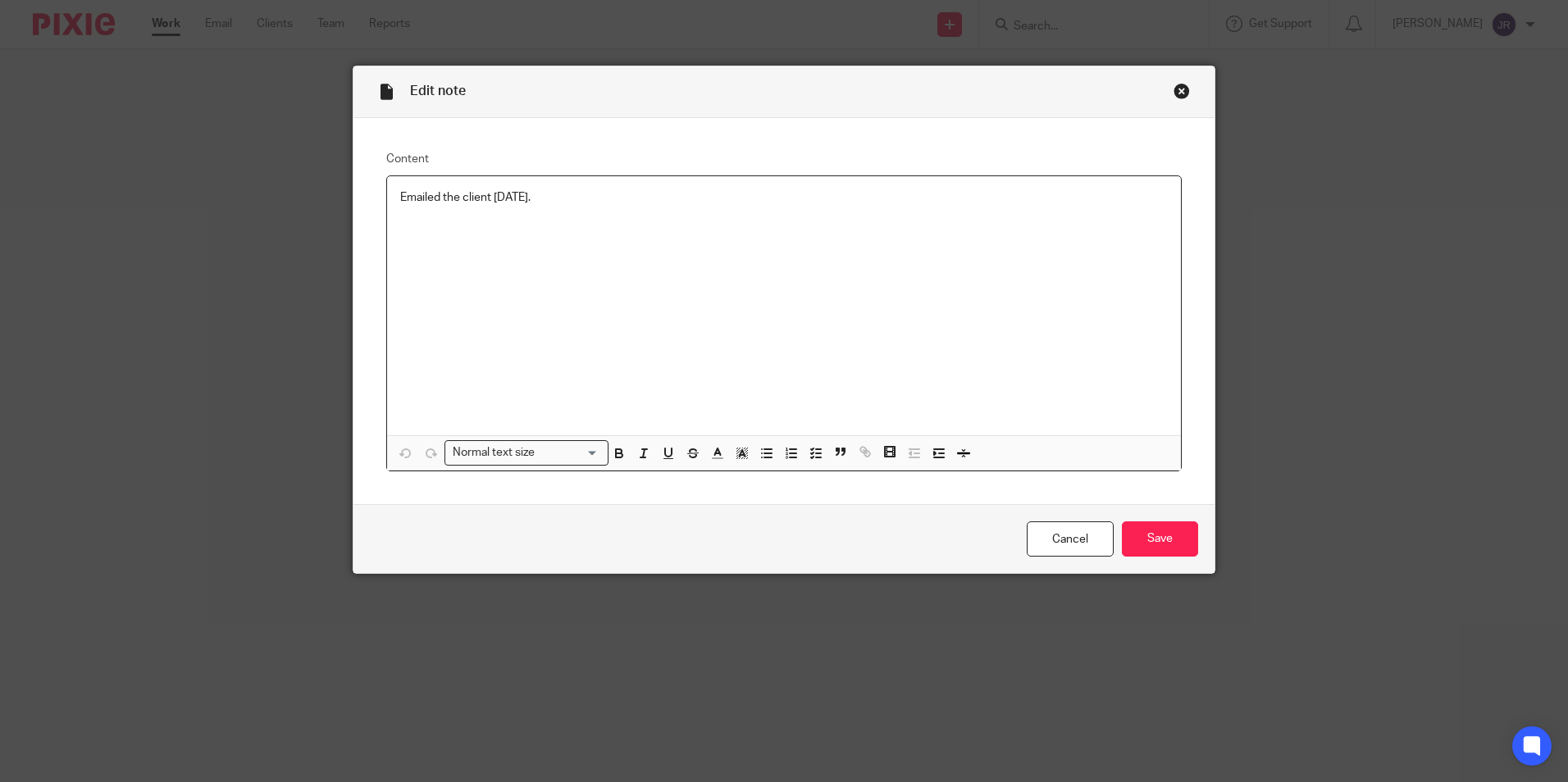
click at [571, 199] on p "Emailed the client 13/10/25." at bounding box center [784, 197] width 768 height 16
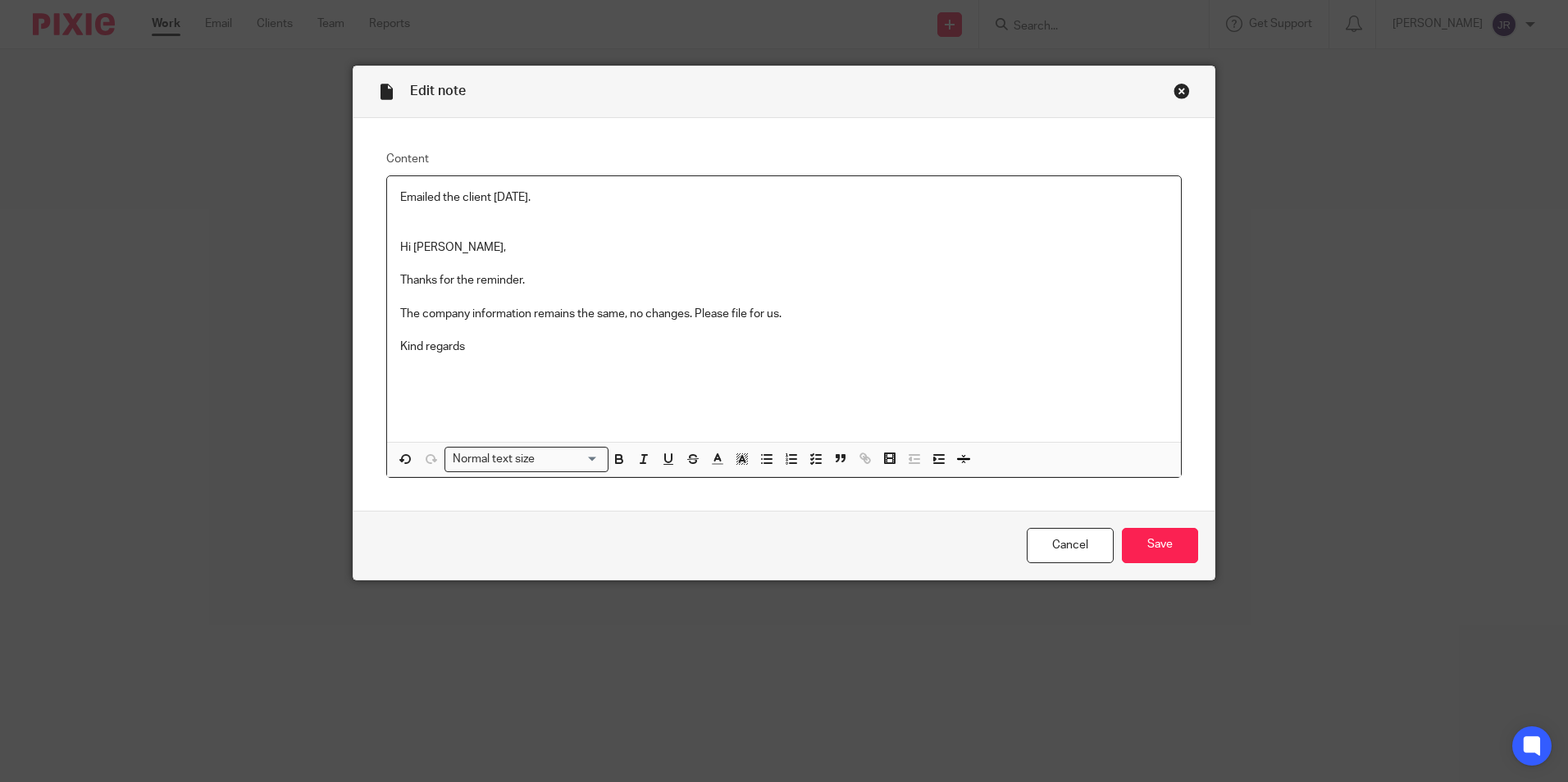
click at [390, 235] on div "Emailed the client 13/10/25. Hi James, Thanks for the reminder. The company inf…" at bounding box center [784, 308] width 794 height 265
click at [498, 343] on p "Kind regards" at bounding box center [784, 346] width 768 height 16
click at [409, 369] on p at bounding box center [784, 364] width 768 height 16
click at [593, 382] on p "Confirmation Statement submitted" at bounding box center [784, 380] width 768 height 16
click at [1180, 541] on input "Save" at bounding box center [1160, 546] width 76 height 36
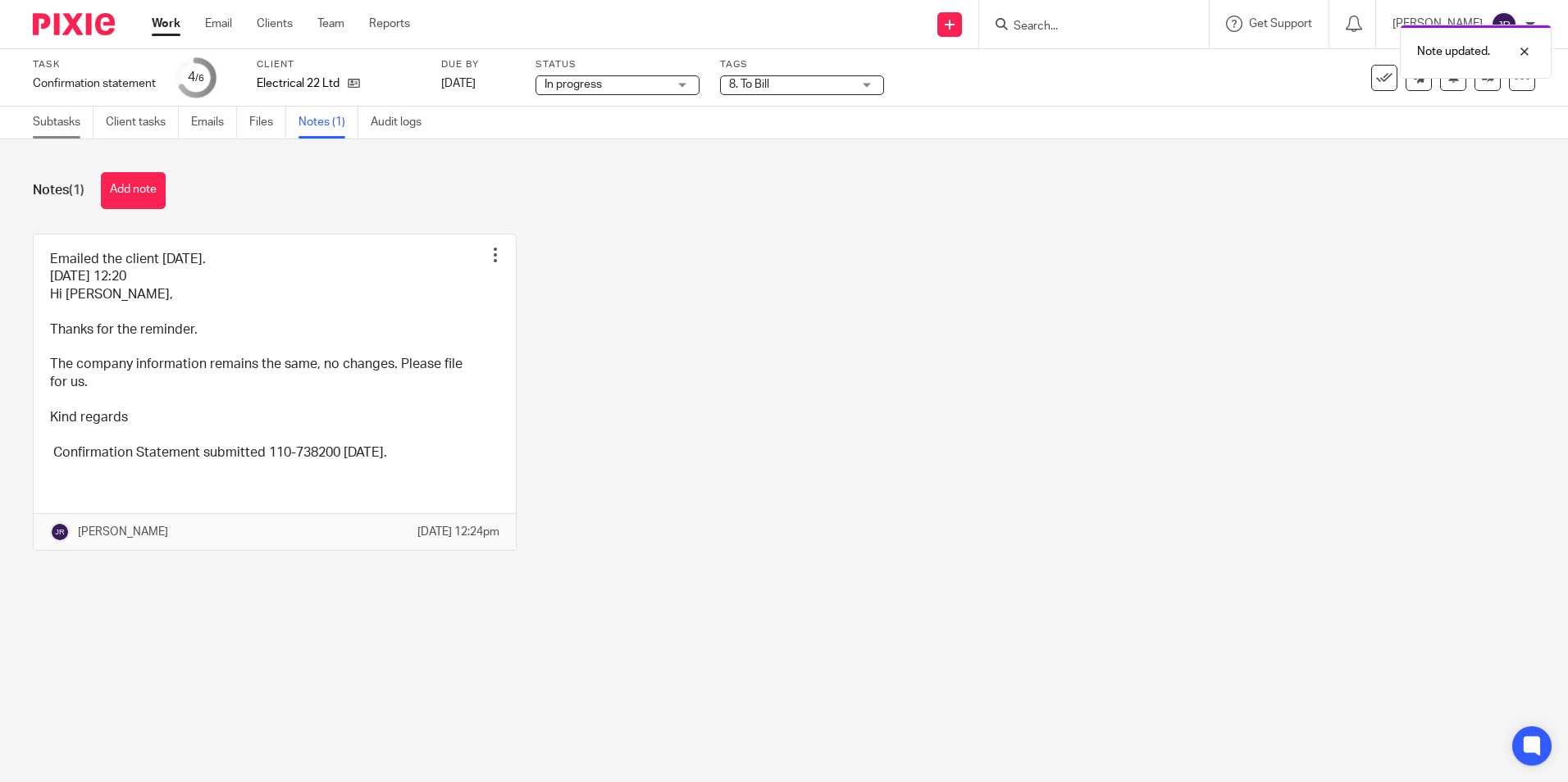
click at [70, 117] on link "Subtasks" at bounding box center [63, 123] width 61 height 32
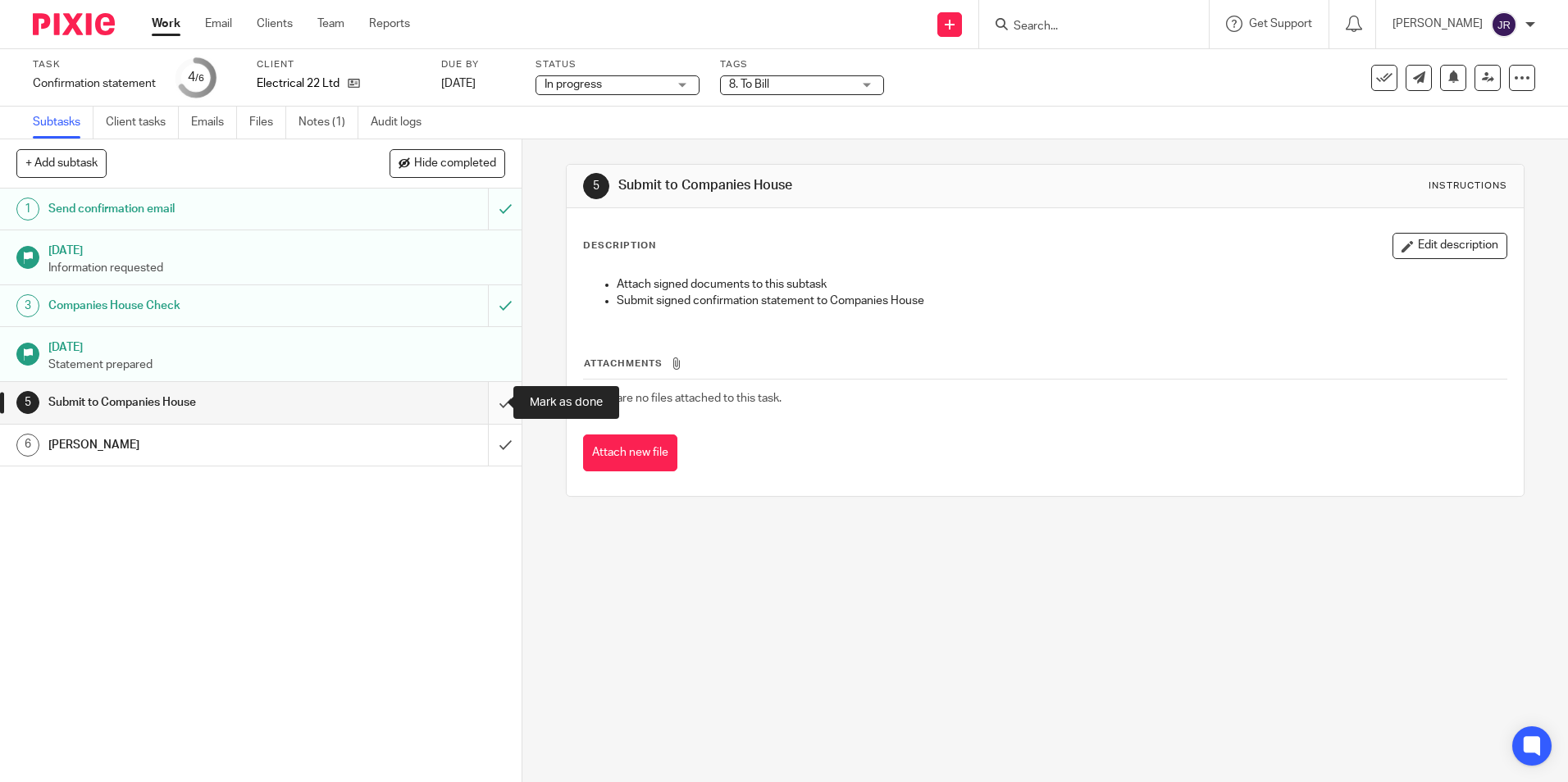
click at [490, 409] on input "submit" at bounding box center [261, 403] width 521 height 41
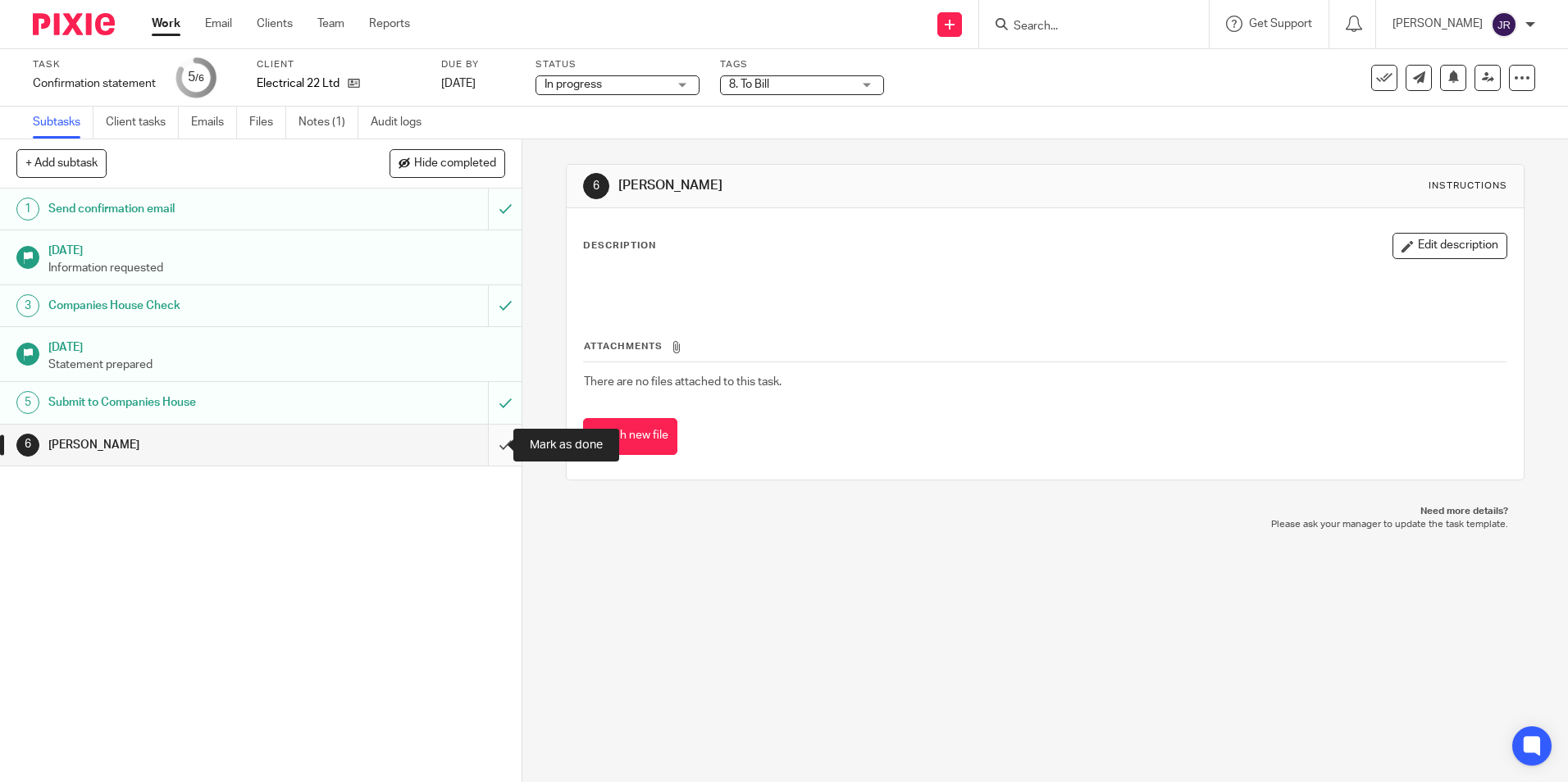
click at [493, 450] on input "submit" at bounding box center [261, 445] width 521 height 41
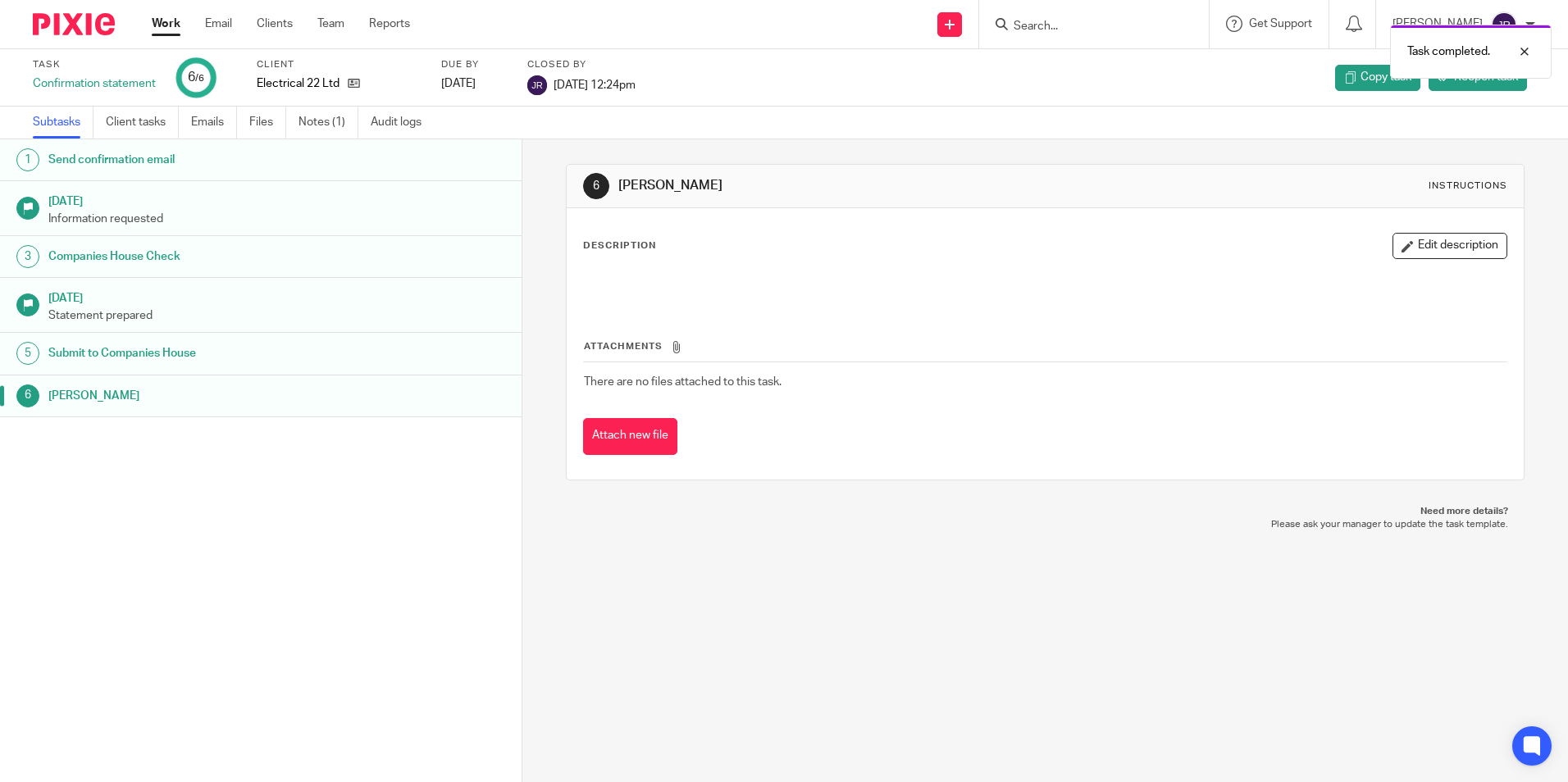
click at [160, 32] on link "Work" at bounding box center [166, 23] width 29 height 16
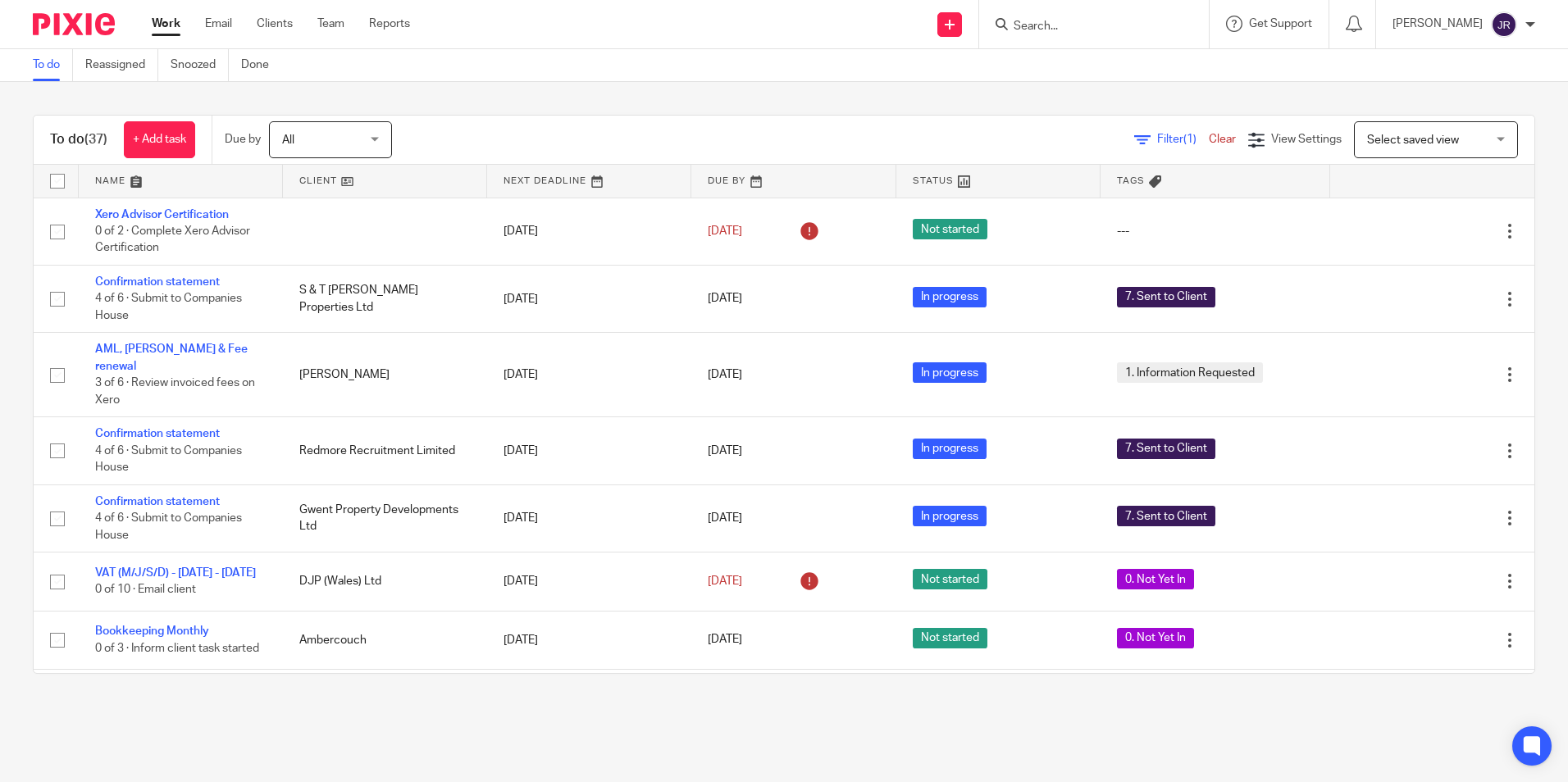
click at [1069, 38] on div at bounding box center [1093, 24] width 230 height 49
click at [1080, 26] on input "Search" at bounding box center [1085, 27] width 147 height 15
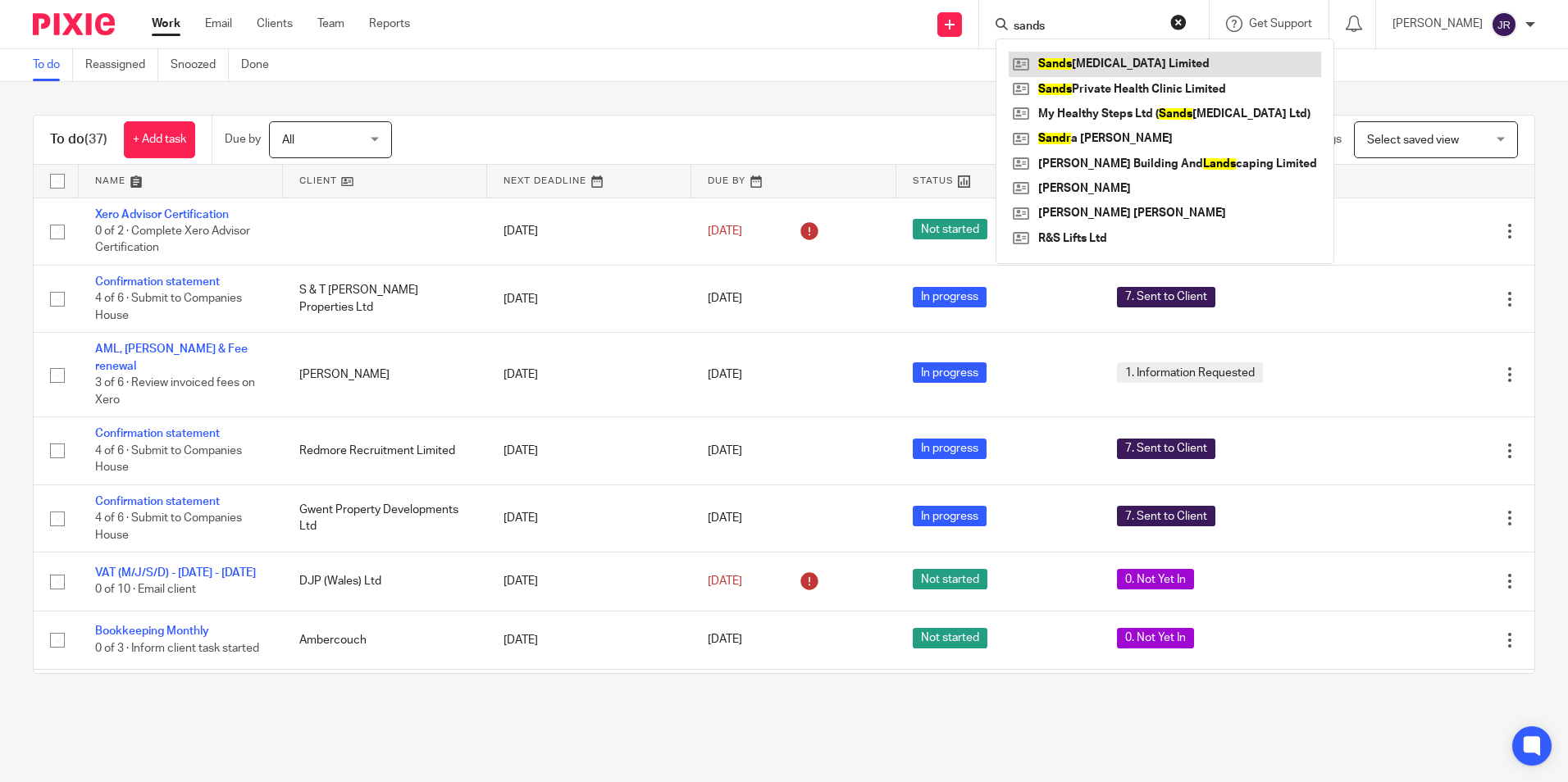
type input "sands"
click at [1154, 61] on link at bounding box center [1165, 64] width 312 height 24
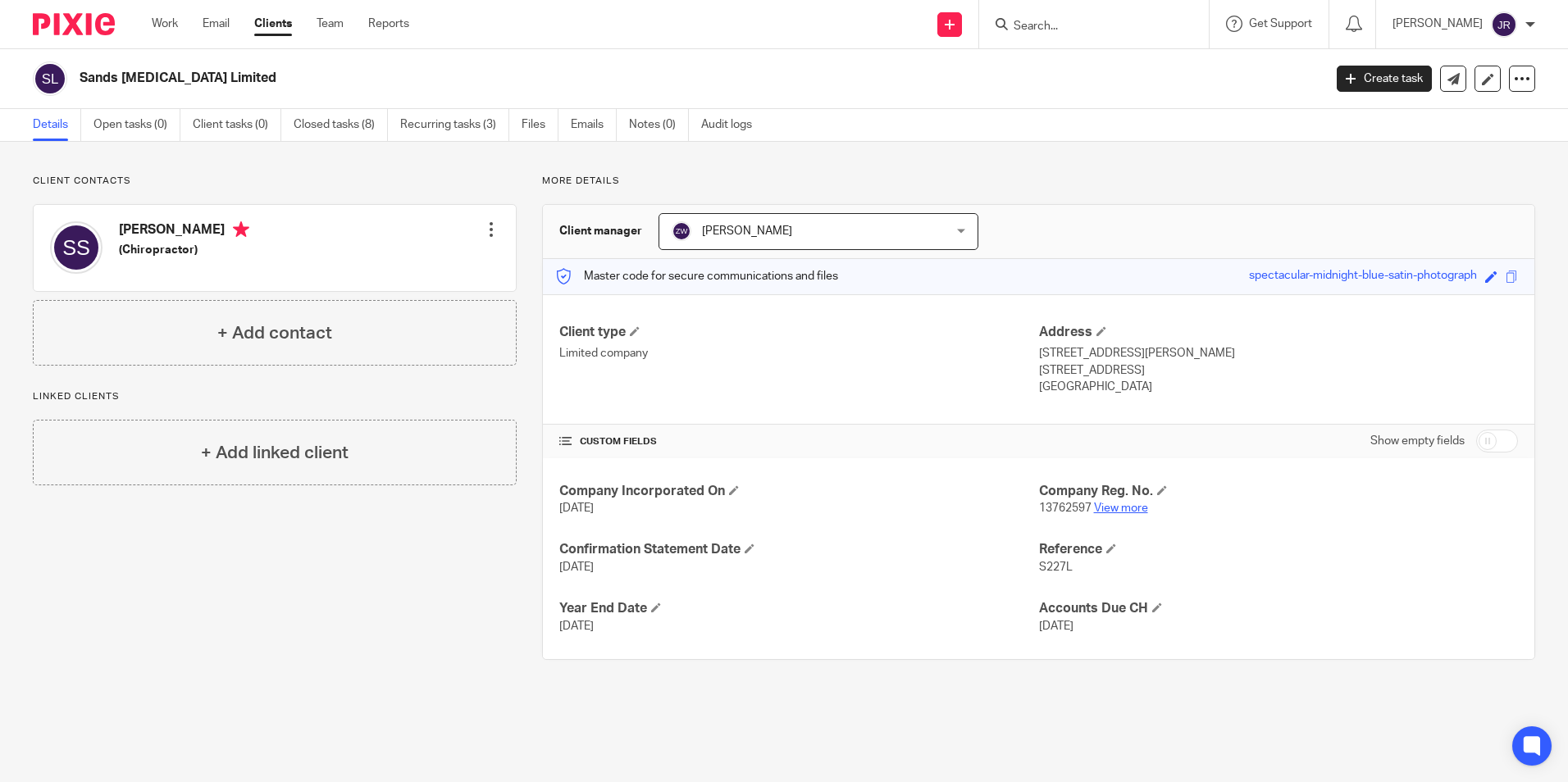
click at [1129, 513] on link "View more" at bounding box center [1122, 508] width 54 height 11
